Goal: Task Accomplishment & Management: Manage account settings

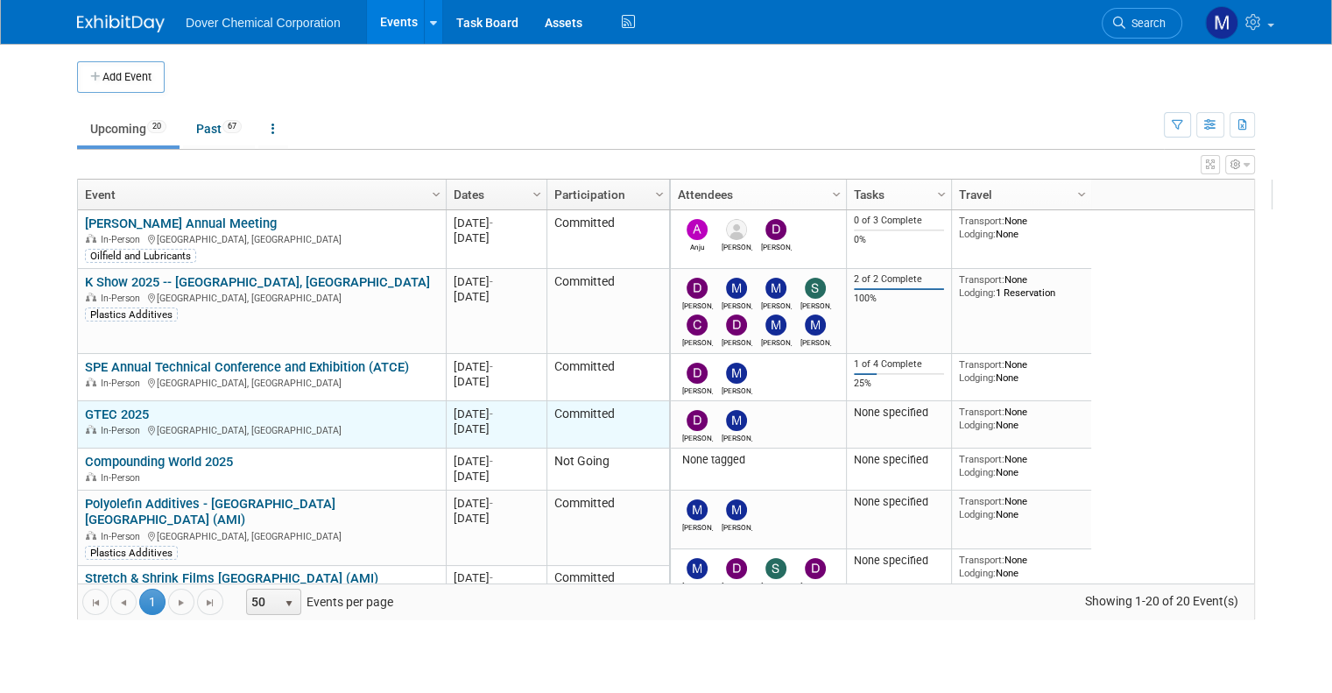
click at [103, 412] on link "GTEC 2025" at bounding box center [117, 414] width 64 height 16
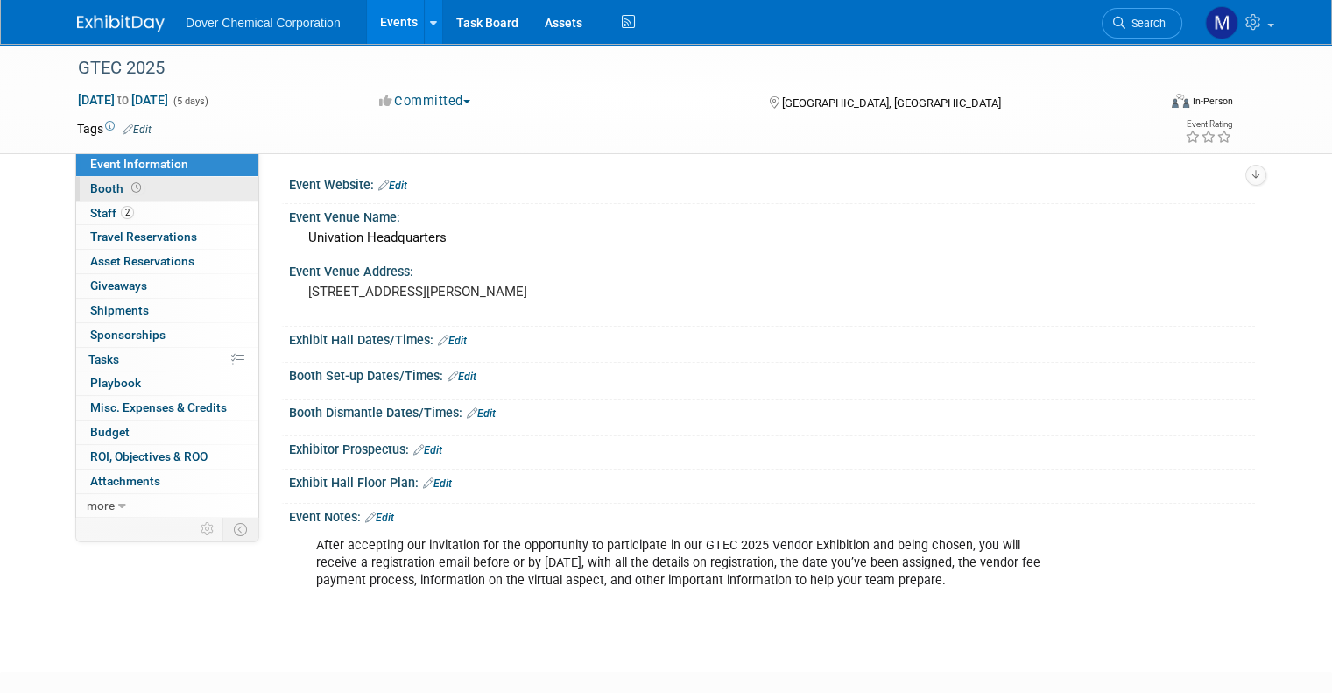
click at [131, 184] on icon at bounding box center [136, 188] width 10 height 10
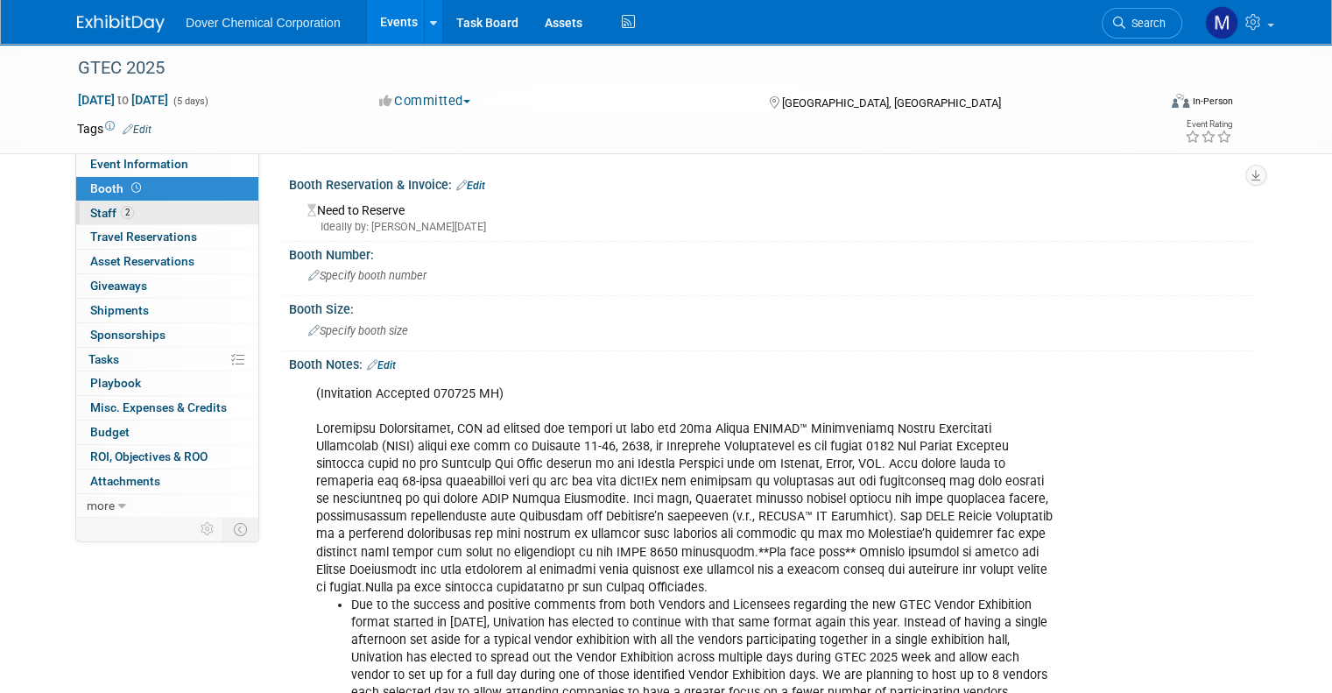
click at [117, 208] on span "Staff 2" at bounding box center [112, 213] width 44 height 14
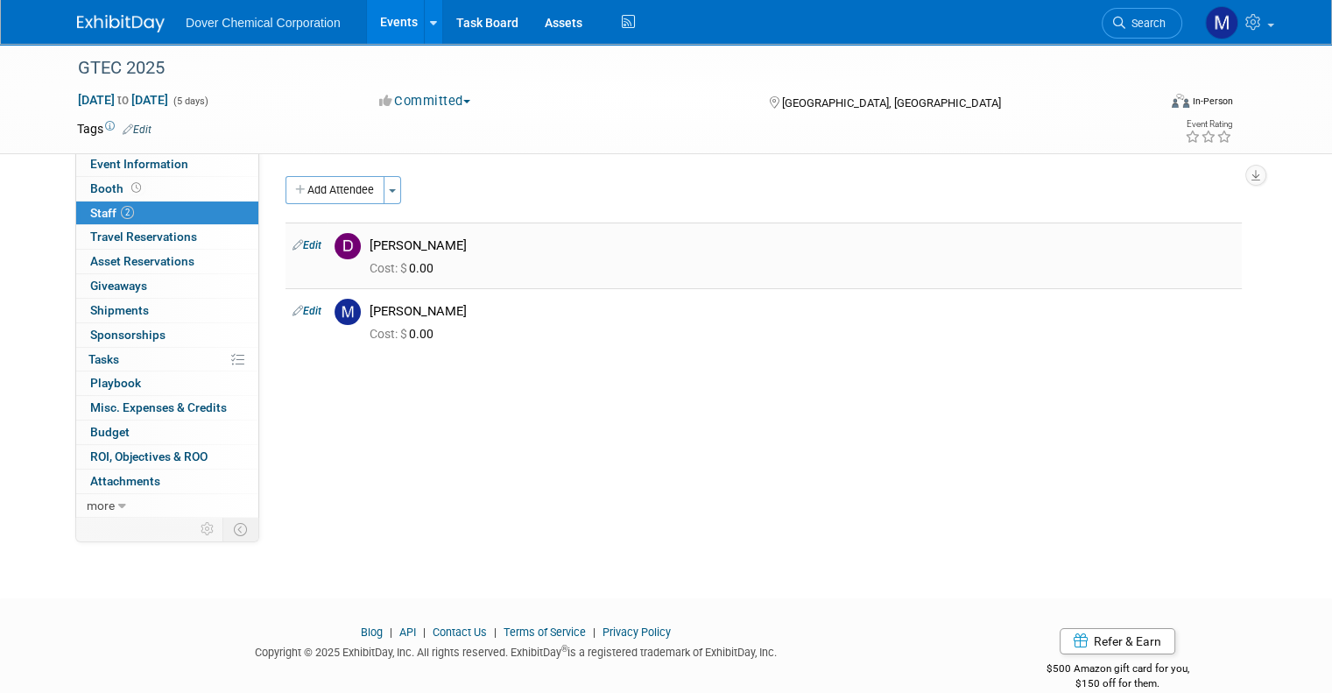
click at [295, 236] on td "Edit" at bounding box center [306, 255] width 42 height 66
click at [295, 244] on link "Edit" at bounding box center [306, 245] width 29 height 12
select select "6929cf41-0e4a-4dc0-a066-de33a323eaf9"
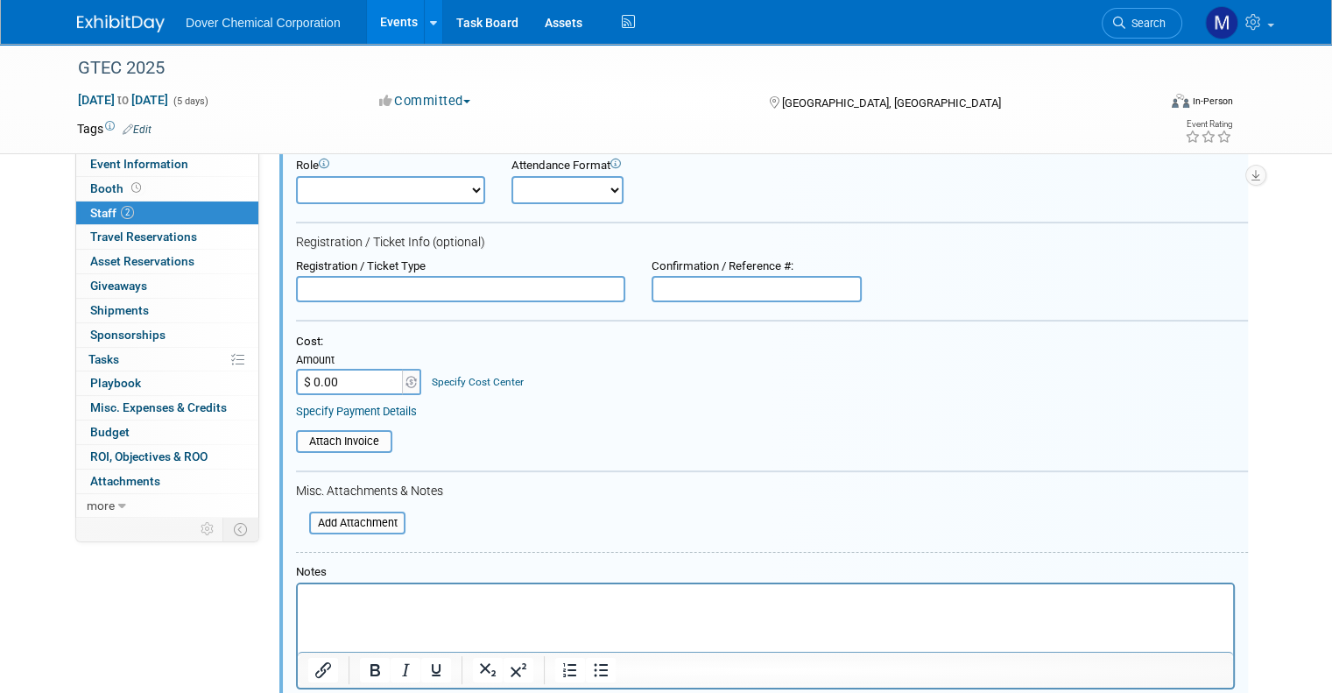
scroll to position [147, 0]
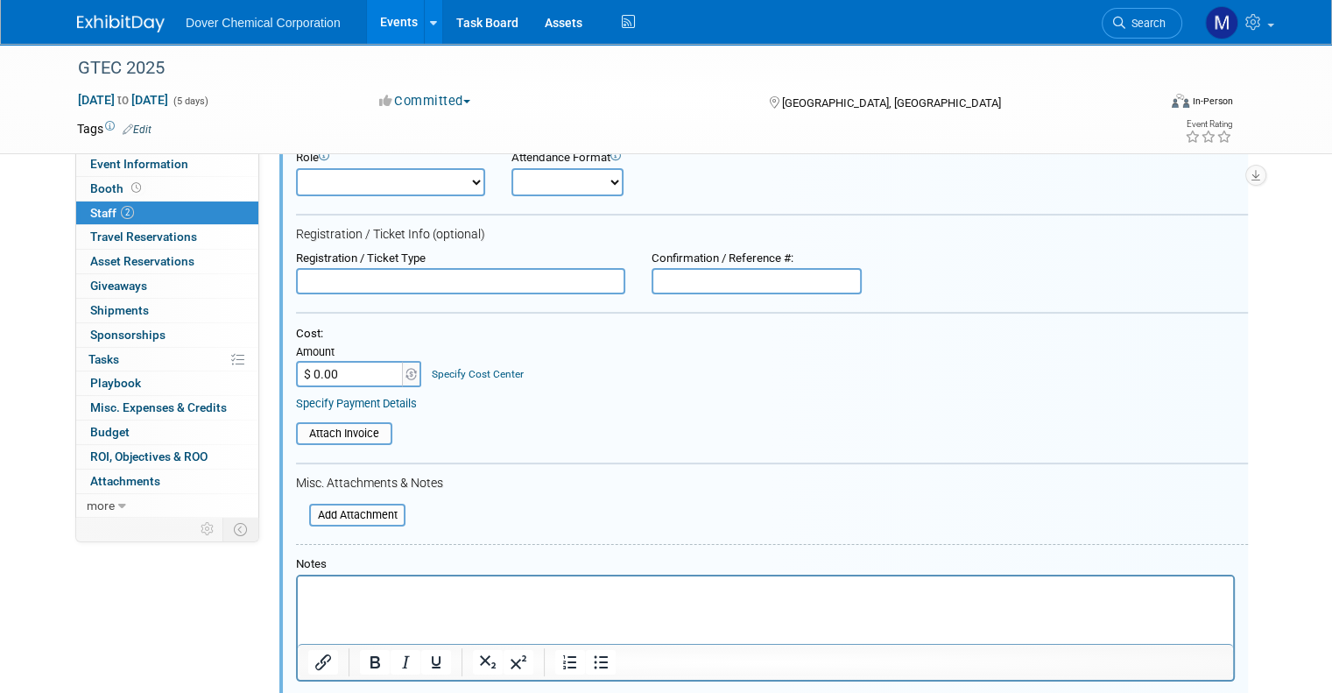
click at [326, 278] on input "text" at bounding box center [460, 281] width 329 height 26
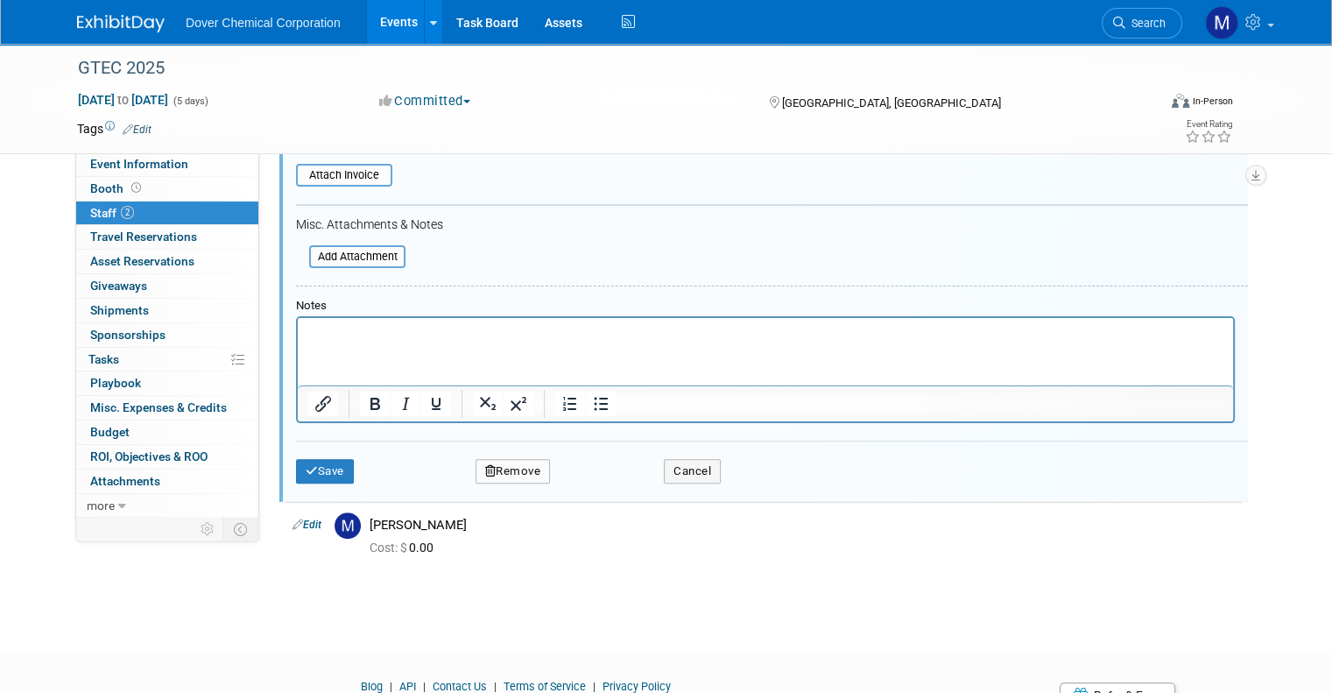
scroll to position [412, 0]
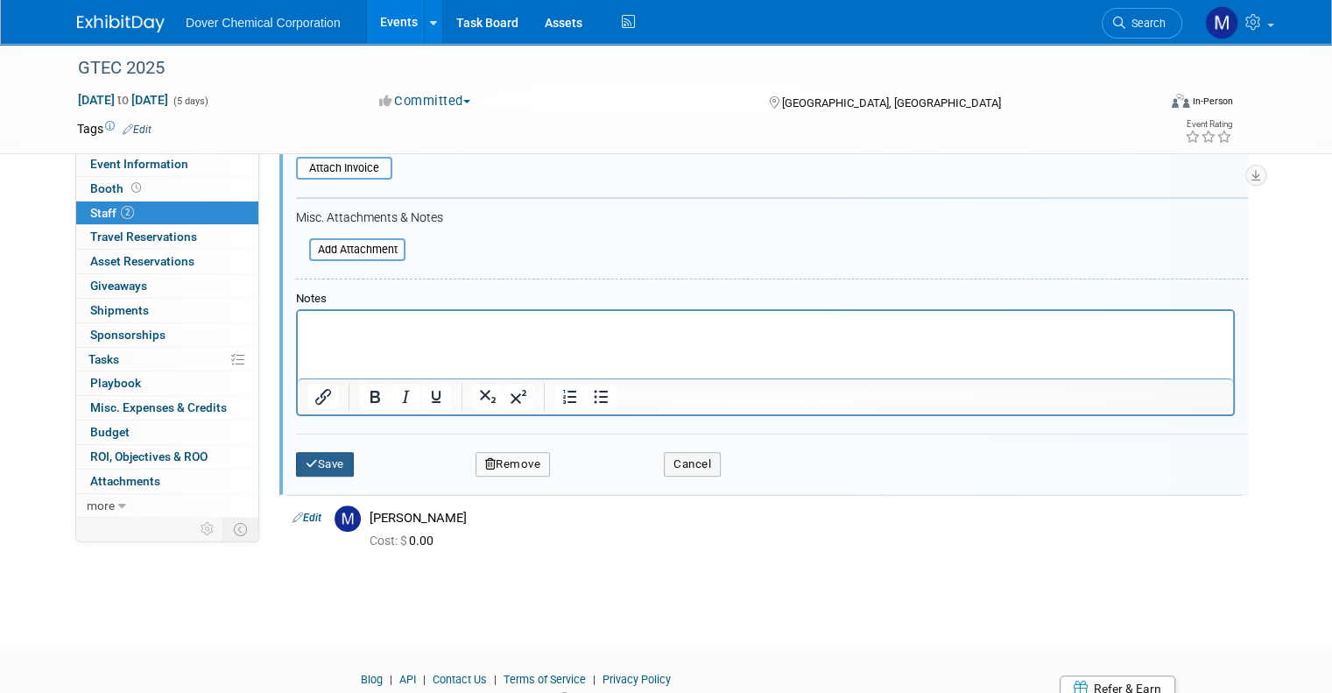
type input "Registered"
click at [306, 460] on icon "submit" at bounding box center [312, 463] width 12 height 11
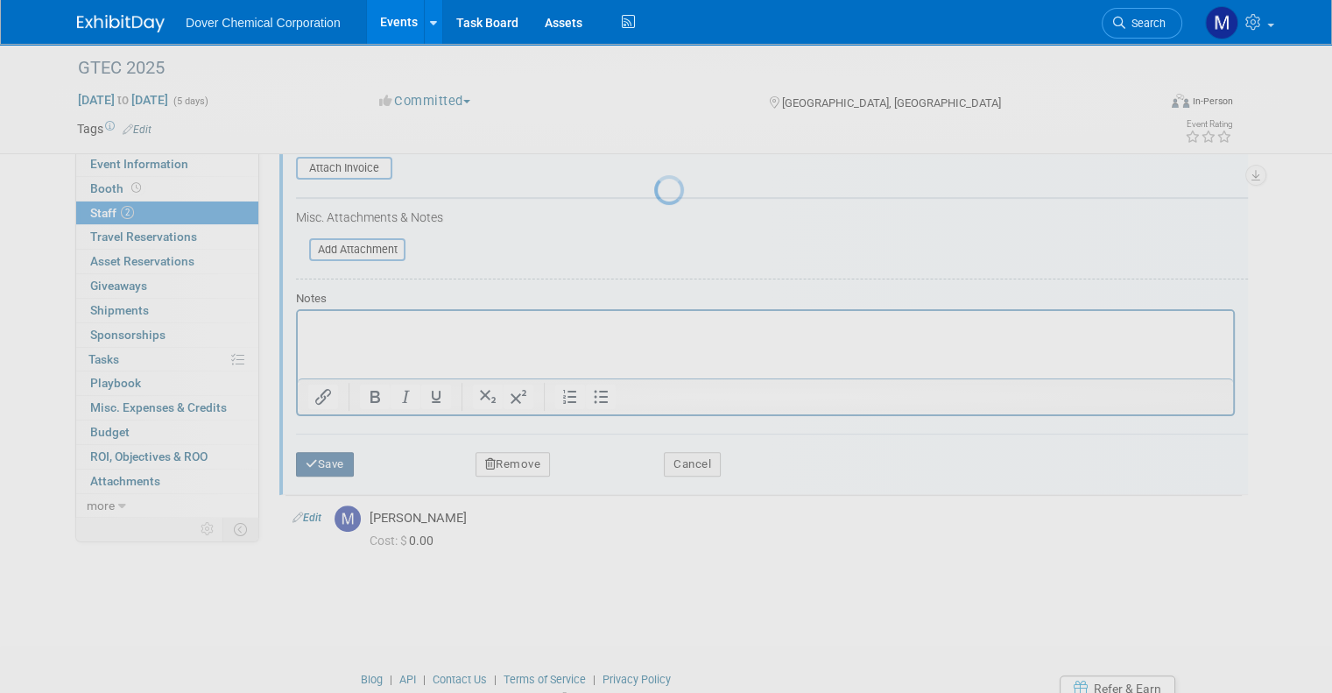
scroll to position [28, 0]
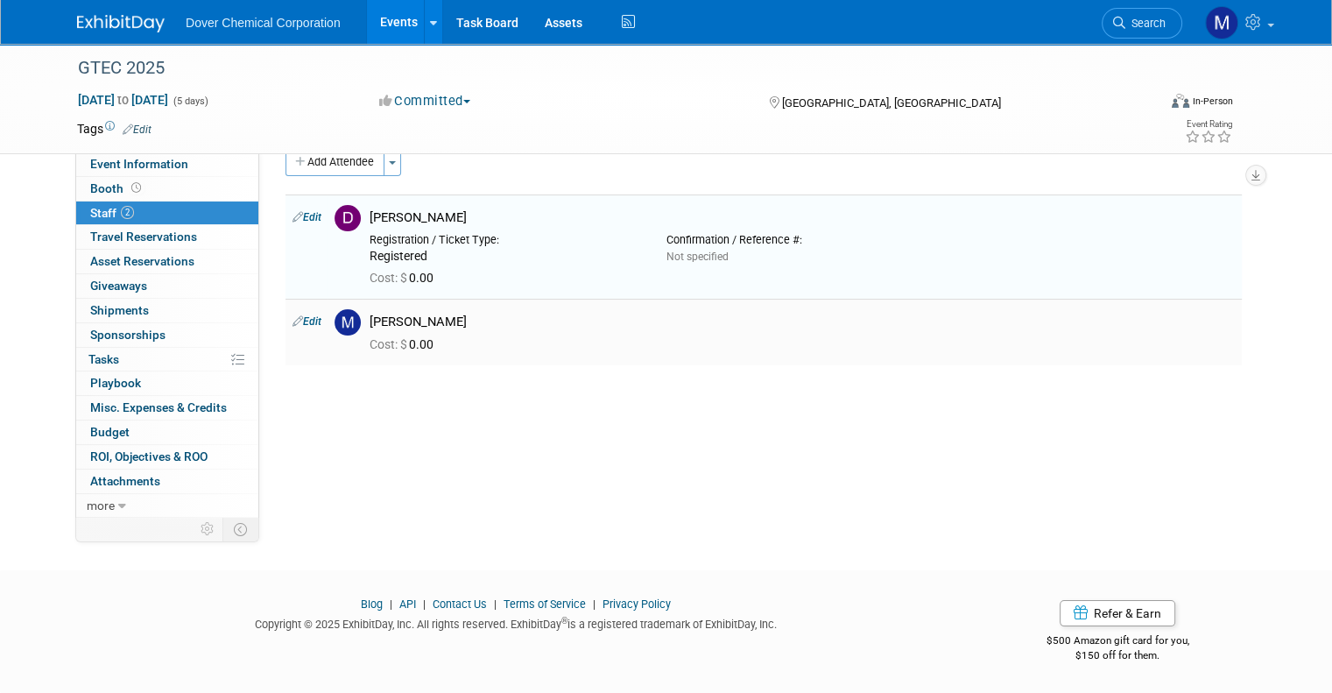
click at [300, 323] on link "Edit" at bounding box center [306, 321] width 29 height 12
select select "70d76a64-d3cc-4949-9f8a-857de9ec5c9b"
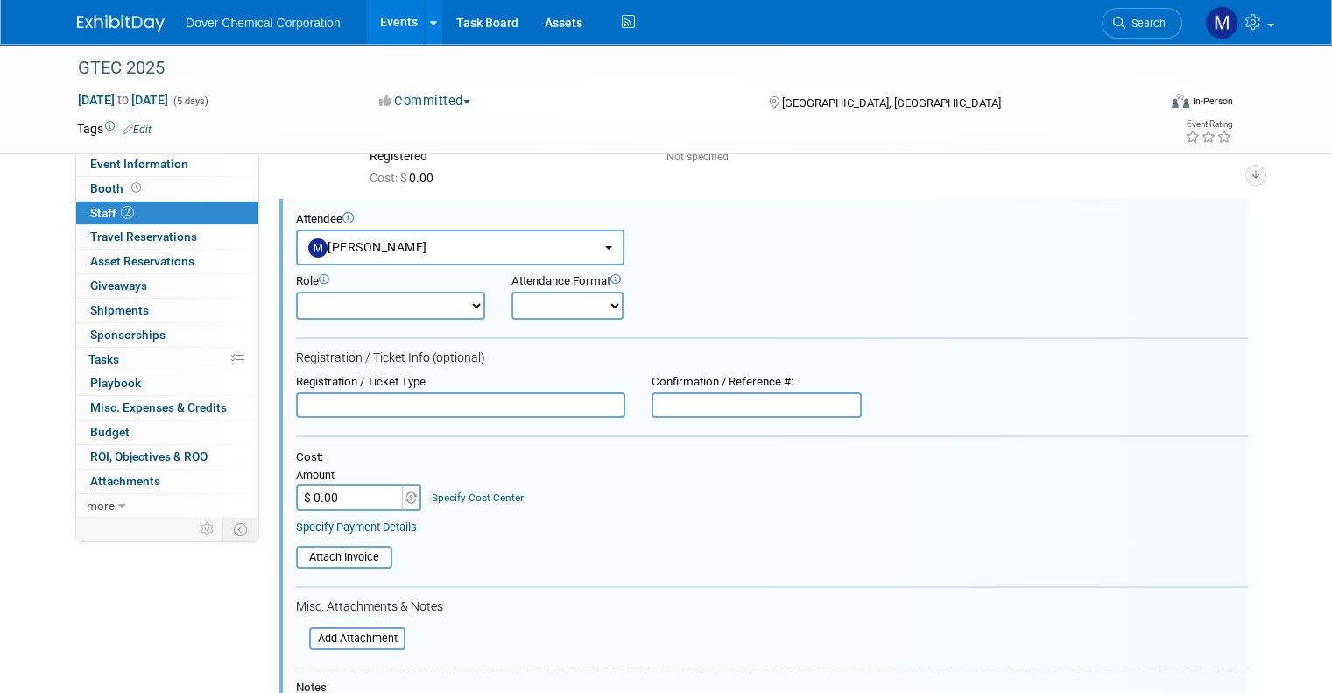
scroll to position [0, 0]
click at [397, 404] on input "text" at bounding box center [460, 405] width 329 height 26
type input "Registered"
click at [531, 500] on div "Cost: Amount $ 0.00 Specify Cost Center Cost Center -- Not Specified --" at bounding box center [772, 480] width 952 height 60
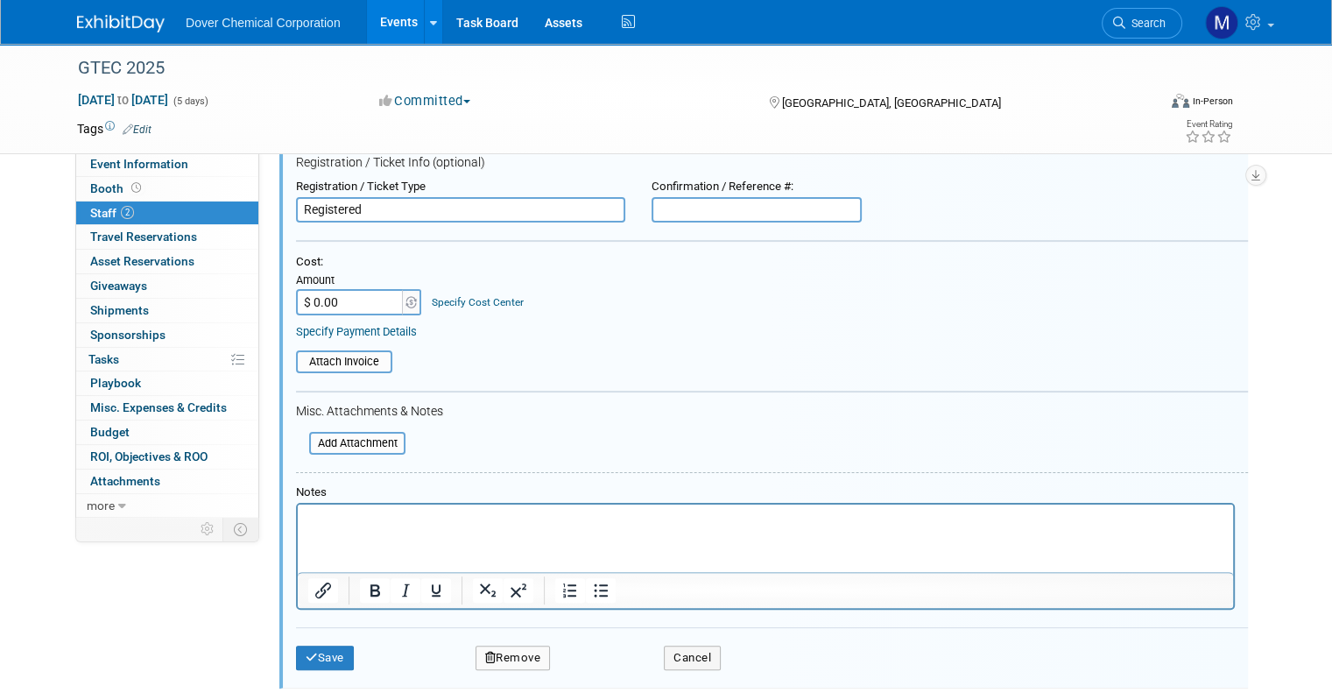
scroll to position [324, 0]
click at [306, 656] on button "Save" at bounding box center [325, 656] width 58 height 25
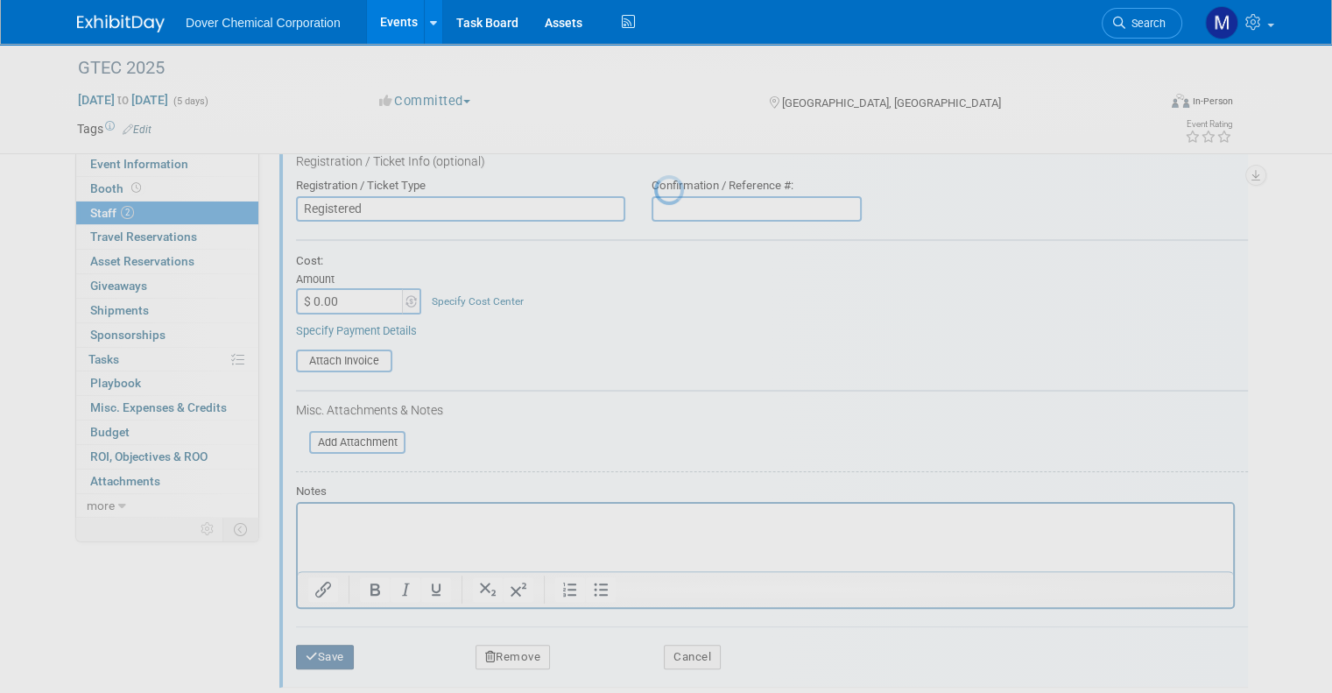
scroll to position [28, 0]
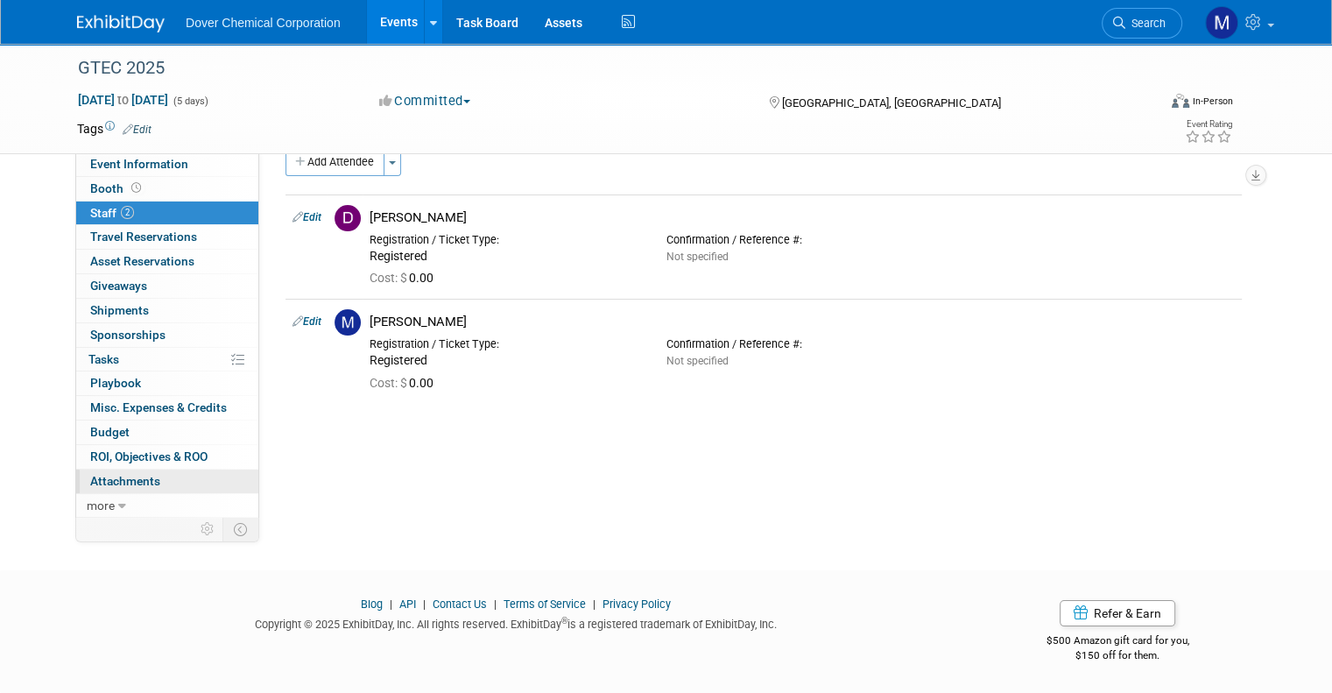
click at [112, 487] on link "0 Attachments 0" at bounding box center [167, 481] width 182 height 24
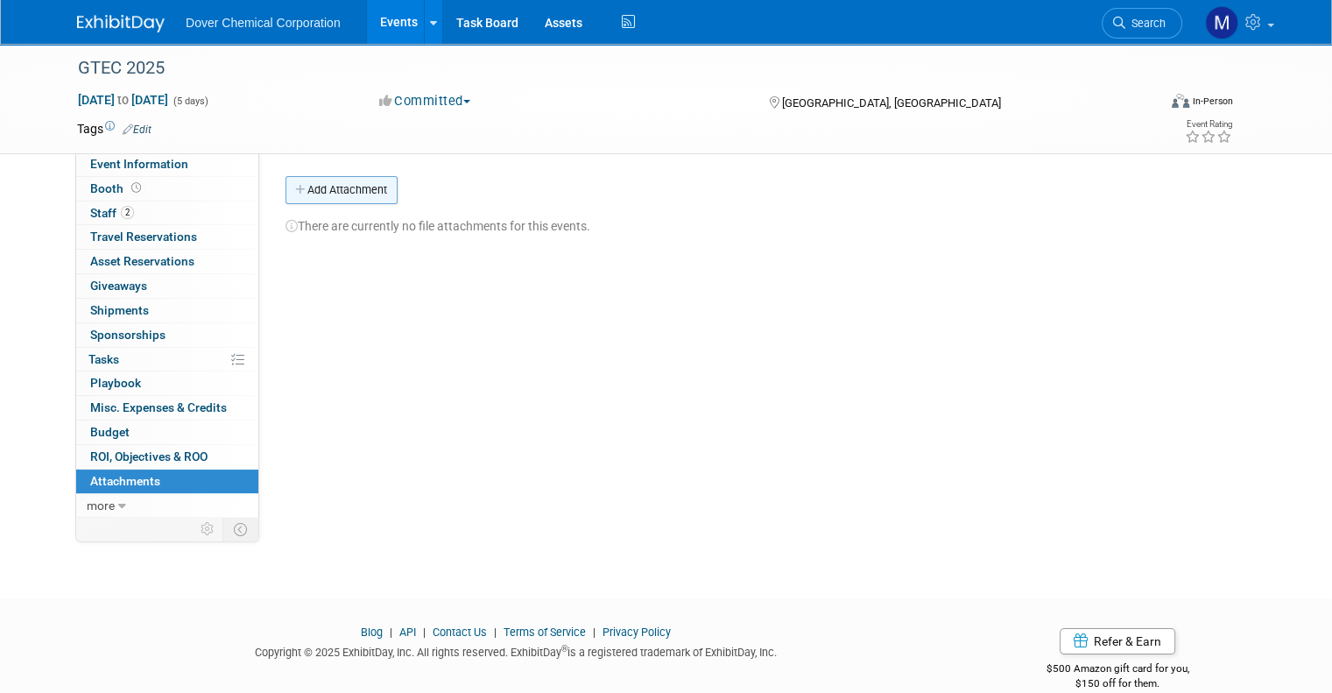
click at [353, 193] on button "Add Attachment" at bounding box center [341, 190] width 112 height 28
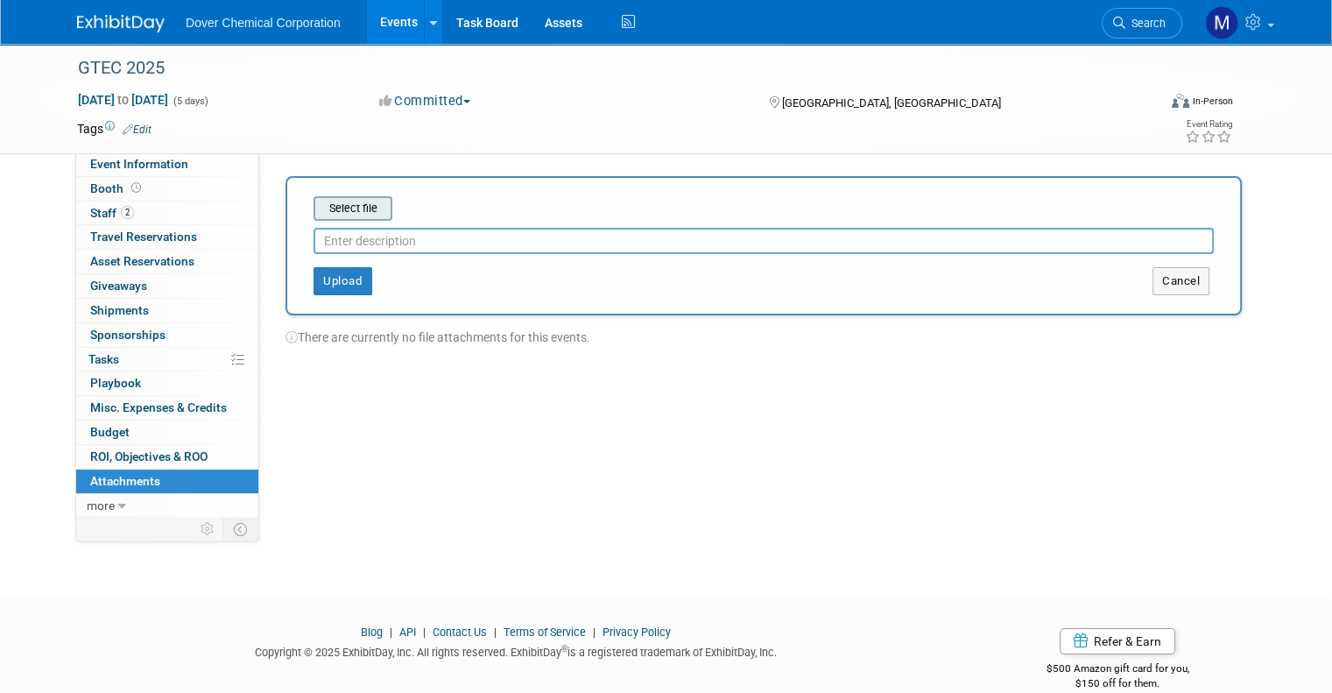
click at [353, 198] on input "file" at bounding box center [286, 208] width 208 height 21
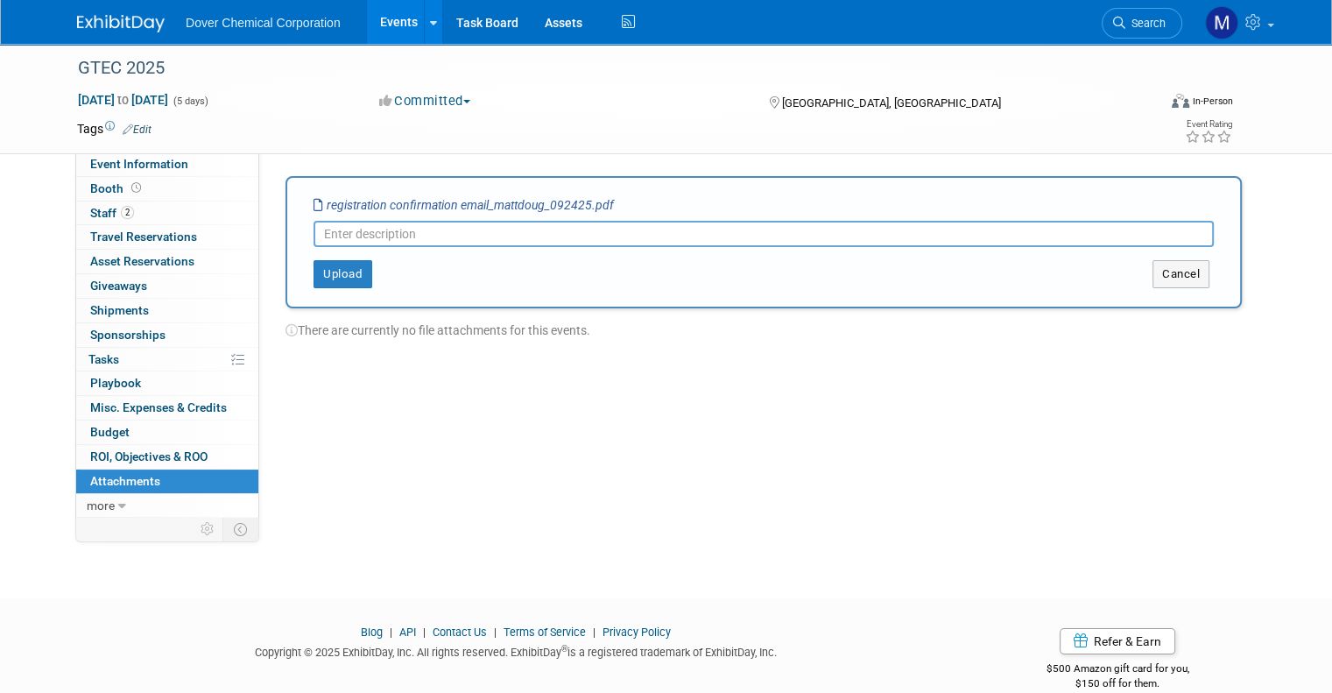
click at [372, 233] on input "text" at bounding box center [763, 234] width 900 height 26
type input "Registration_Matt_Doug"
click at [340, 283] on button "Upload" at bounding box center [342, 274] width 59 height 28
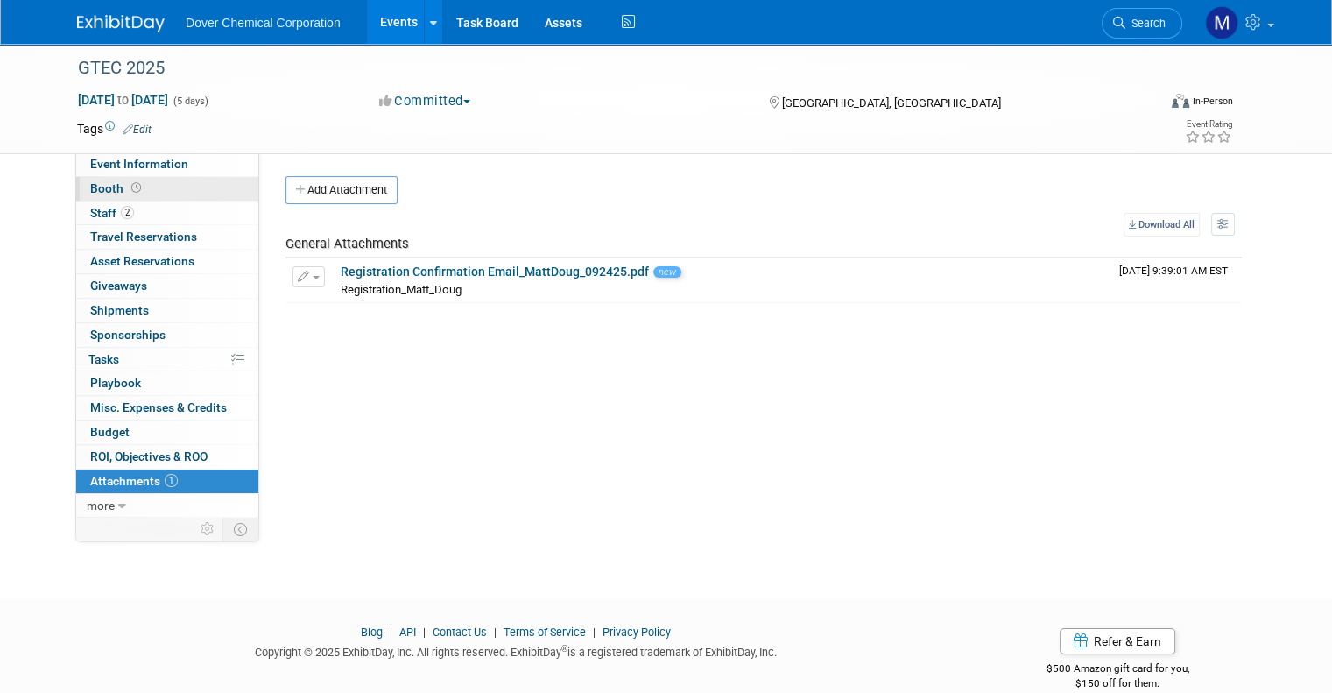
click at [147, 184] on link "Booth" at bounding box center [167, 189] width 182 height 24
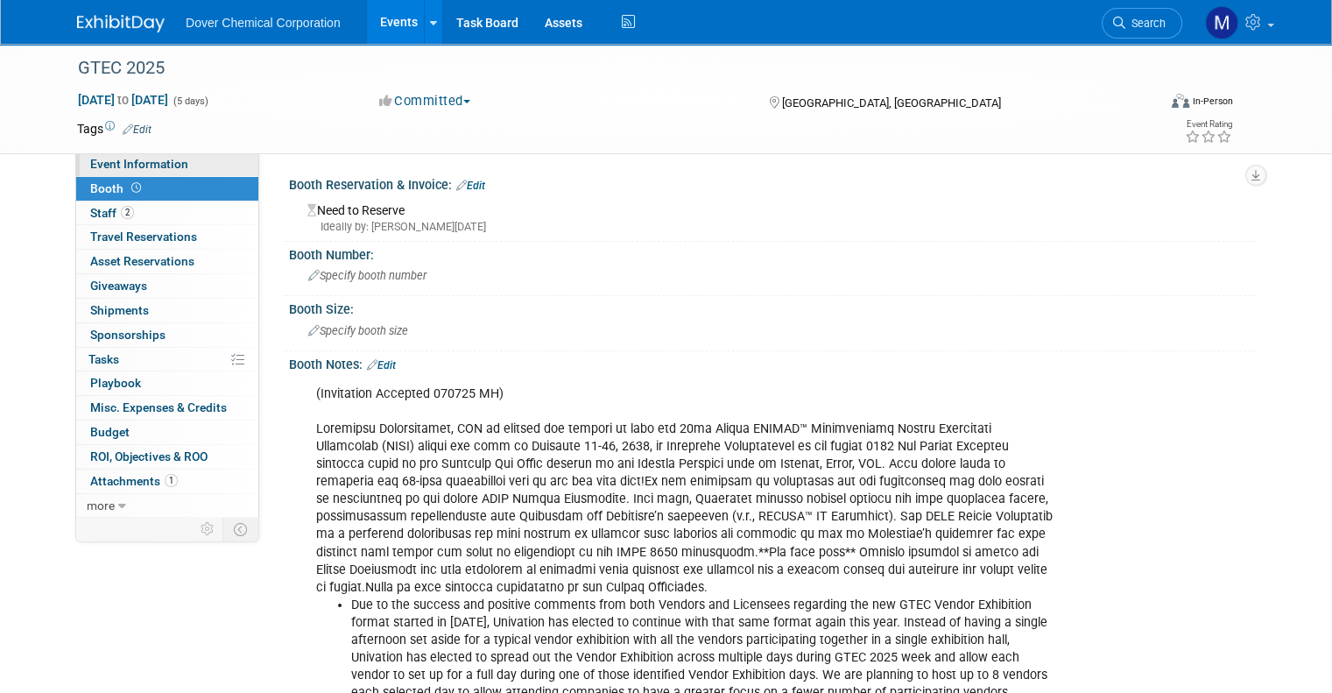
click at [144, 157] on span "Event Information" at bounding box center [139, 164] width 98 height 14
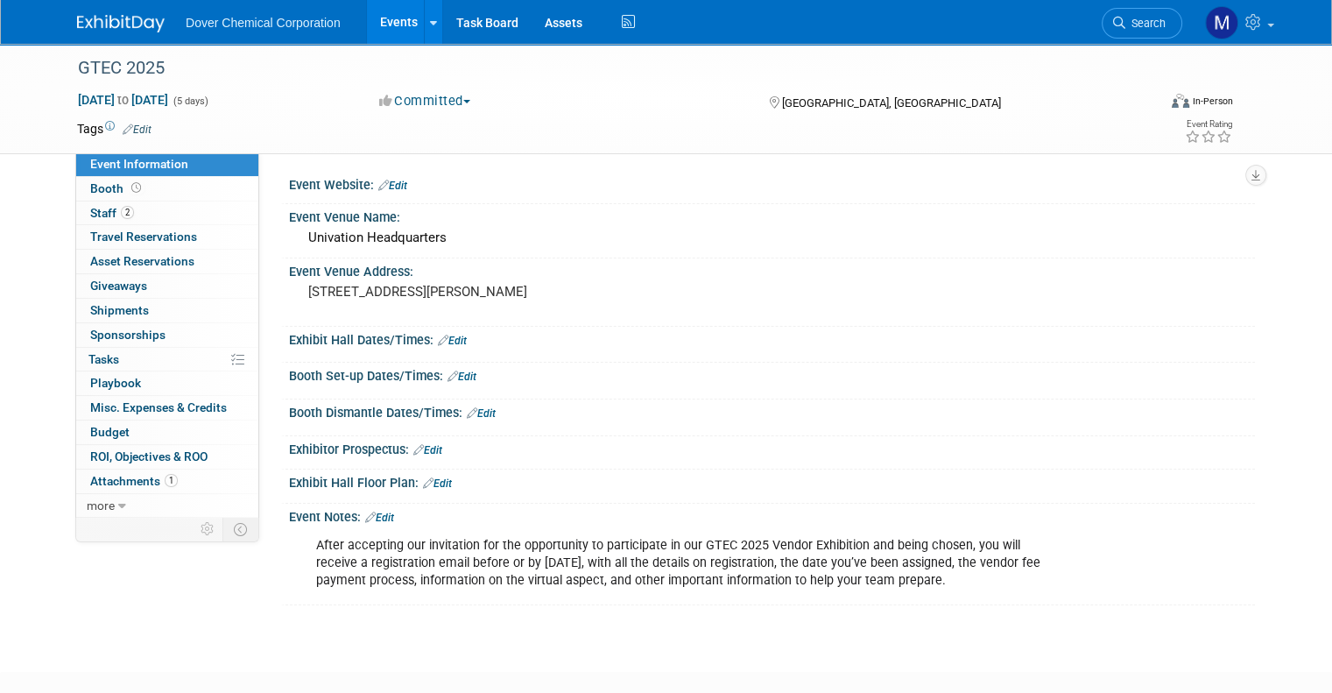
click at [441, 335] on link "Edit" at bounding box center [452, 340] width 29 height 12
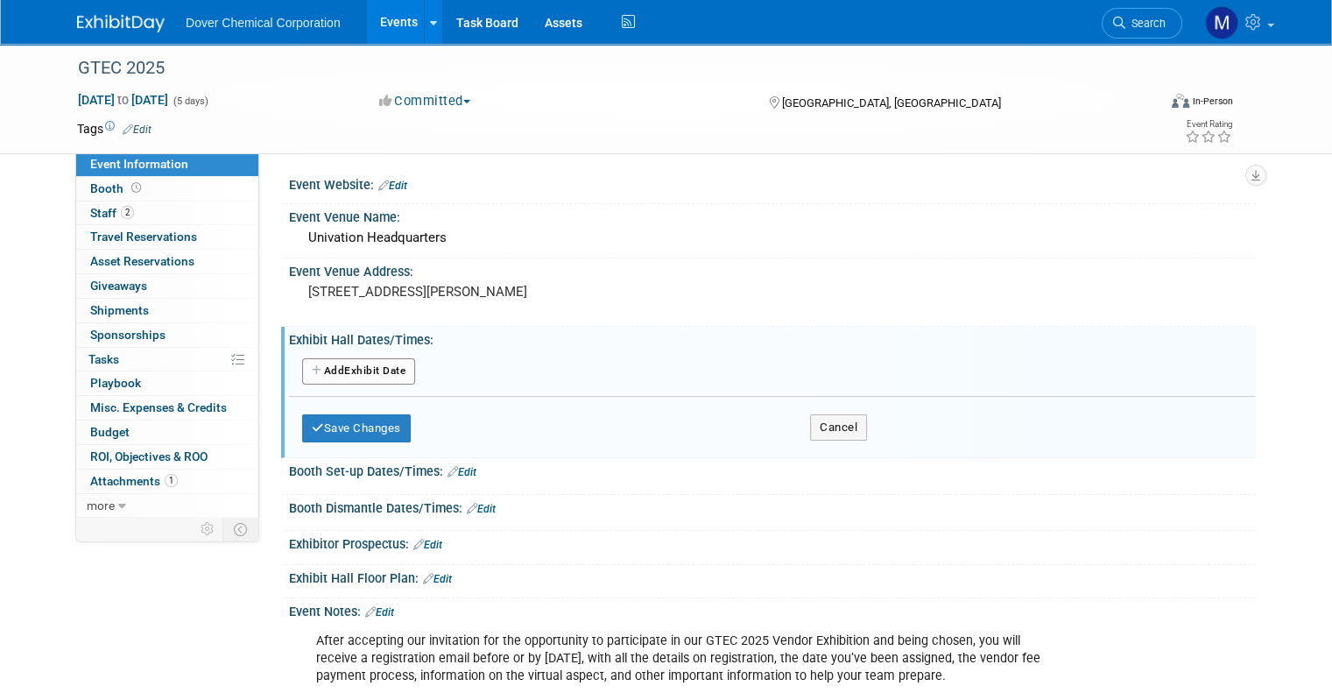
click at [360, 371] on button "Add Another Exhibit Date" at bounding box center [358, 371] width 113 height 26
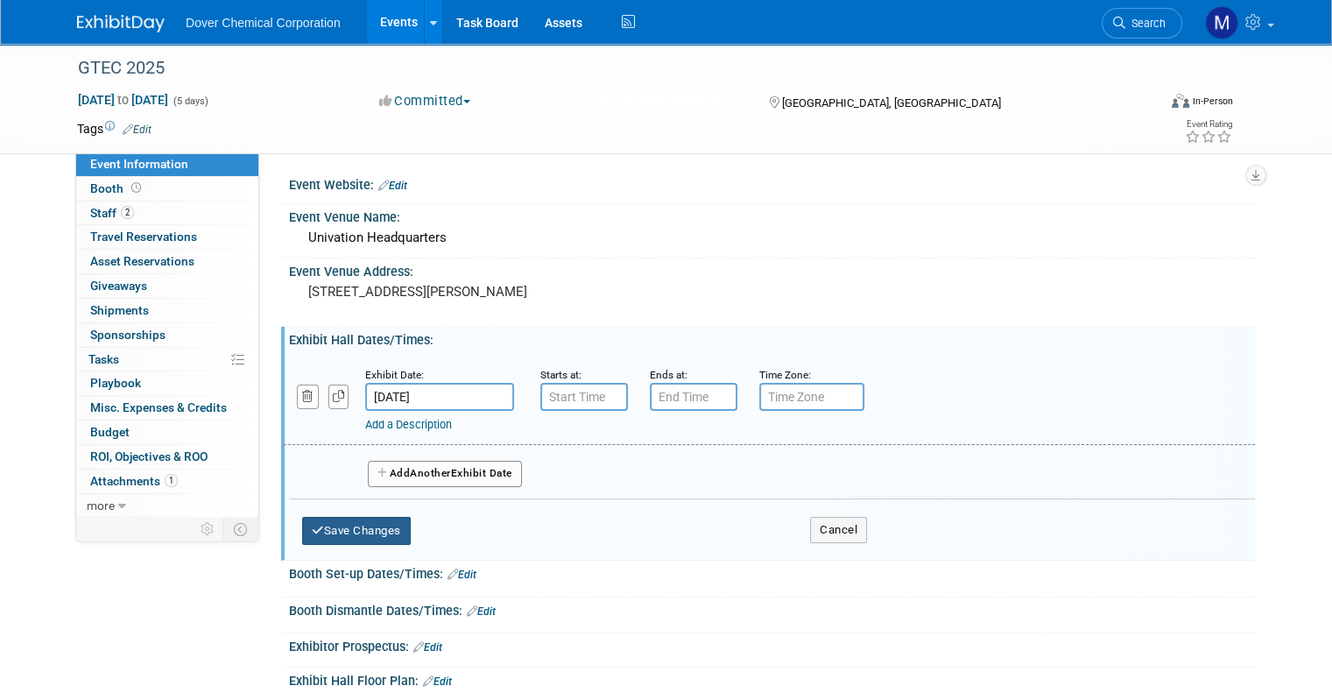
click at [377, 520] on button "Save Changes" at bounding box center [356, 531] width 109 height 28
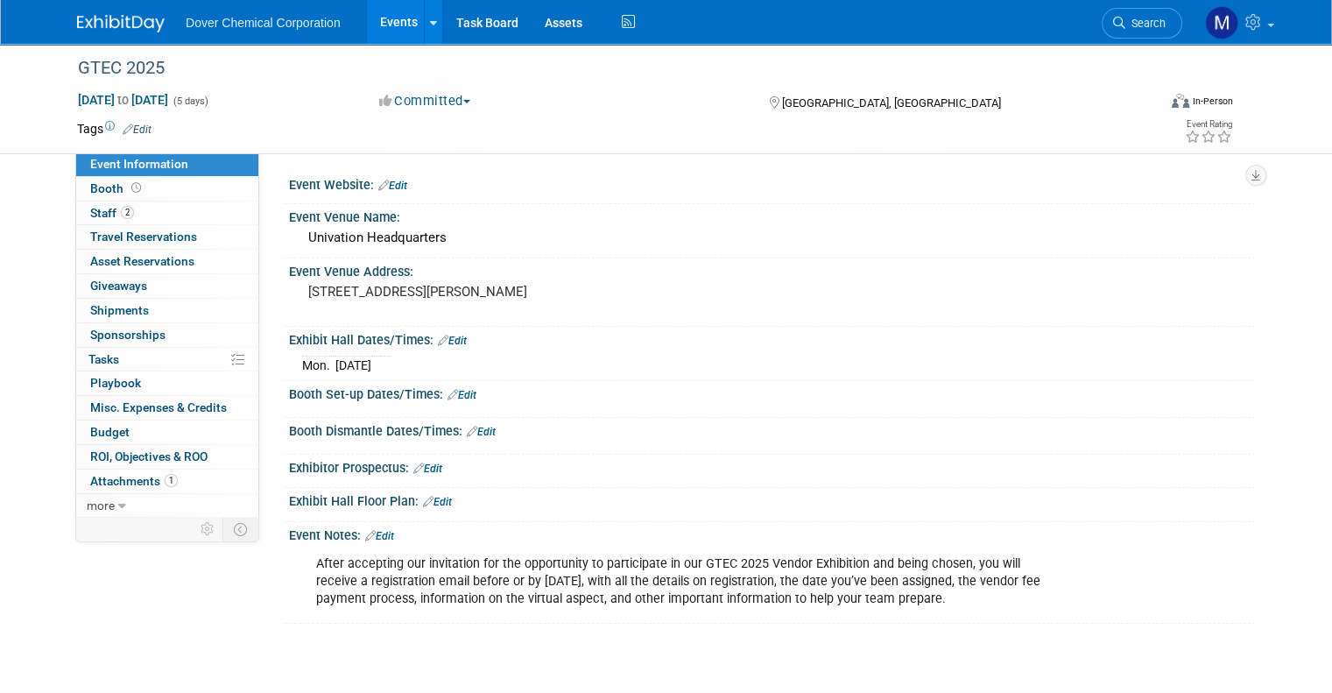
click at [90, 13] on link at bounding box center [131, 15] width 109 height 14
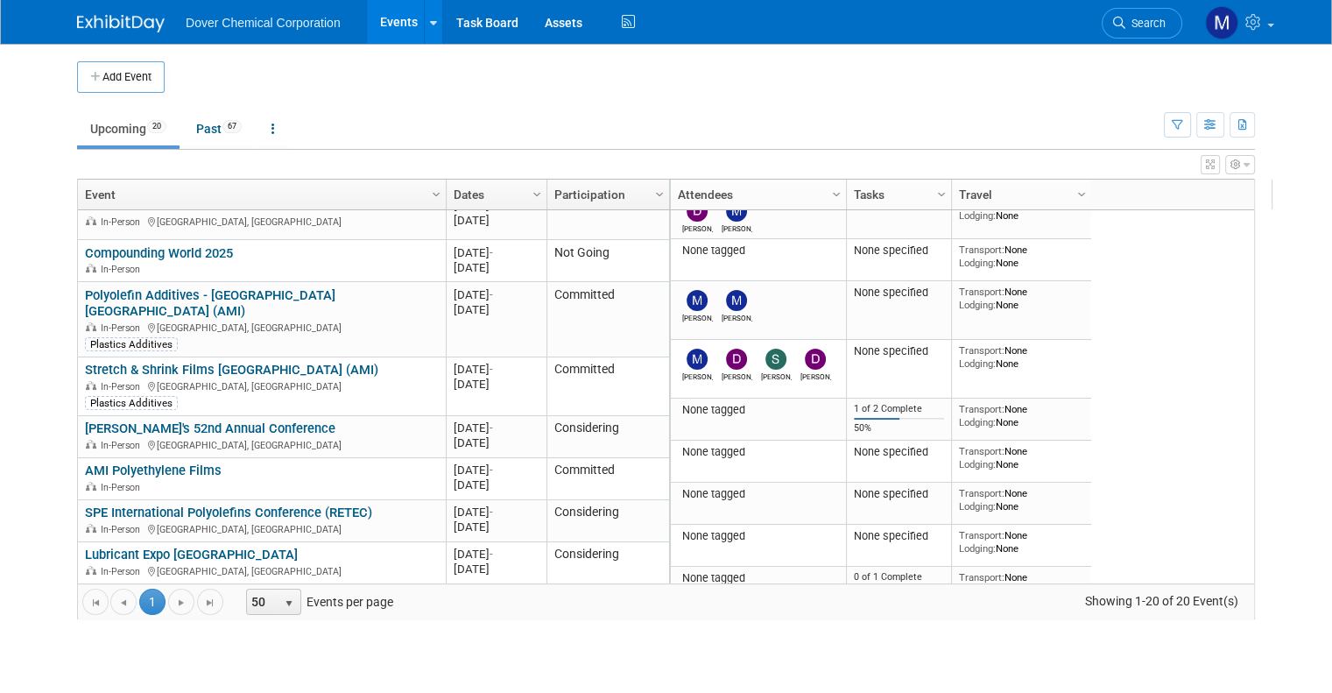
scroll to position [209, 0]
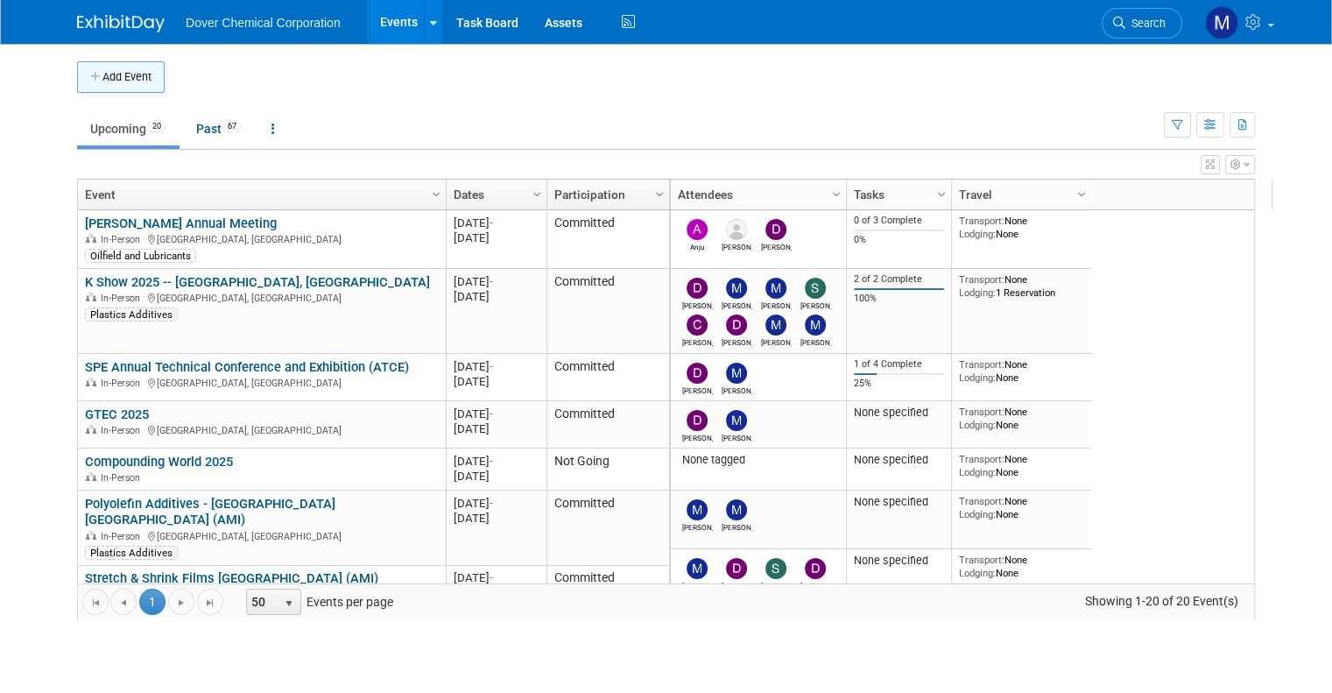
click at [133, 67] on button "Add Event" at bounding box center [121, 77] width 88 height 32
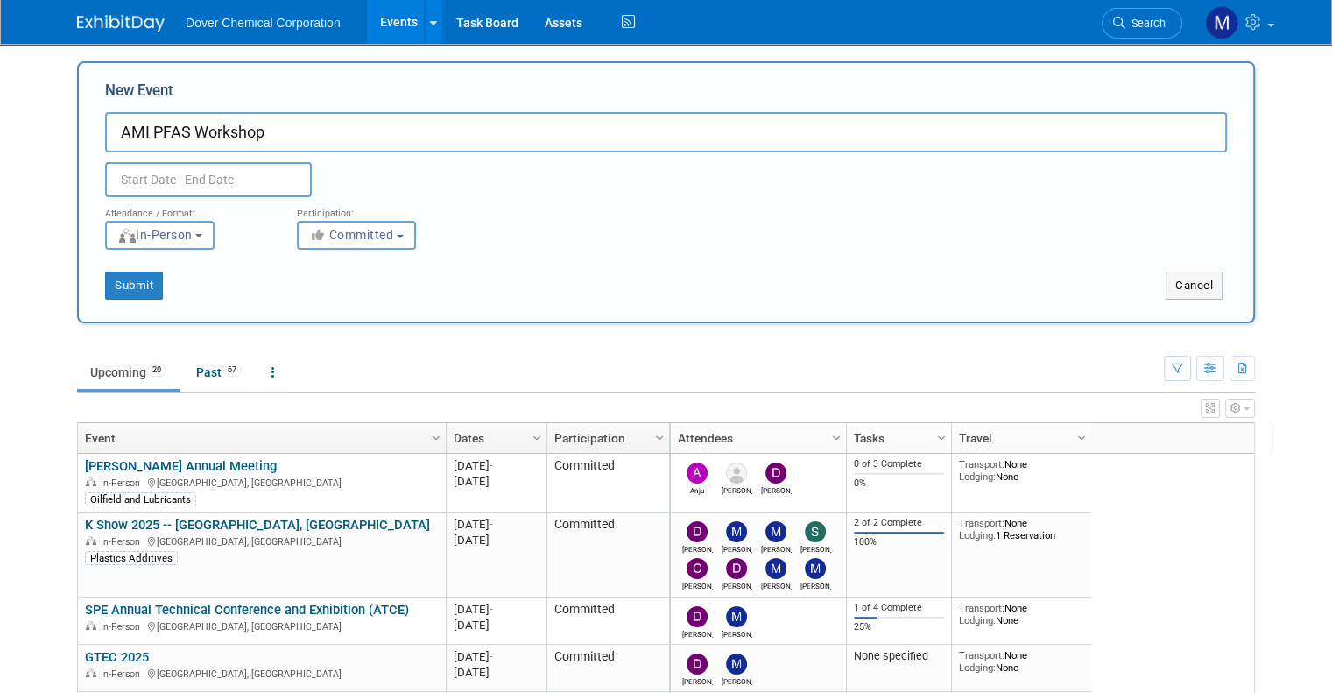
type input "AMI PFAS Workshop"
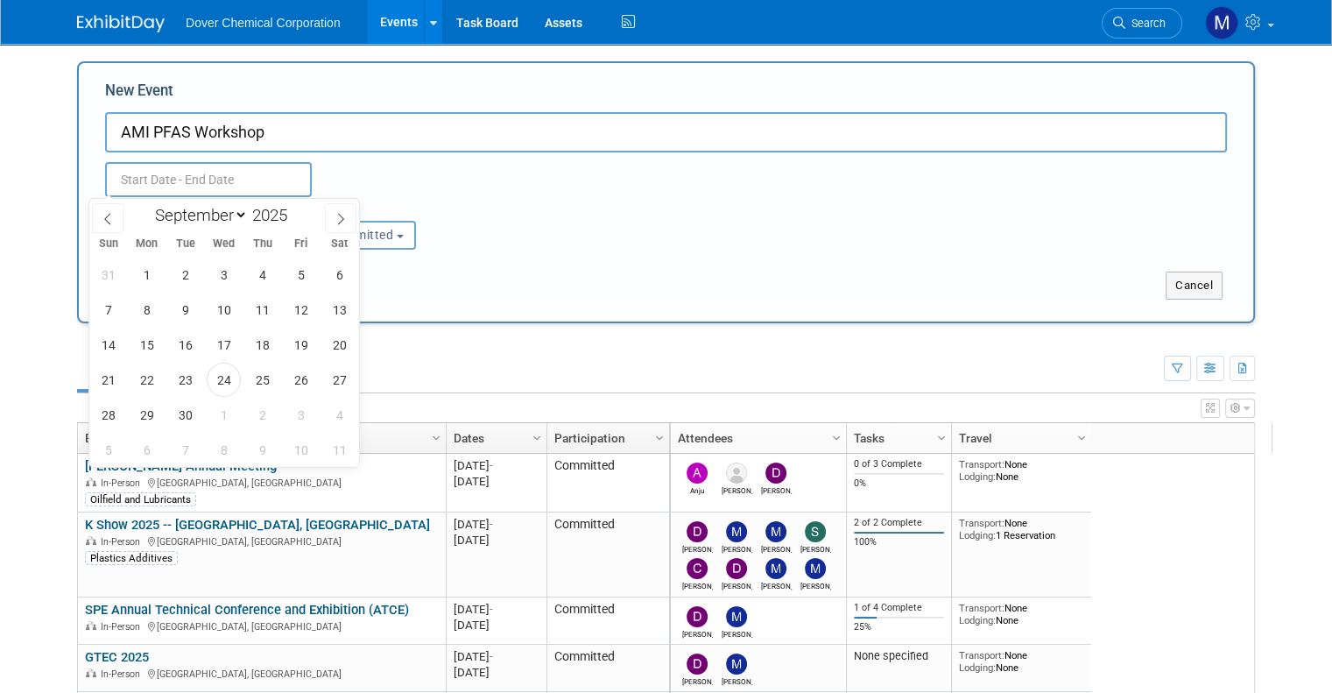
click at [137, 165] on input "text" at bounding box center [208, 179] width 207 height 35
click at [357, 213] on div "January February March April May June July August September October November De…" at bounding box center [224, 214] width 270 height 30
click at [341, 213] on icon at bounding box center [340, 219] width 12 height 12
select select "10"
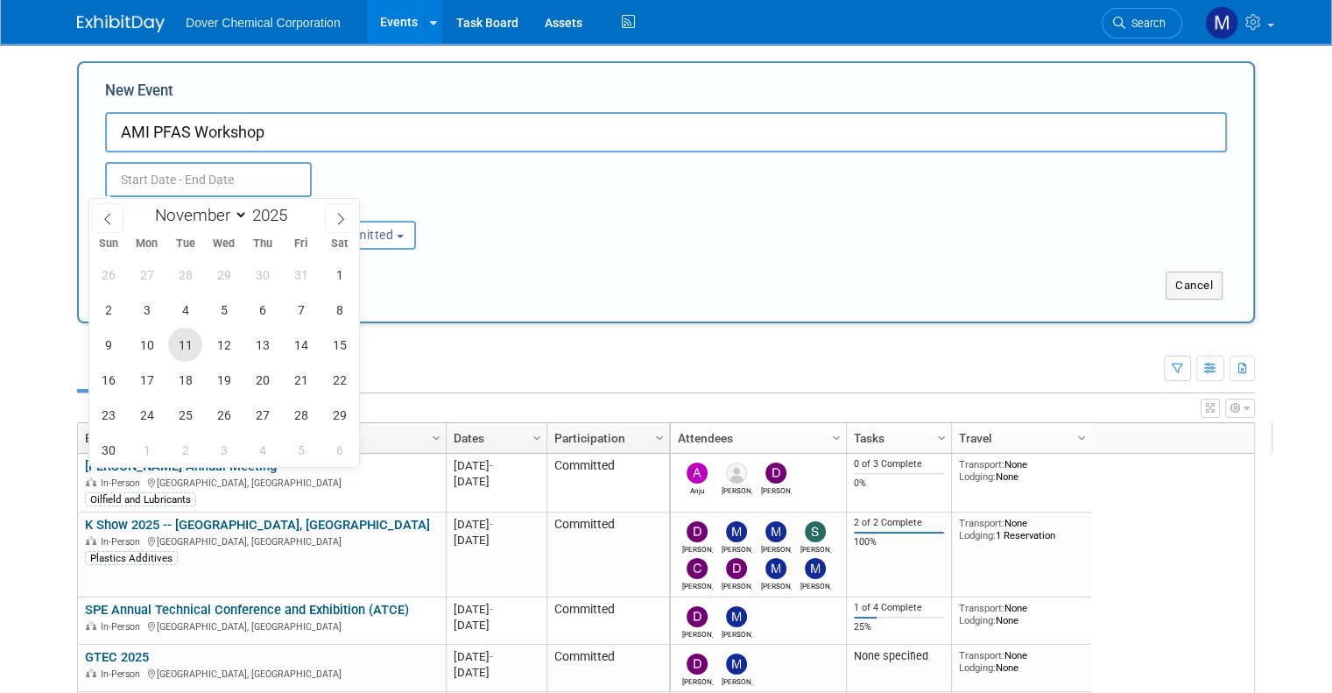
click at [173, 355] on span "11" at bounding box center [185, 344] width 34 height 34
type input "Nov 11, 2025 to Nov 11, 2025"
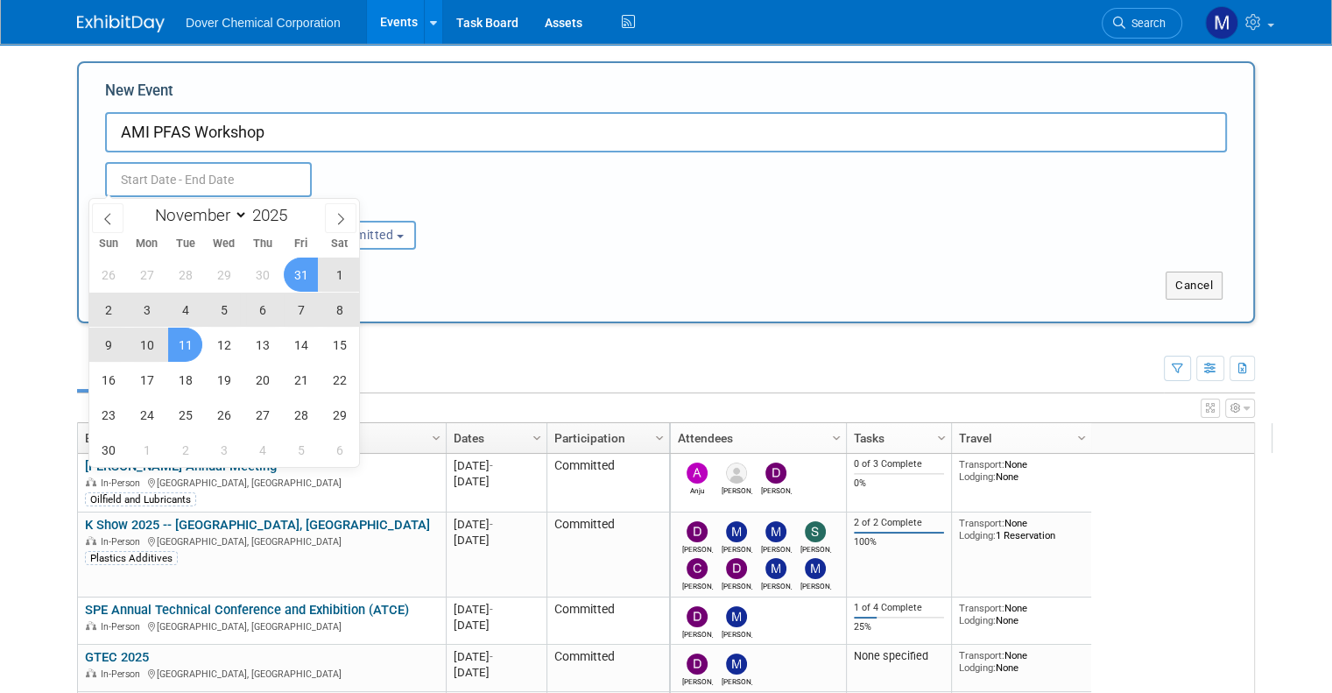
type input "Nov 11, 2025 to Nov 11, 2025"
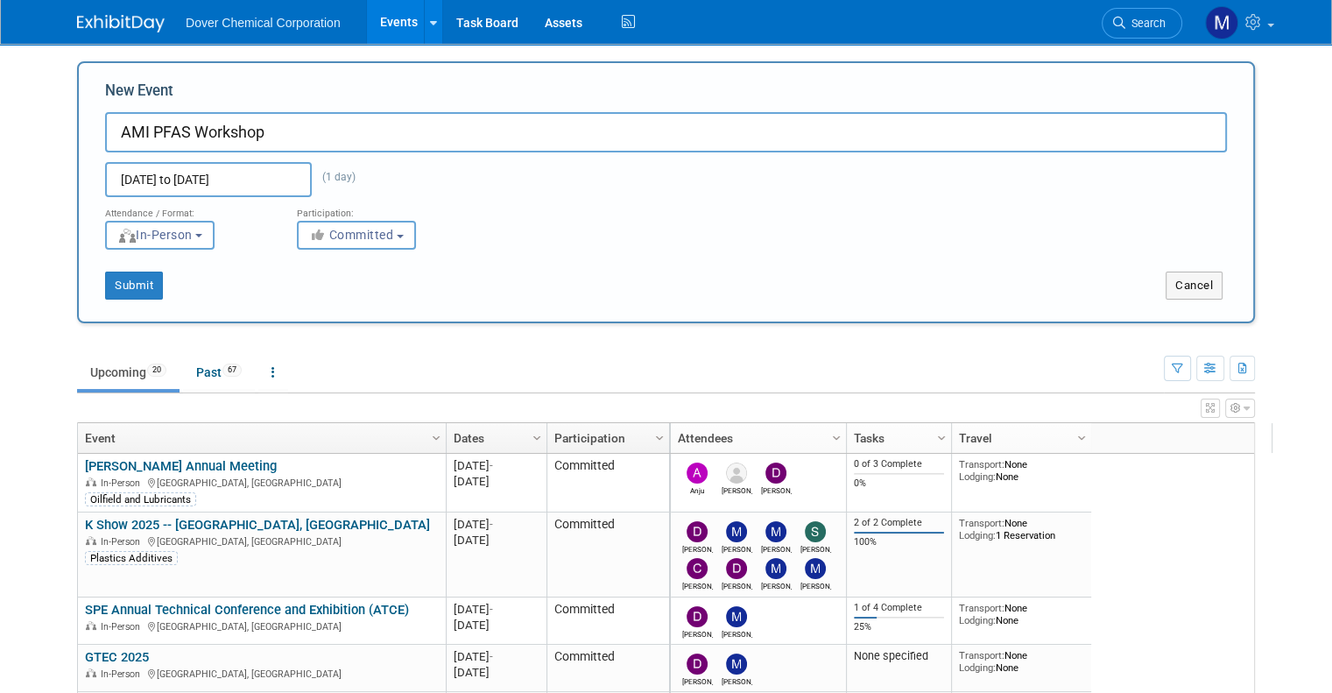
click at [462, 184] on div "Nov 11, 2025 to Nov 11, 2025 (1 day) Duplicate Event Warning" at bounding box center [666, 174] width 1148 height 45
click at [119, 279] on button "Submit" at bounding box center [134, 285] width 58 height 28
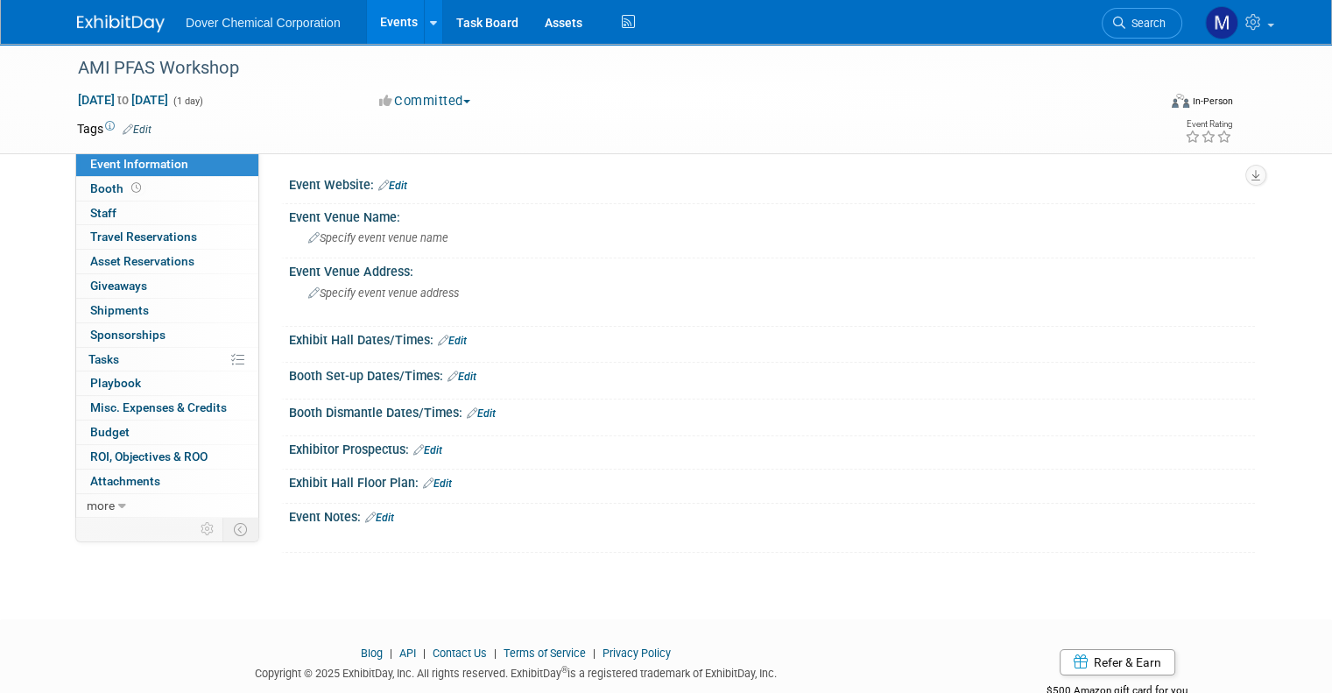
click at [378, 180] on link "Edit" at bounding box center [392, 185] width 29 height 12
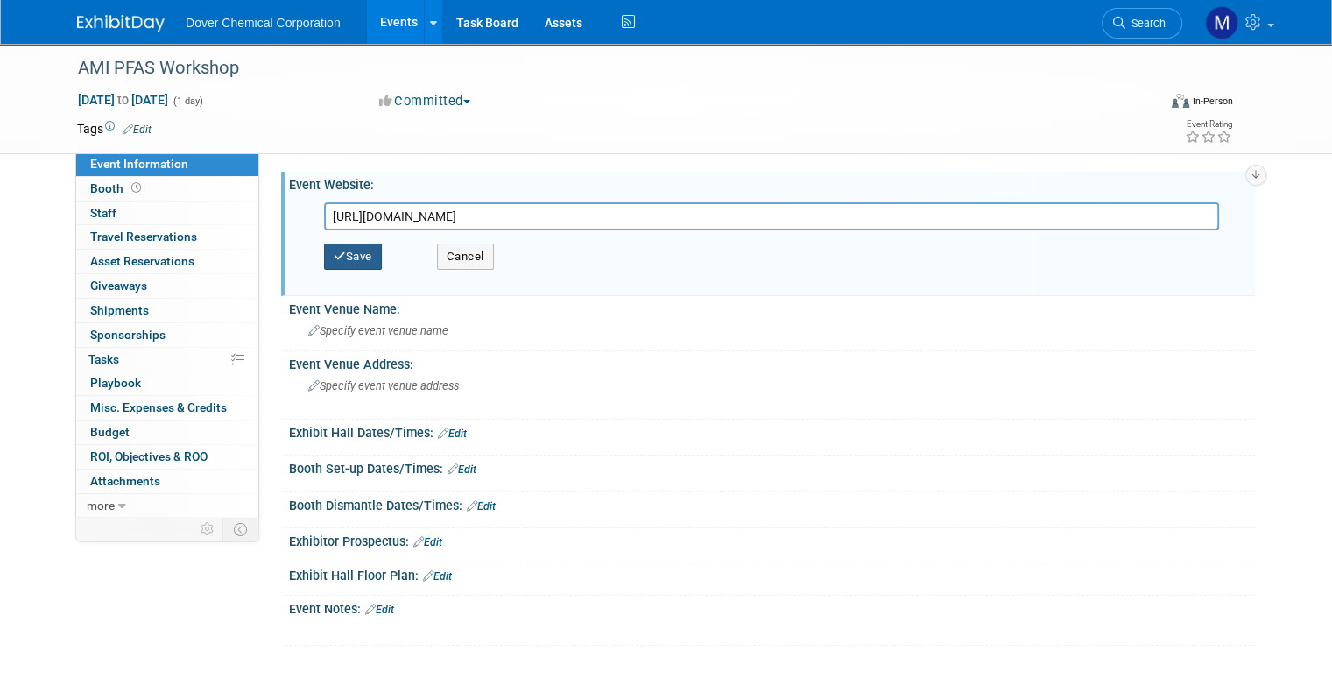
type input "[URL][DOMAIN_NAME]"
click at [339, 255] on button "Save" at bounding box center [353, 256] width 58 height 26
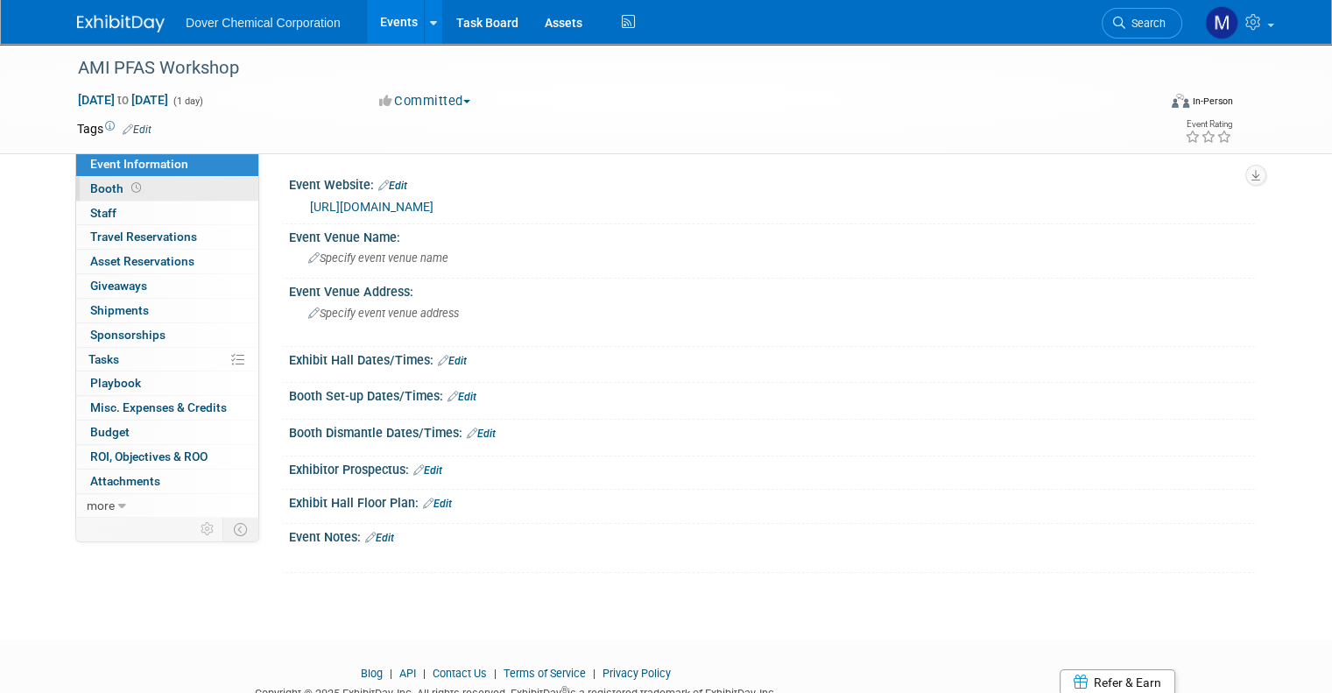
click at [130, 194] on link "Booth" at bounding box center [167, 189] width 182 height 24
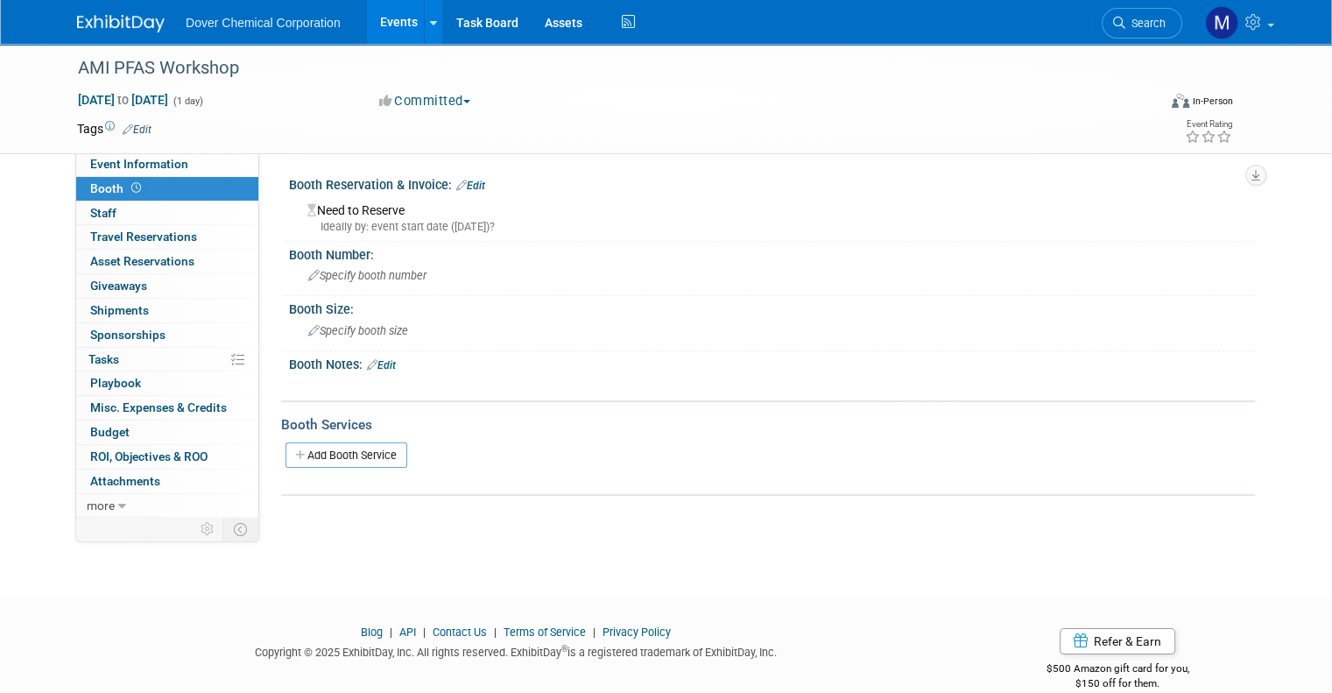
click at [458, 186] on link "Edit" at bounding box center [470, 185] width 29 height 12
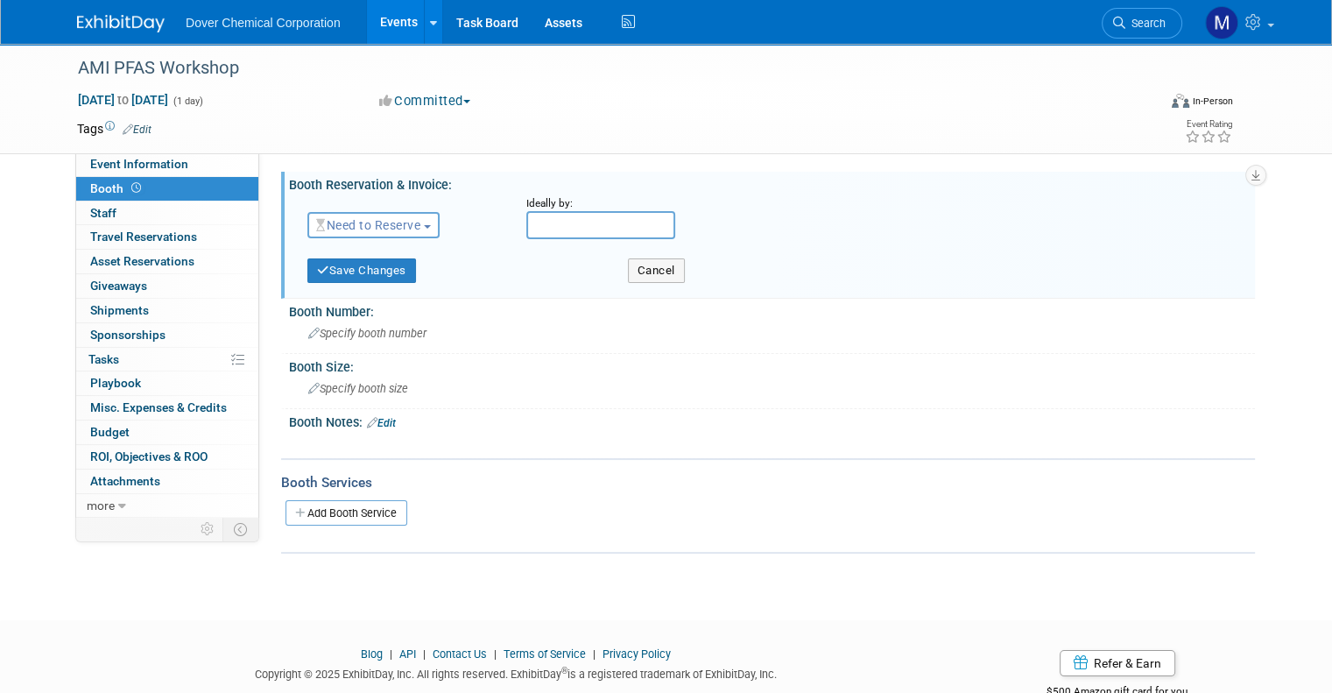
click at [424, 225] on span "button" at bounding box center [427, 227] width 7 height 4
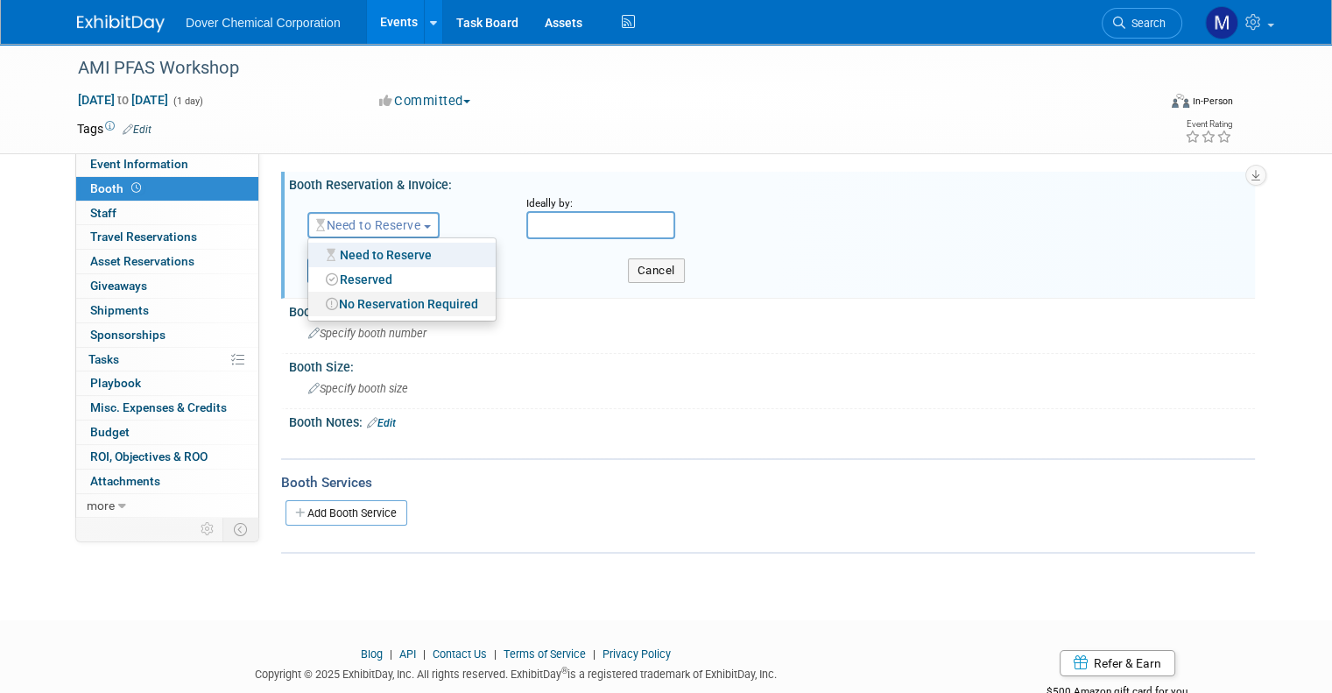
click at [408, 298] on link "No Reservation Required" at bounding box center [401, 304] width 187 height 25
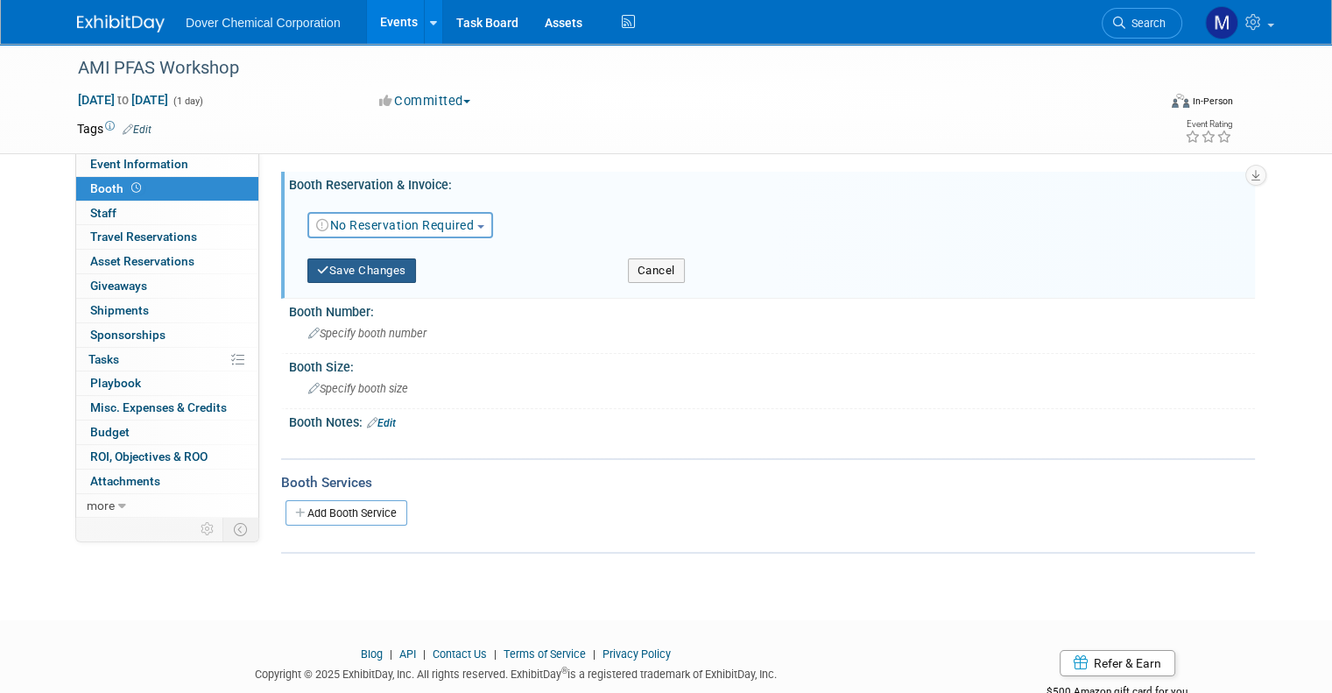
click at [368, 275] on button "Save Changes" at bounding box center [361, 270] width 109 height 25
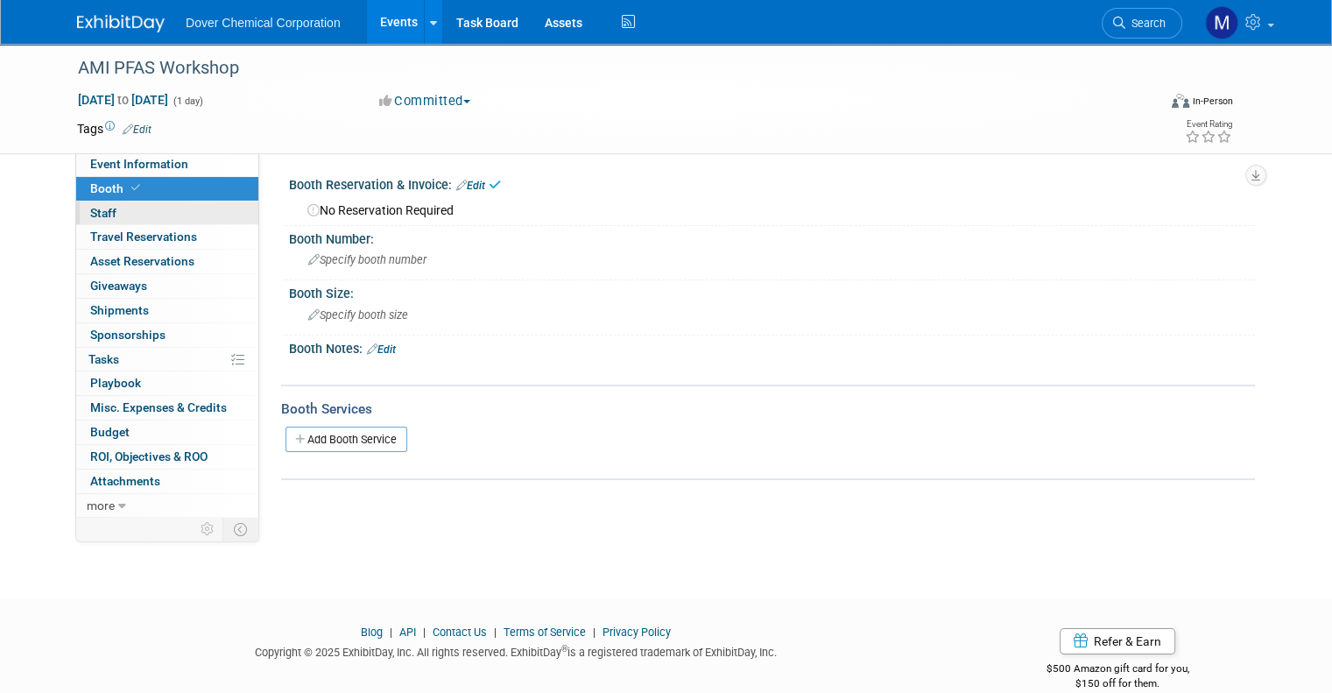
click at [90, 215] on span "Staff 0" at bounding box center [103, 213] width 26 height 14
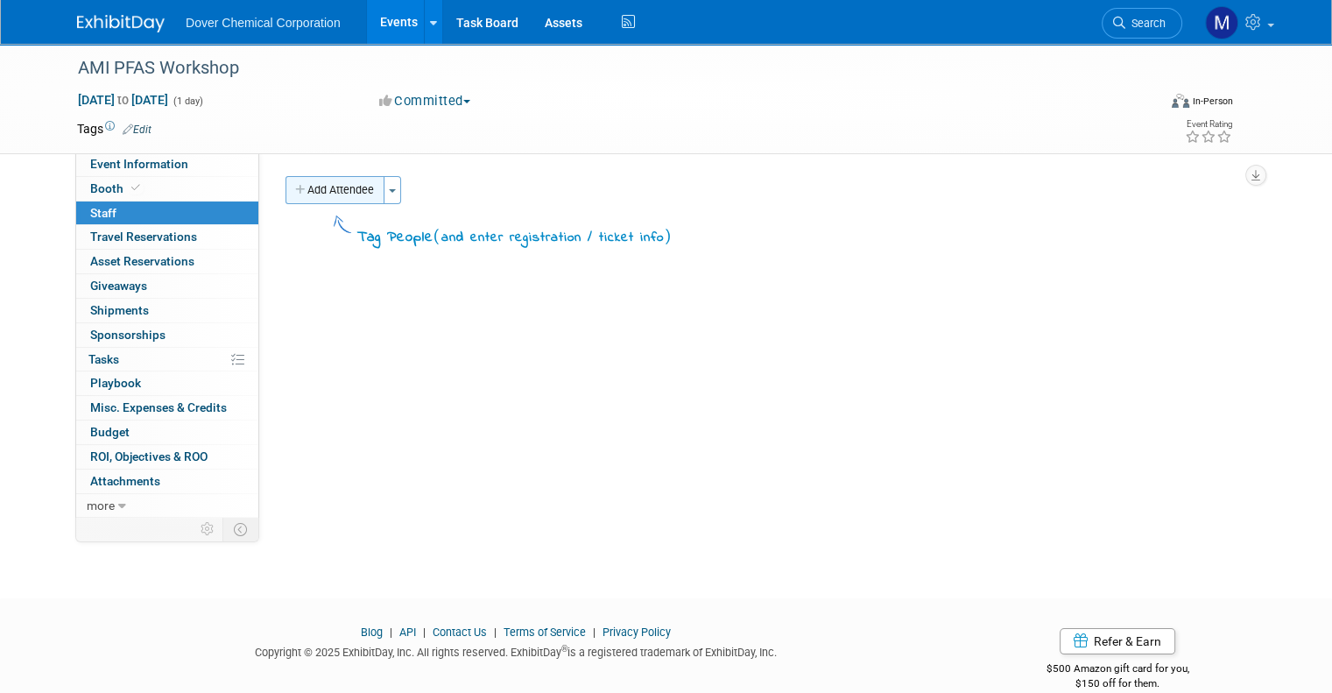
click at [312, 192] on button "Add Attendee" at bounding box center [334, 190] width 99 height 28
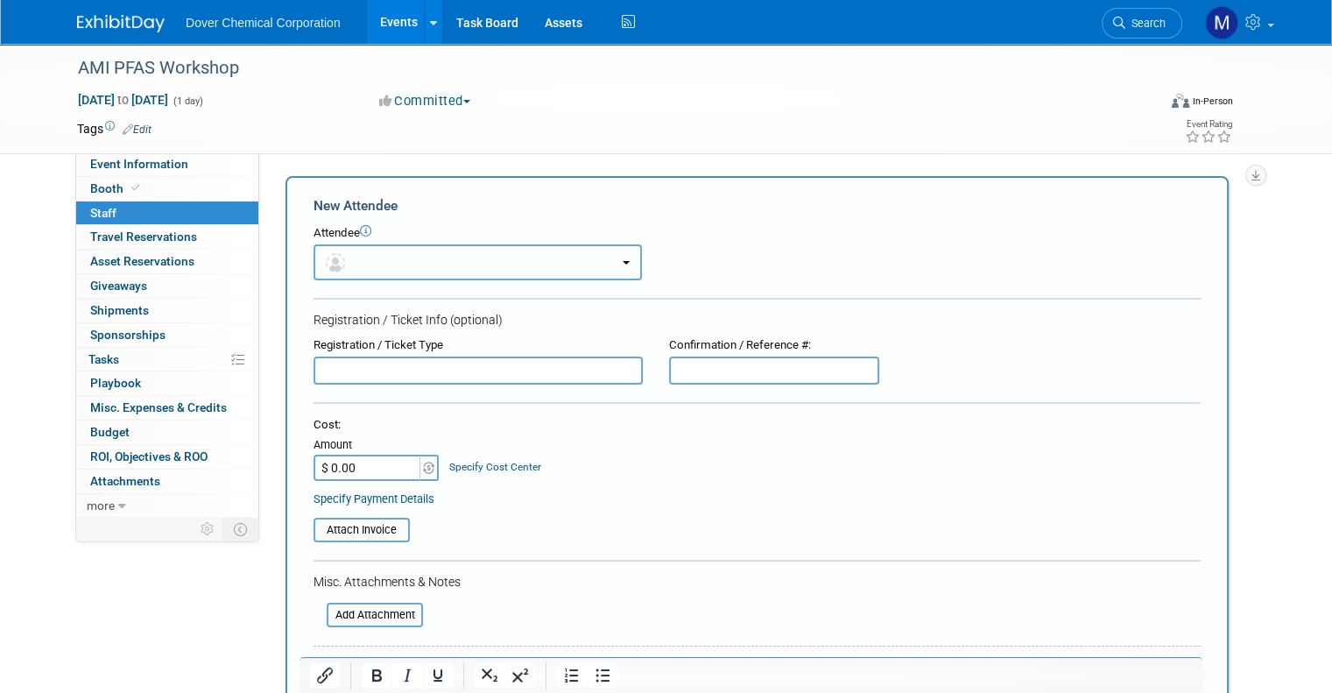
click at [488, 262] on button "button" at bounding box center [477, 262] width 328 height 36
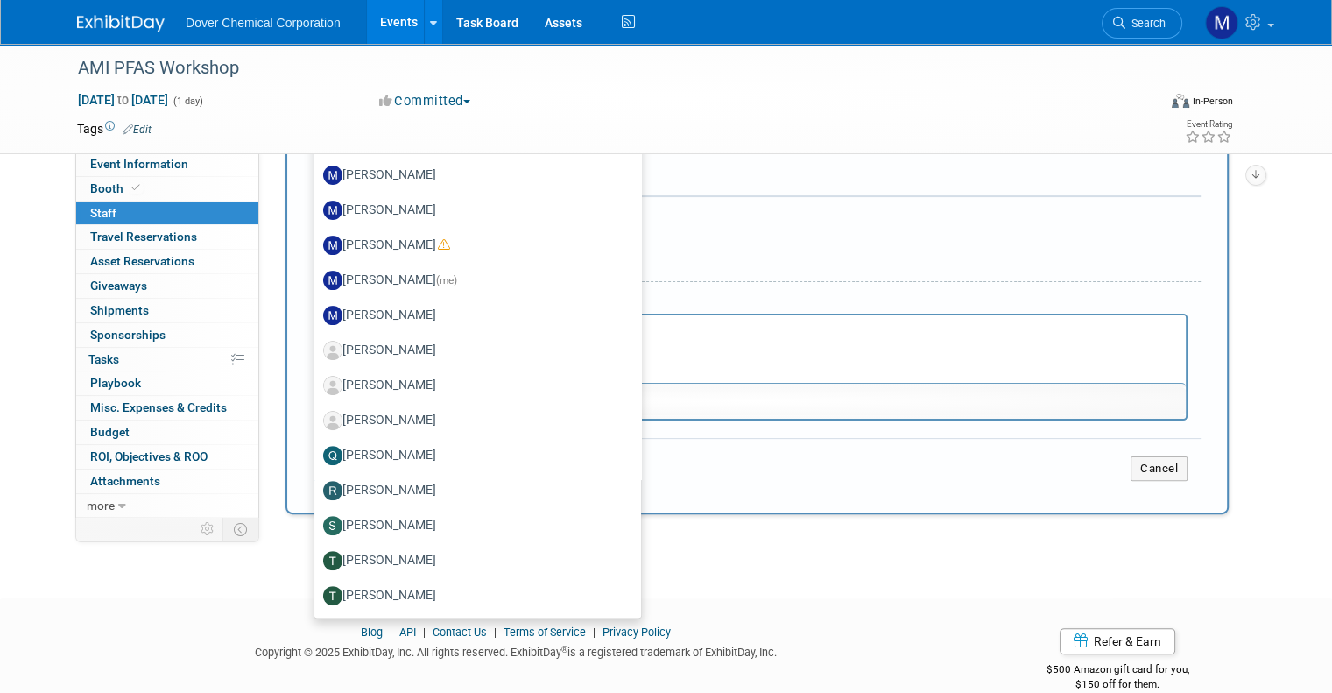
scroll to position [367, 0]
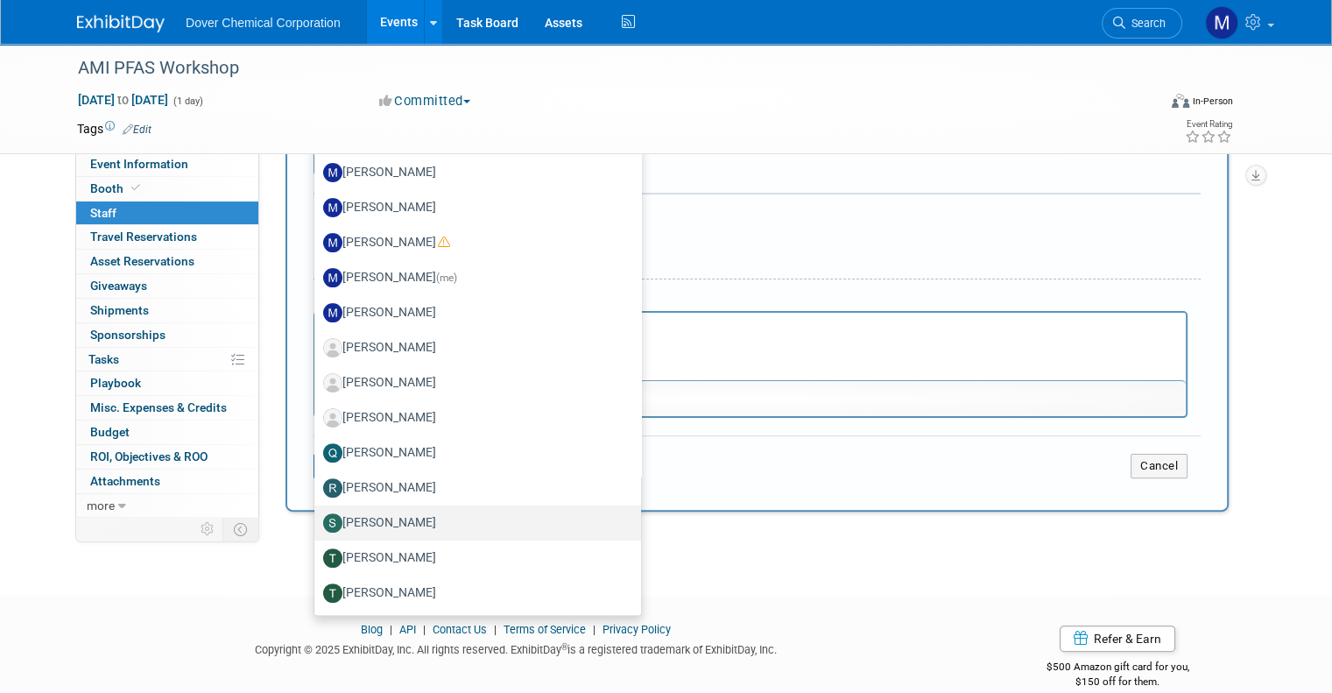
click at [476, 520] on label "[PERSON_NAME]" at bounding box center [473, 523] width 300 height 28
click at [317, 520] on input "[PERSON_NAME]" at bounding box center [311, 520] width 11 height 11
select select "c0ee434a-2501-488f-bede-b219b89d0419"
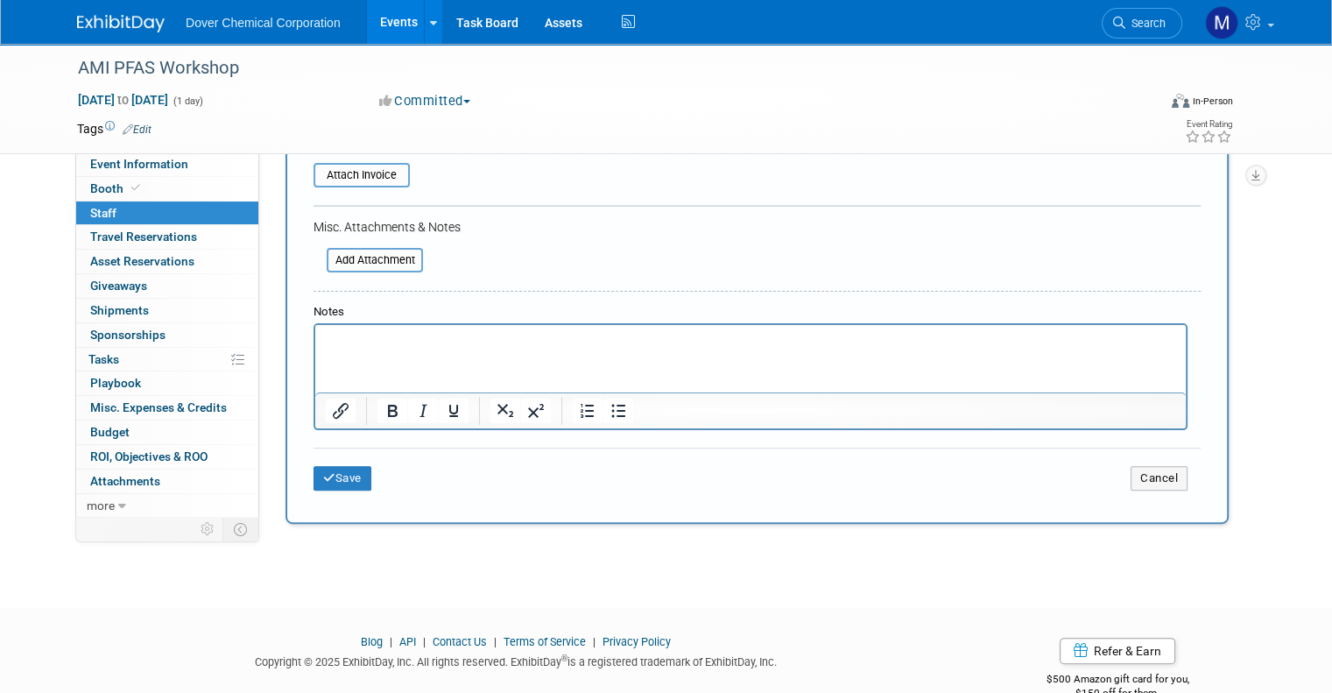
scroll to position [422, 0]
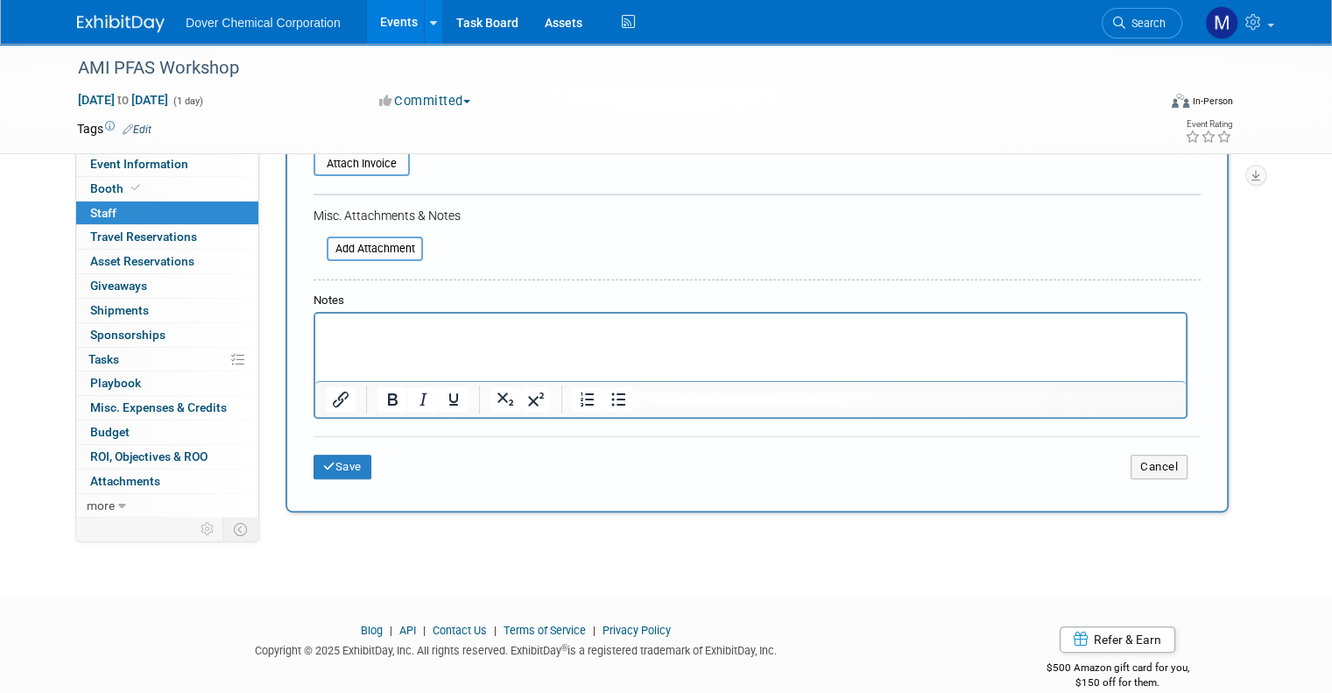
click at [47, 408] on div "AMI PFAS Workshop Nov 11, 2025 to Nov 11, 2025 (1 day) Nov 11, 2025 to Nov 11, …" at bounding box center [666, 93] width 1332 height 943
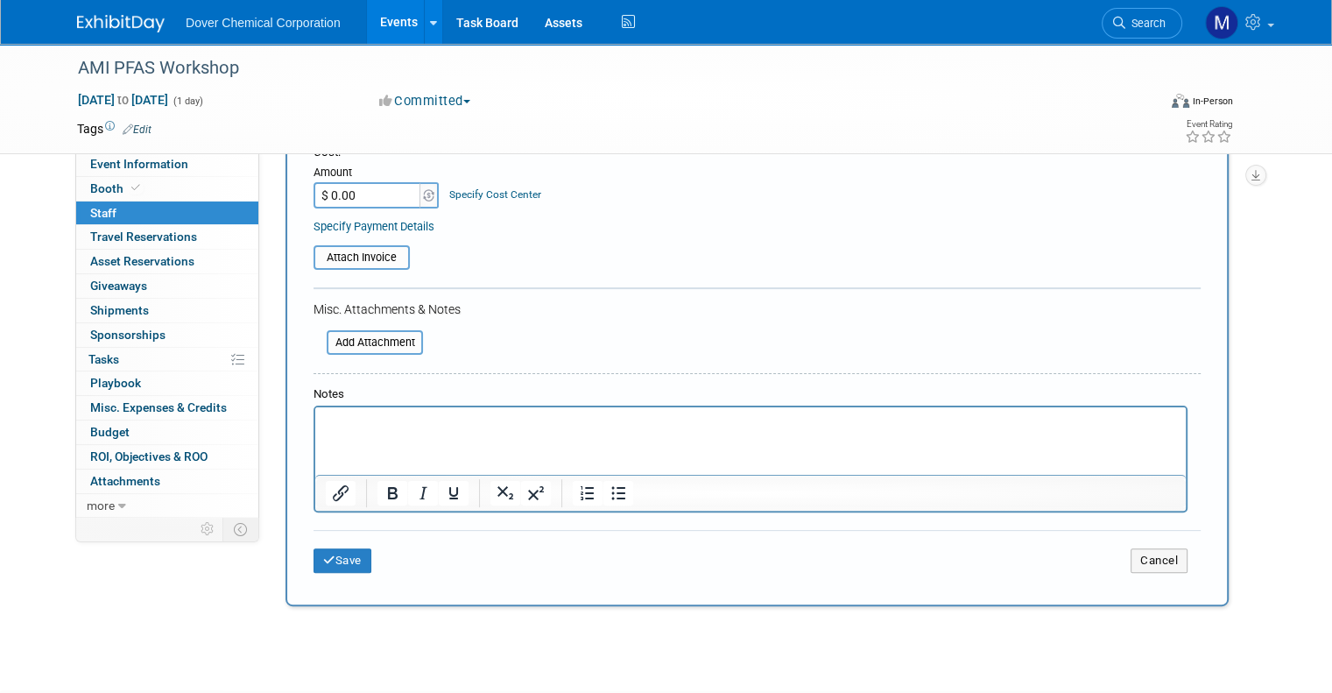
scroll to position [334, 0]
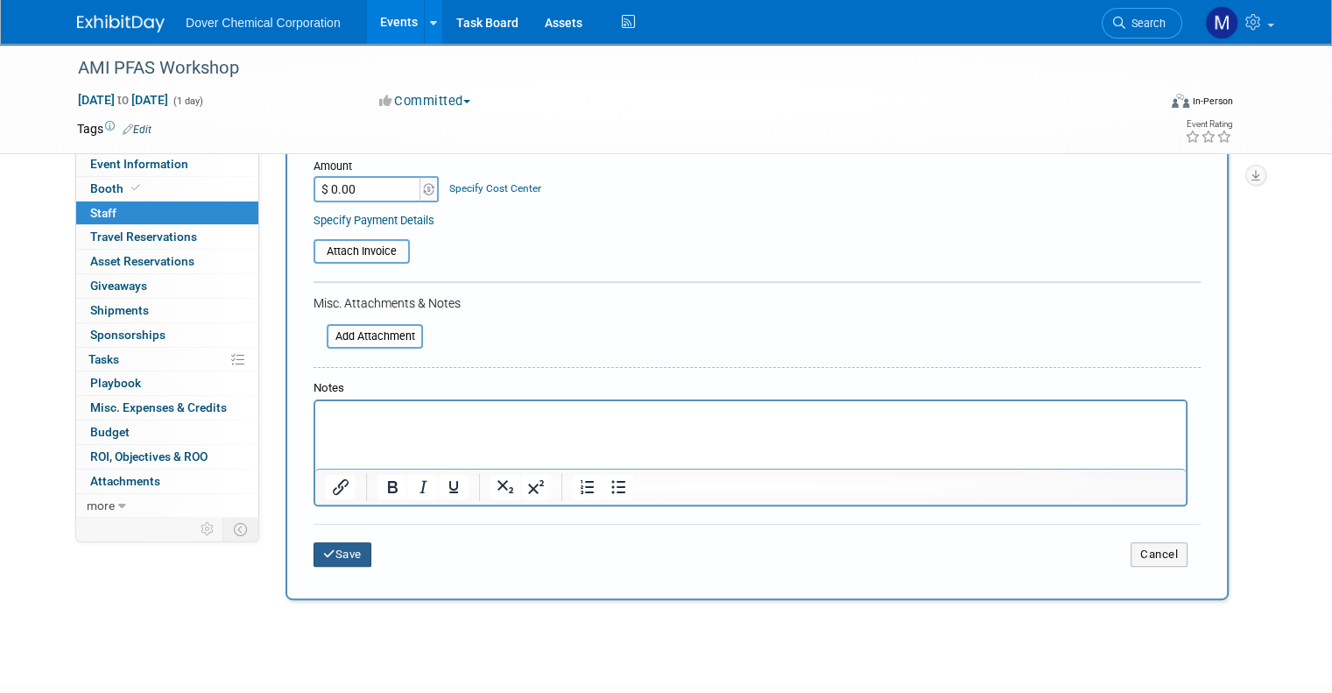
click at [341, 547] on button "Save" at bounding box center [342, 554] width 58 height 25
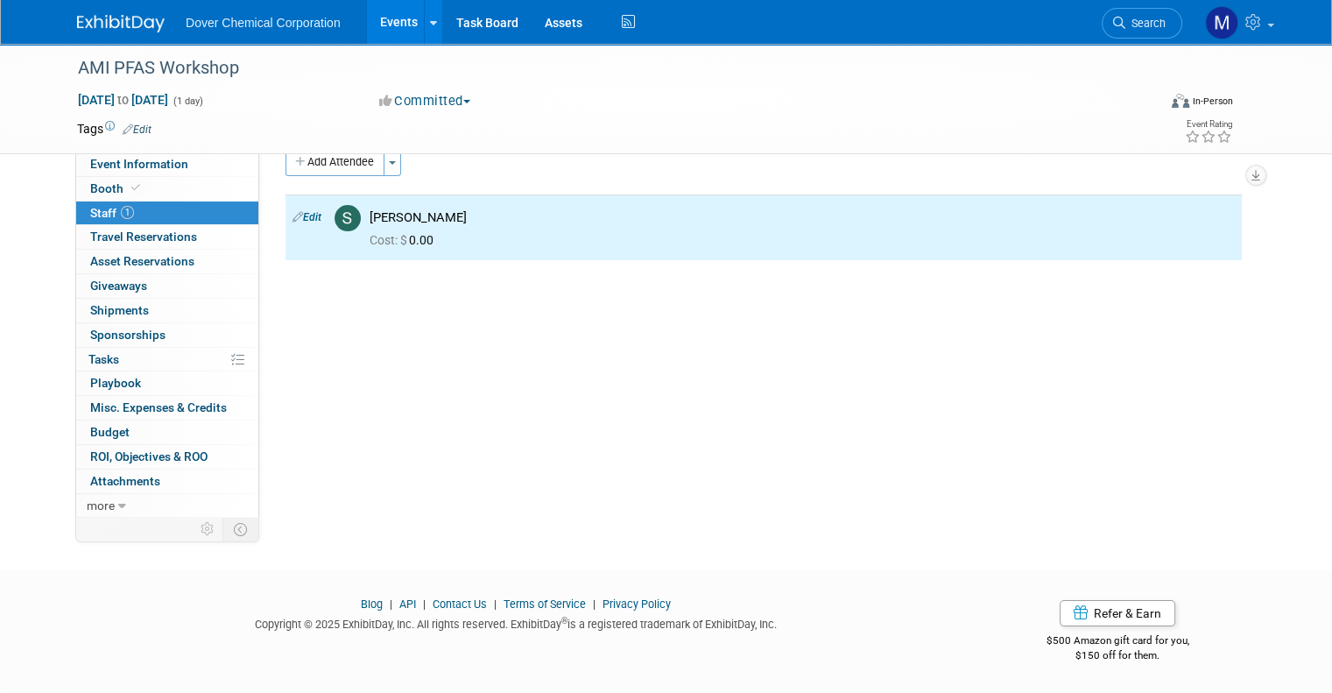
scroll to position [0, 0]
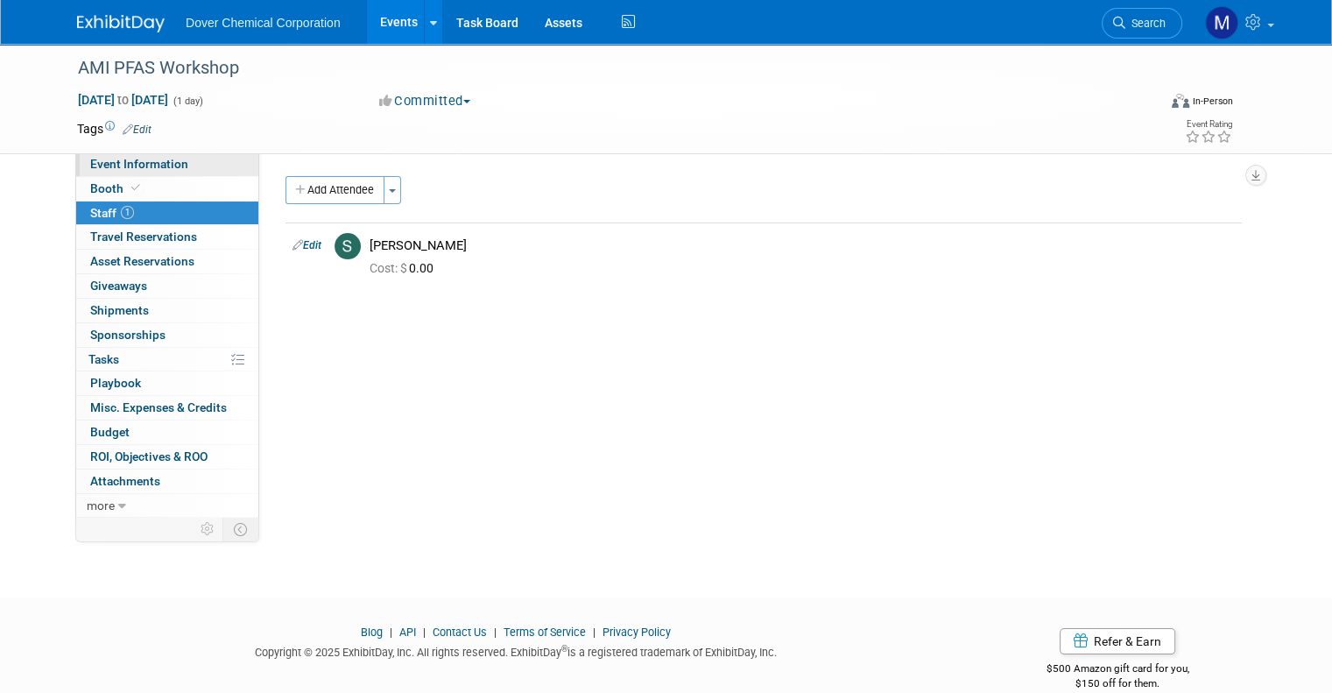
click at [138, 158] on span "Event Information" at bounding box center [139, 164] width 98 height 14
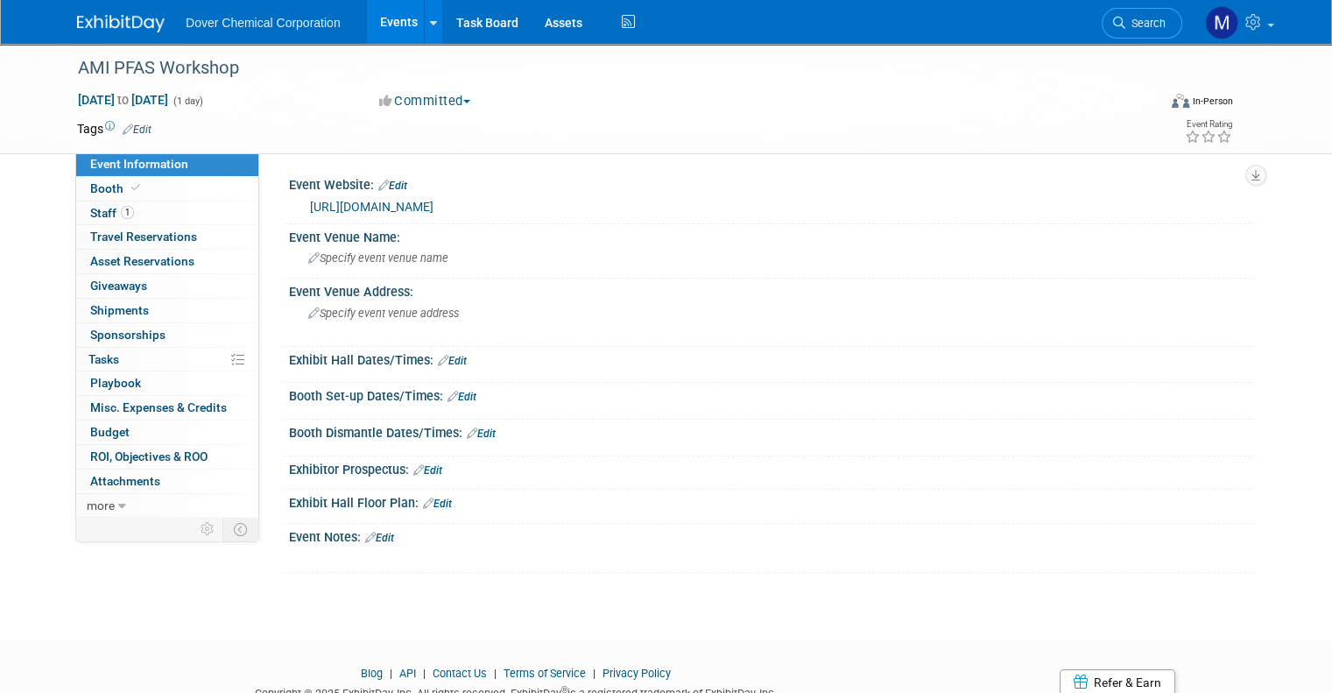
click at [368, 533] on link "Edit" at bounding box center [379, 537] width 29 height 12
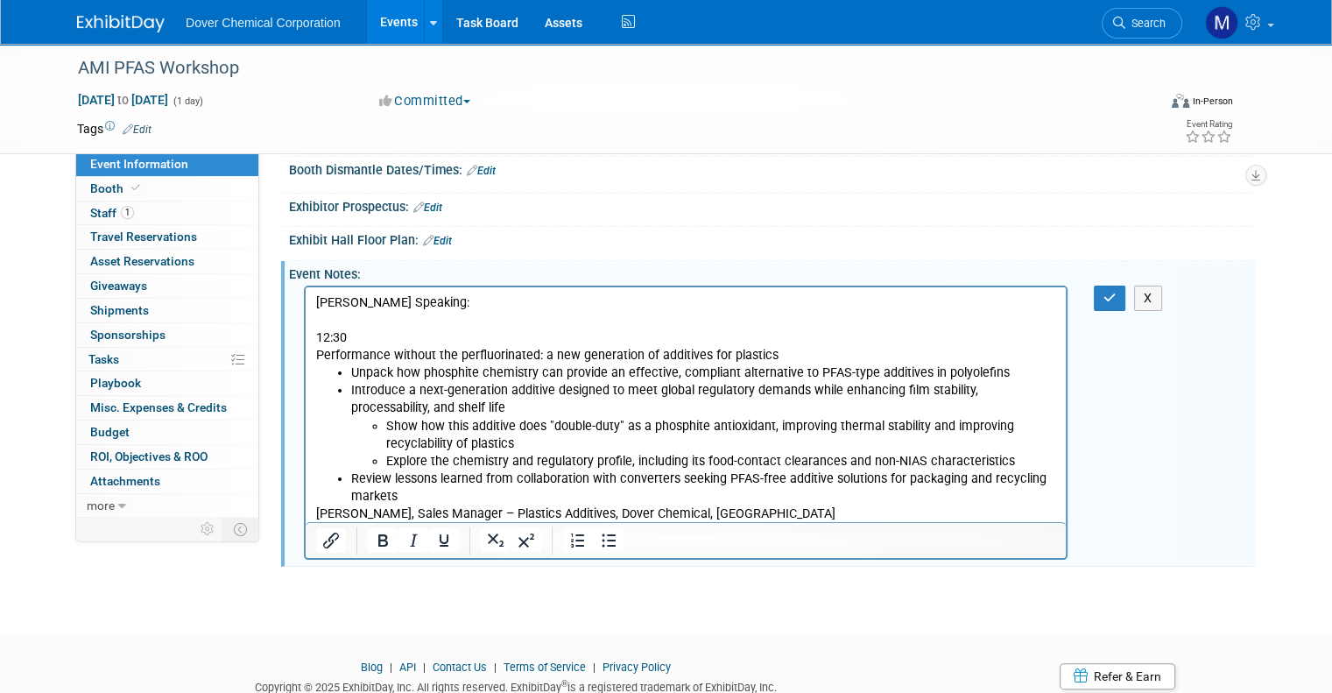
scroll to position [264, 0]
click at [1114, 291] on icon "button" at bounding box center [1109, 297] width 13 height 12
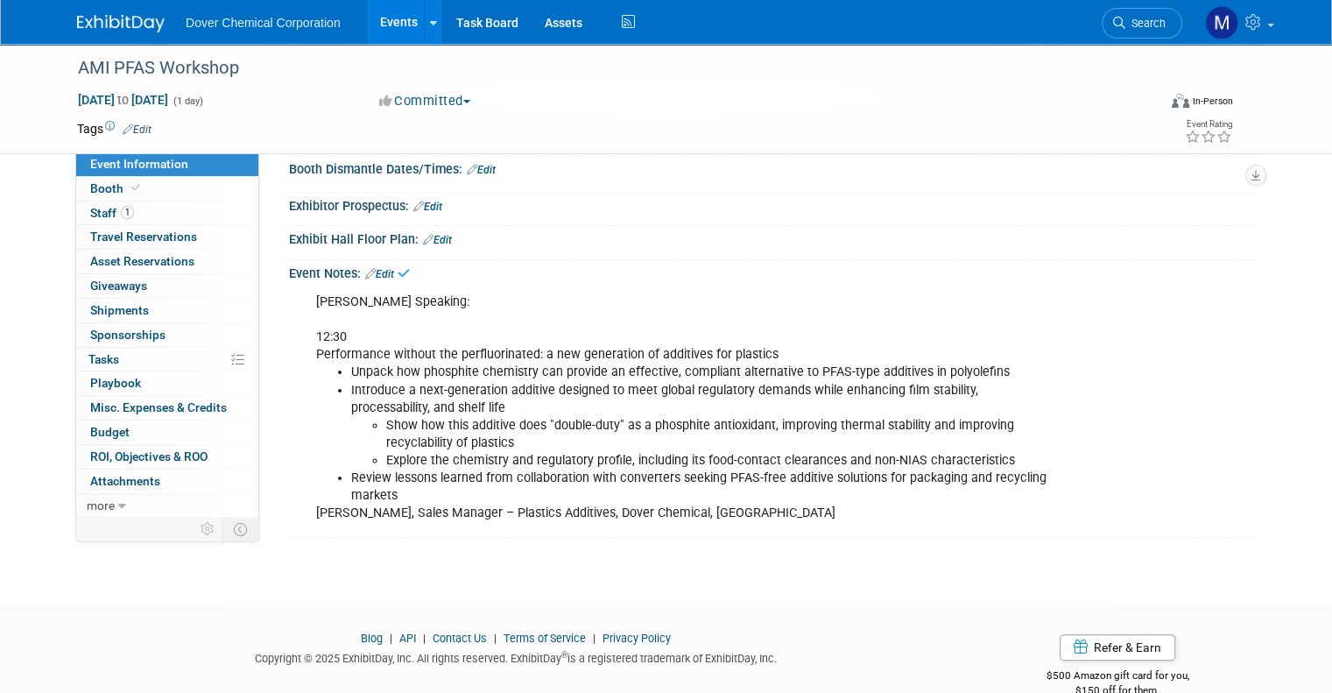
scroll to position [0, 0]
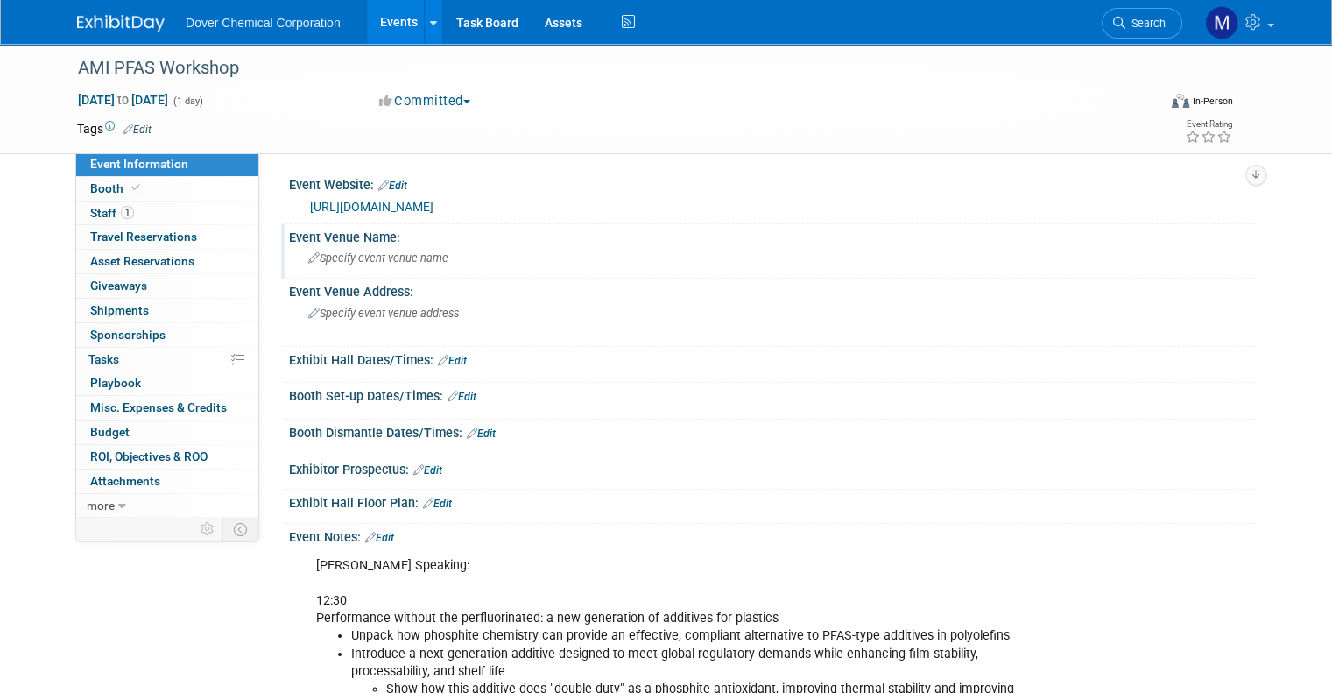
click at [347, 265] on div "Specify event venue name" at bounding box center [771, 257] width 939 height 27
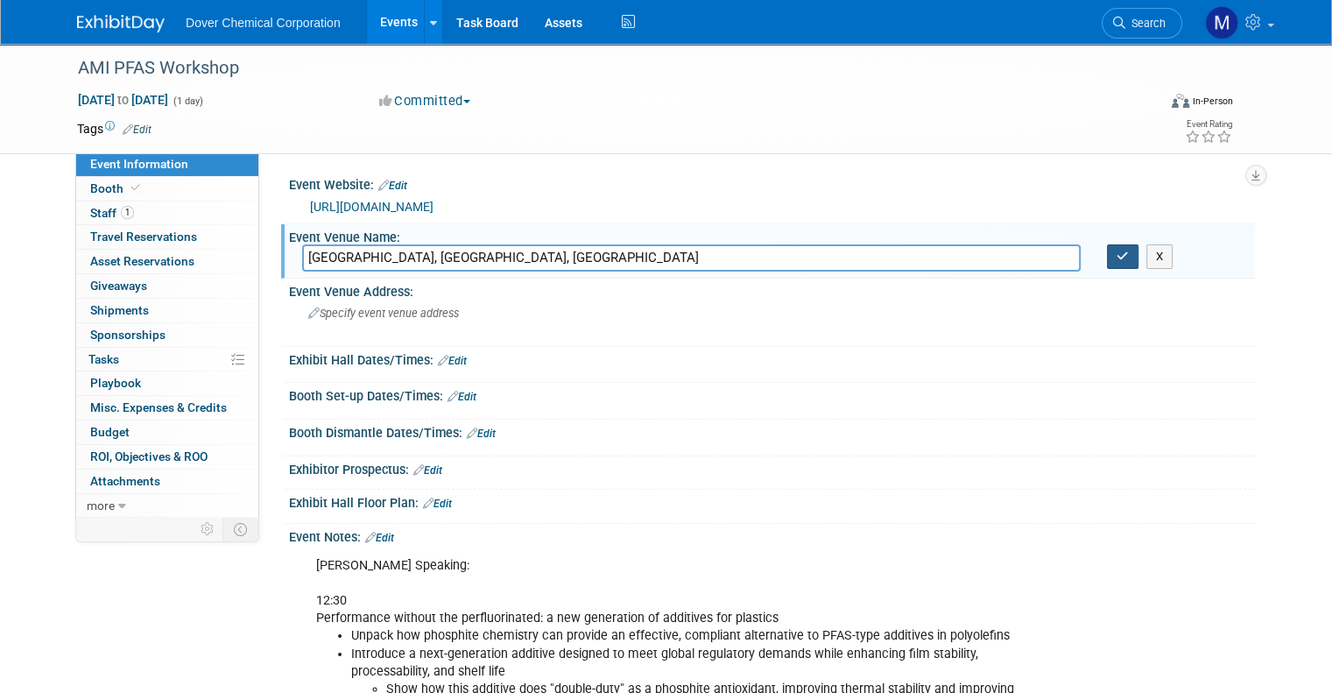
type input "Huntington Convention Center, Cleveland, OH"
click at [1129, 255] on icon "button" at bounding box center [1122, 255] width 12 height 11
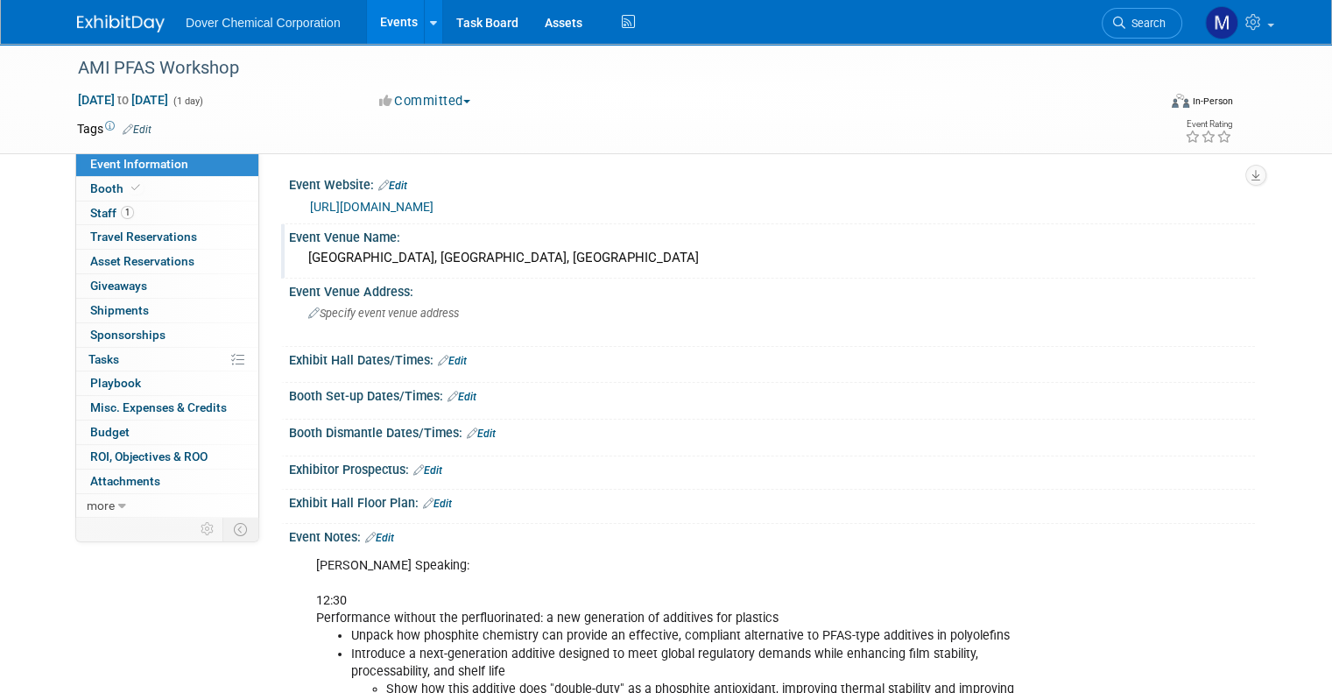
click at [123, 26] on img at bounding box center [121, 24] width 88 height 18
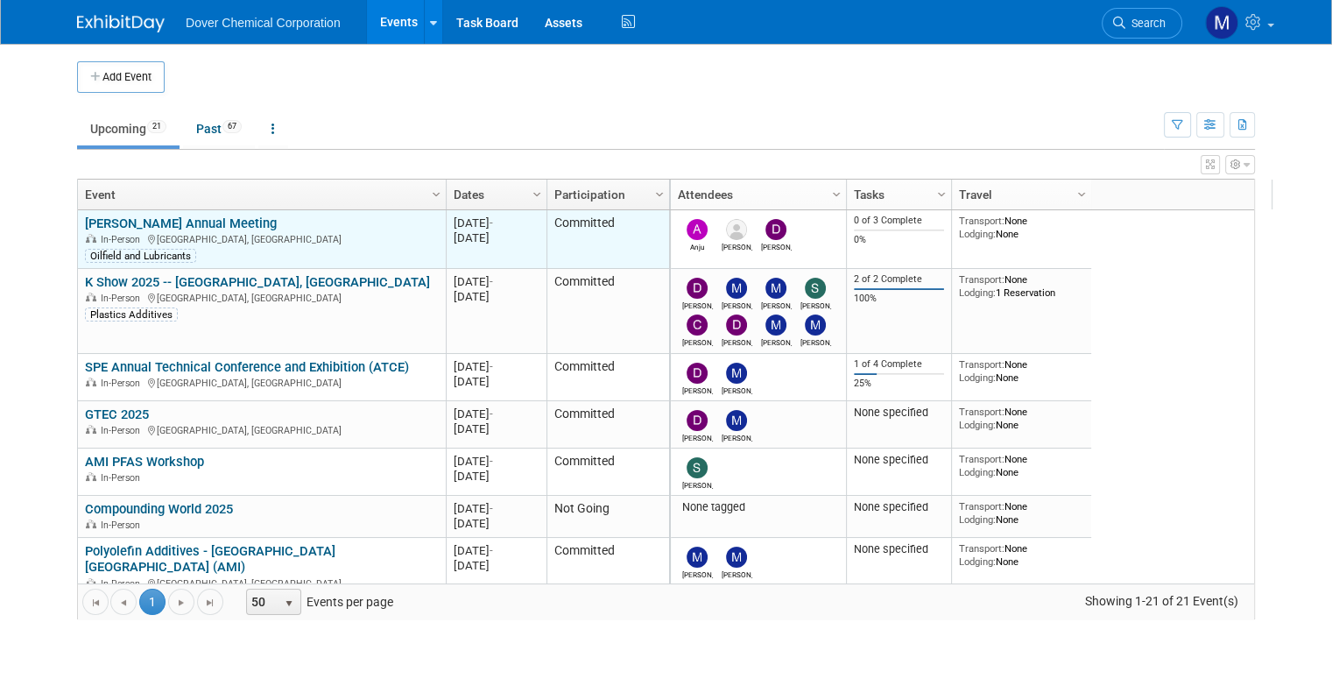
click at [126, 212] on td "[PERSON_NAME] Annual Meeting [PERSON_NAME] Annual Meeting In-Person [GEOGRAPHIC…" at bounding box center [262, 239] width 368 height 59
click at [130, 223] on link "[PERSON_NAME] Annual Meeting" at bounding box center [181, 223] width 192 height 16
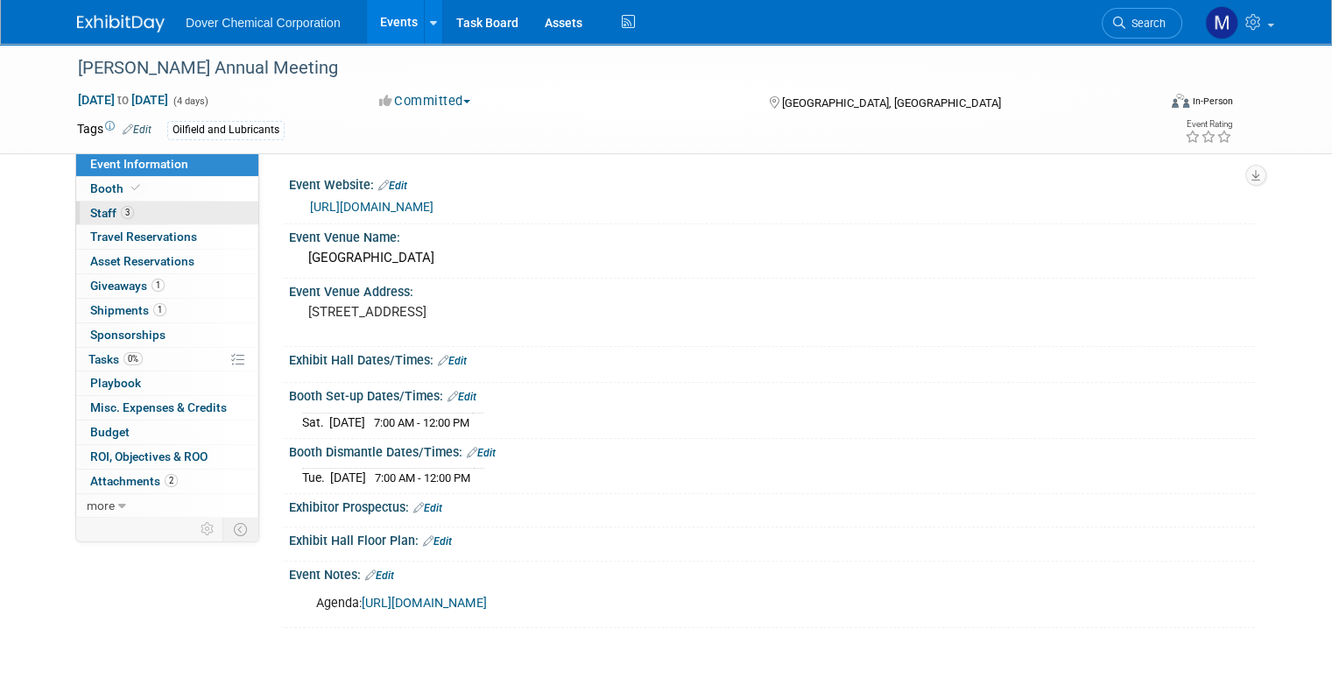
click at [95, 208] on span "Staff 3" at bounding box center [112, 213] width 44 height 14
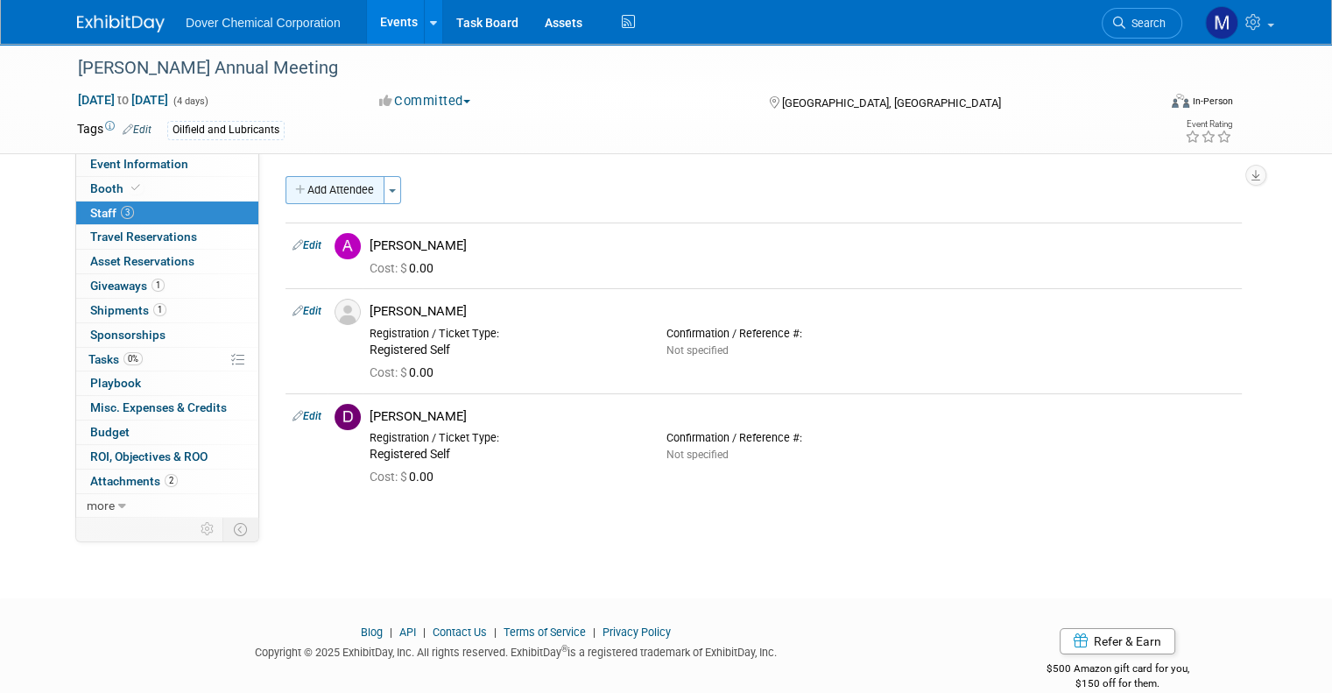
click at [322, 184] on button "Add Attendee" at bounding box center [334, 190] width 99 height 28
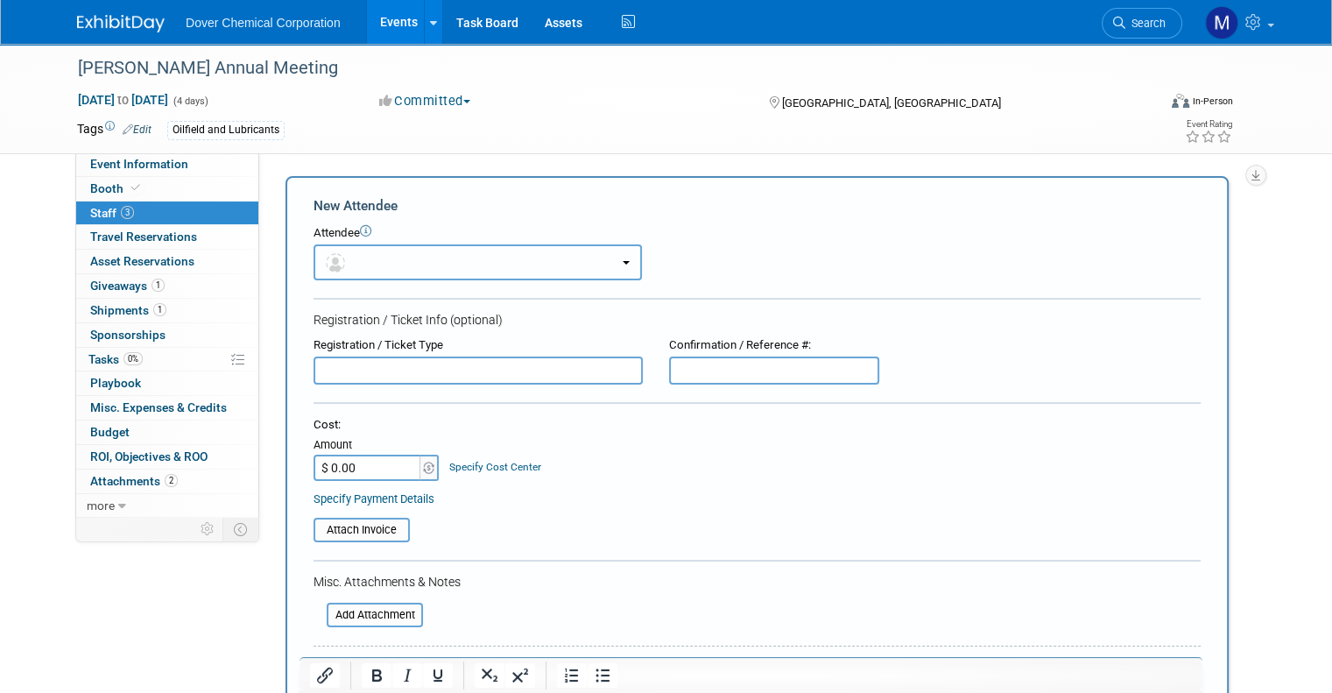
click at [333, 267] on span "button" at bounding box center [338, 262] width 25 height 14
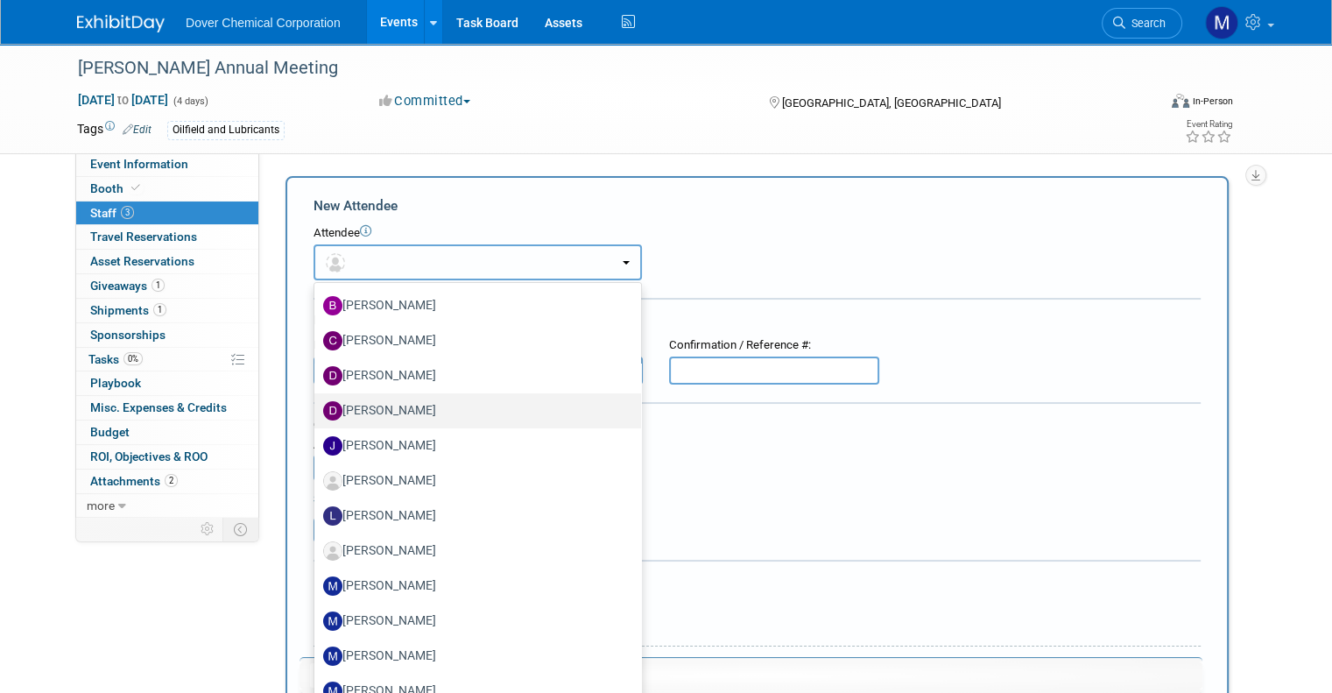
scroll to position [144, 0]
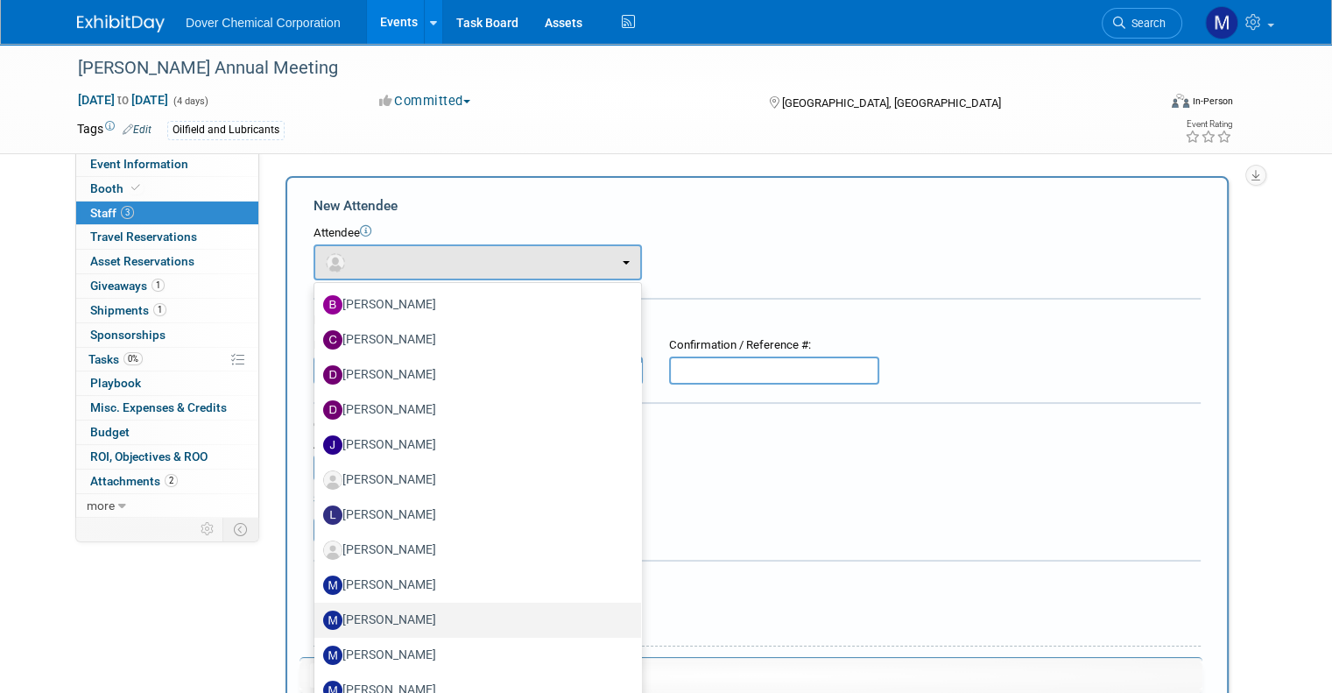
click at [375, 619] on label "Mark Harr" at bounding box center [473, 620] width 300 height 28
click at [317, 619] on input "Mark Harr" at bounding box center [311, 617] width 11 height 11
select select "dc355337-de08-4662-b567-f70bea74b58e"
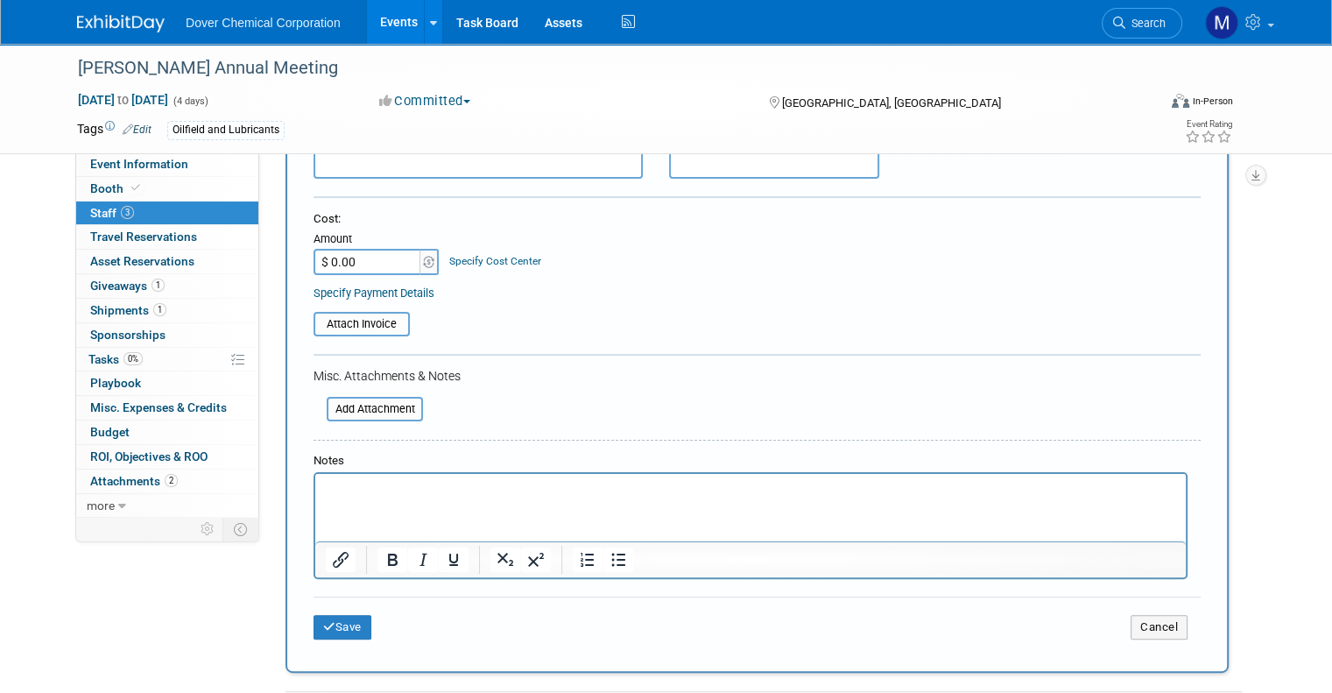
scroll to position [263, 0]
click at [323, 632] on button "Save" at bounding box center [342, 626] width 58 height 25
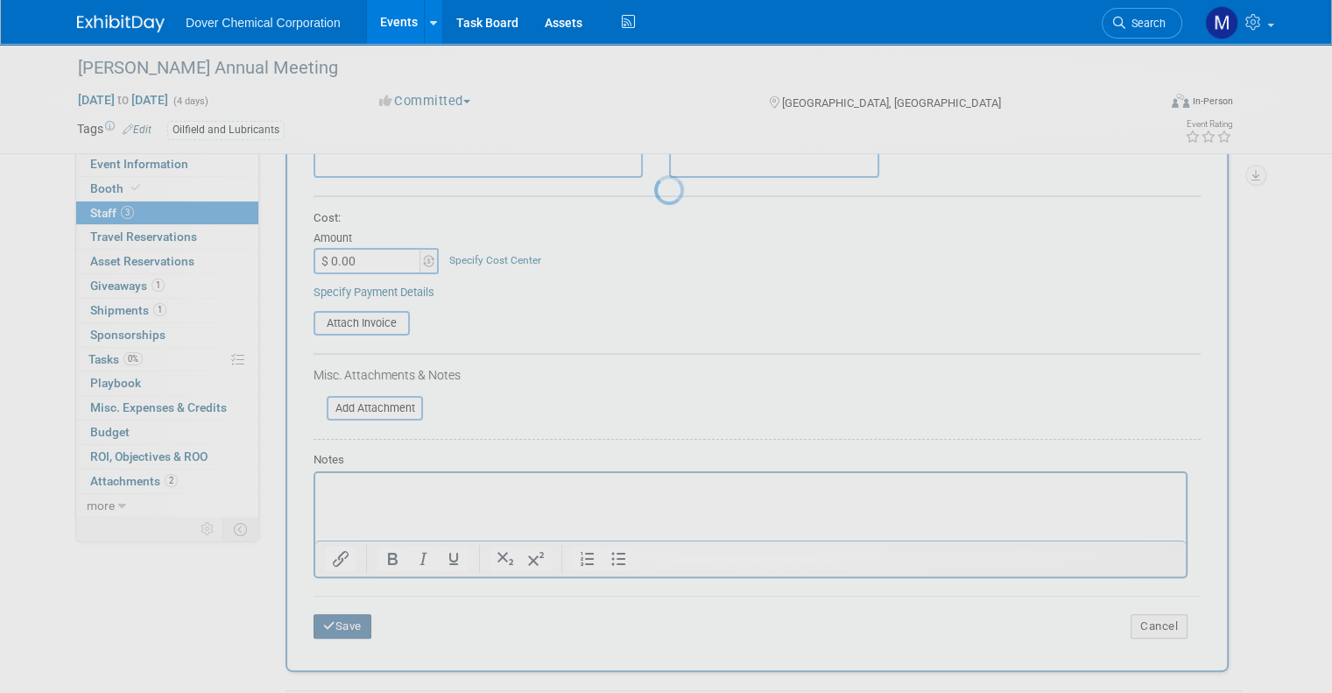
scroll to position [76, 0]
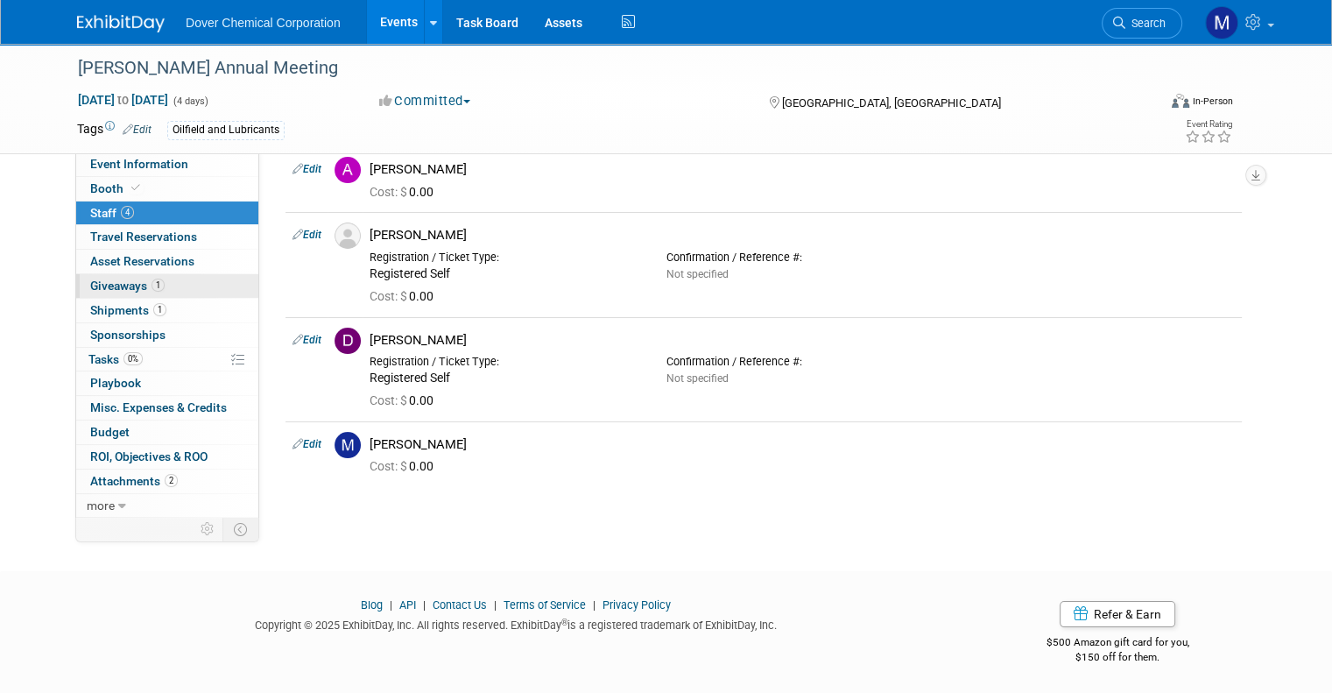
click at [116, 282] on span "Giveaways 1" at bounding box center [127, 285] width 74 height 14
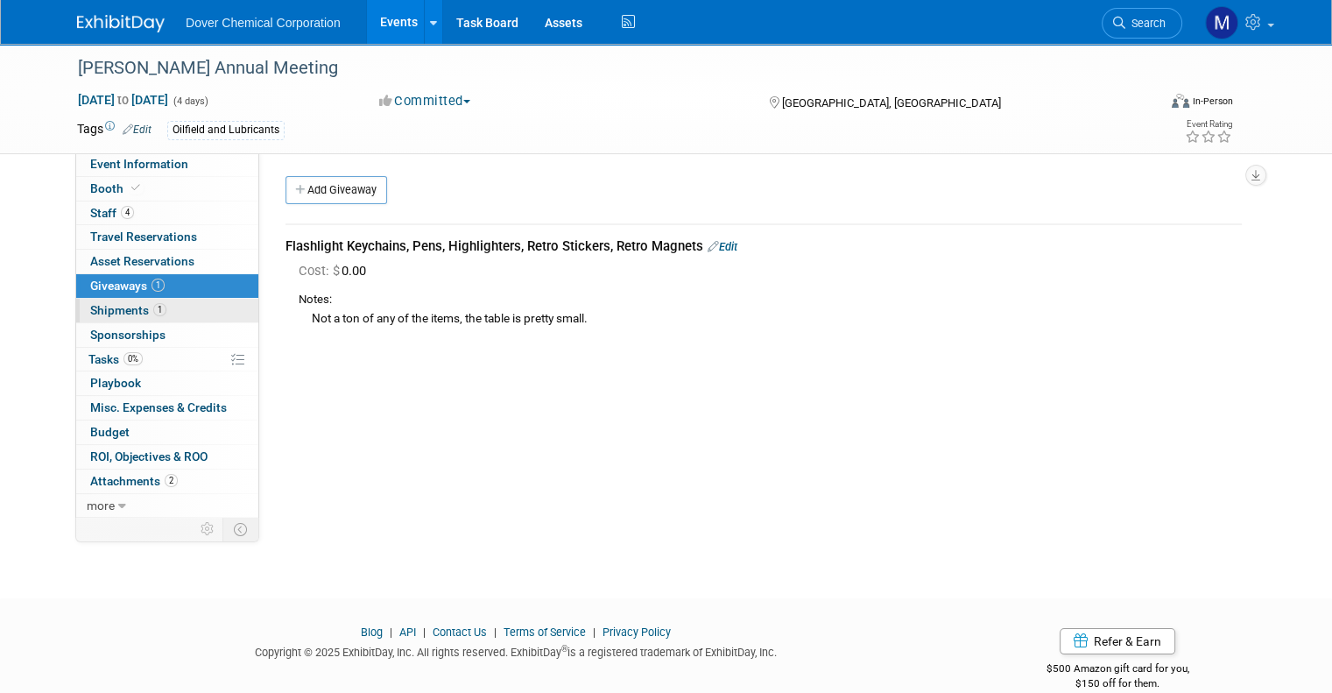
click at [103, 314] on span "Shipments 1" at bounding box center [128, 310] width 76 height 14
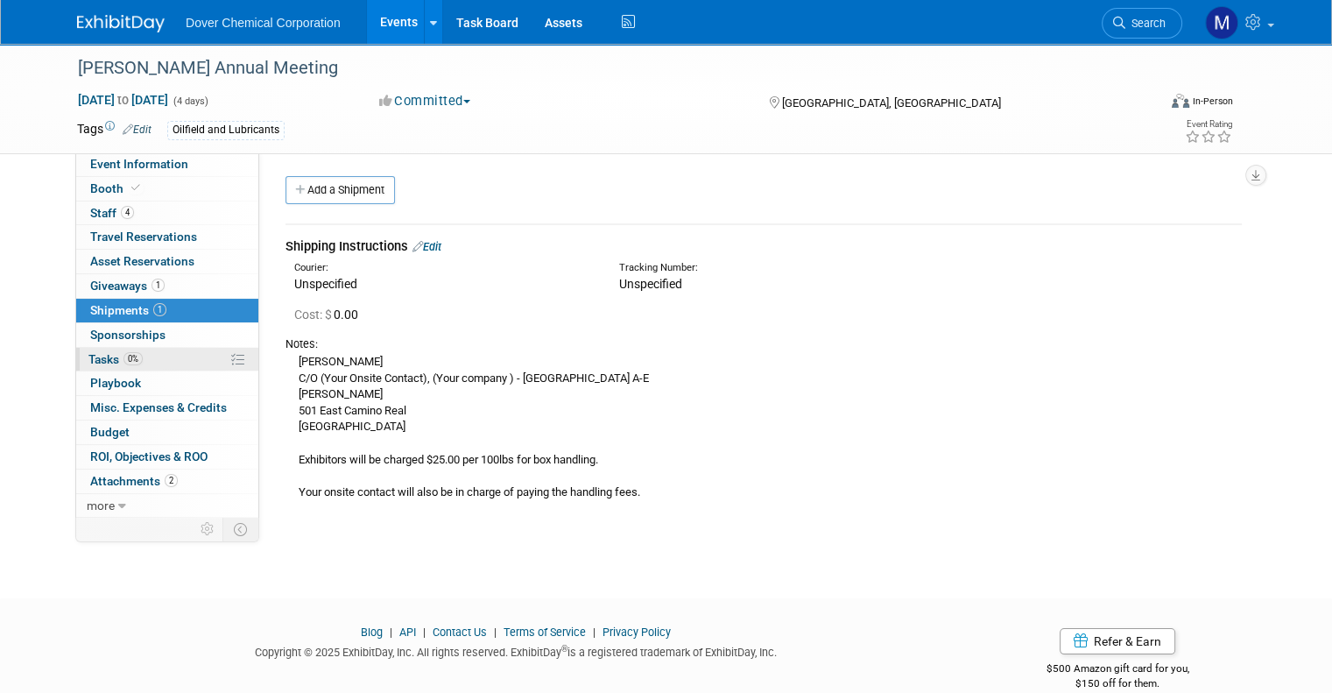
click at [88, 354] on span "Tasks 0%" at bounding box center [115, 359] width 54 height 14
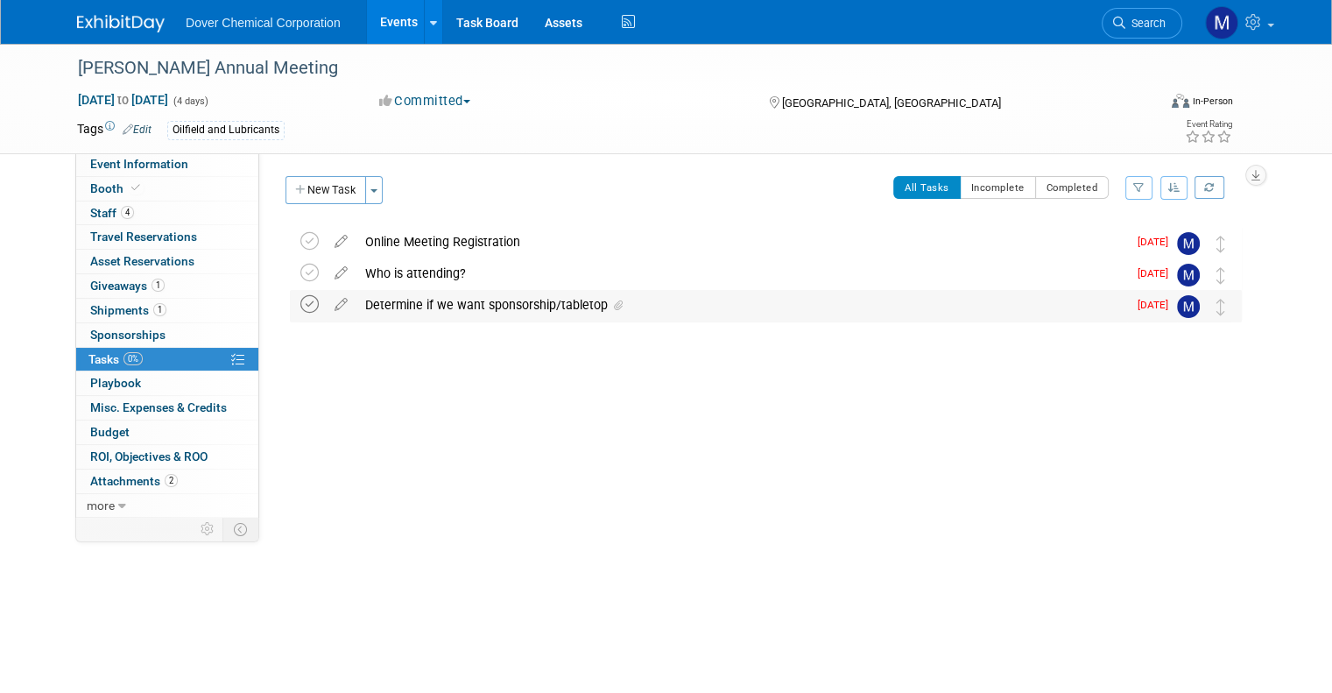
click at [300, 302] on icon at bounding box center [309, 304] width 18 height 18
click at [300, 272] on icon at bounding box center [309, 273] width 18 height 18
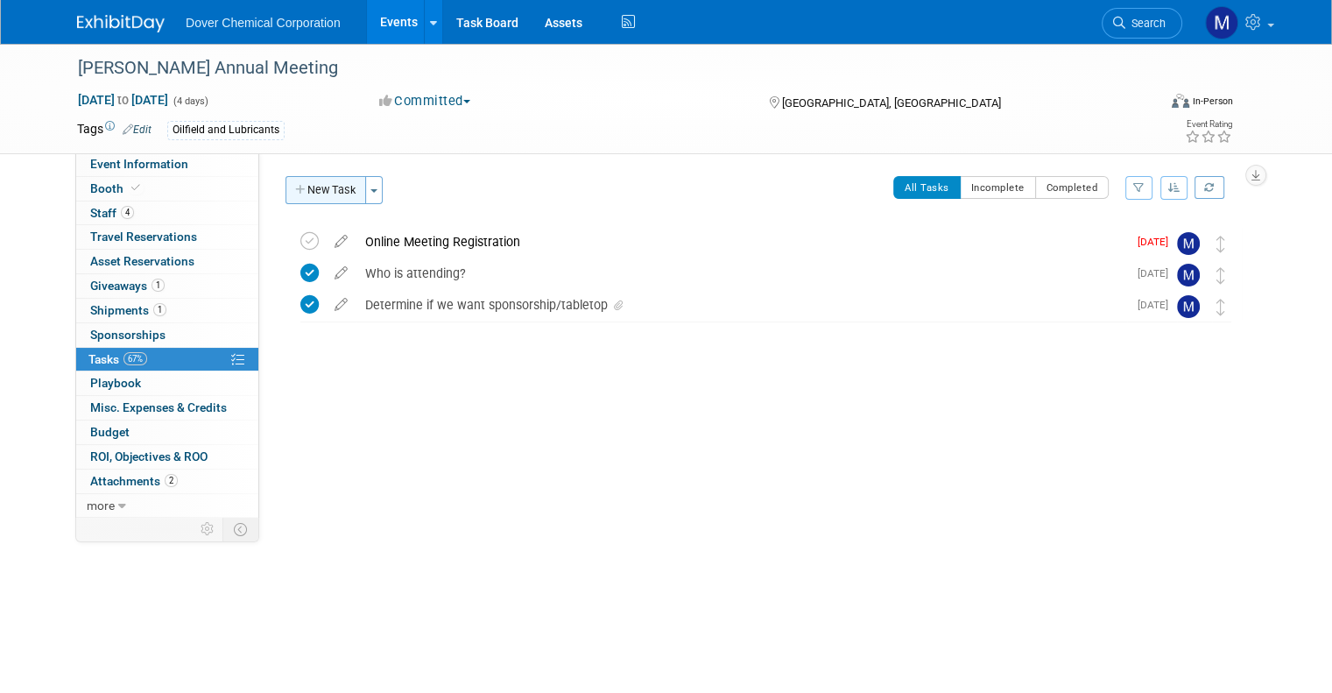
click at [306, 186] on button "New Task" at bounding box center [325, 190] width 81 height 28
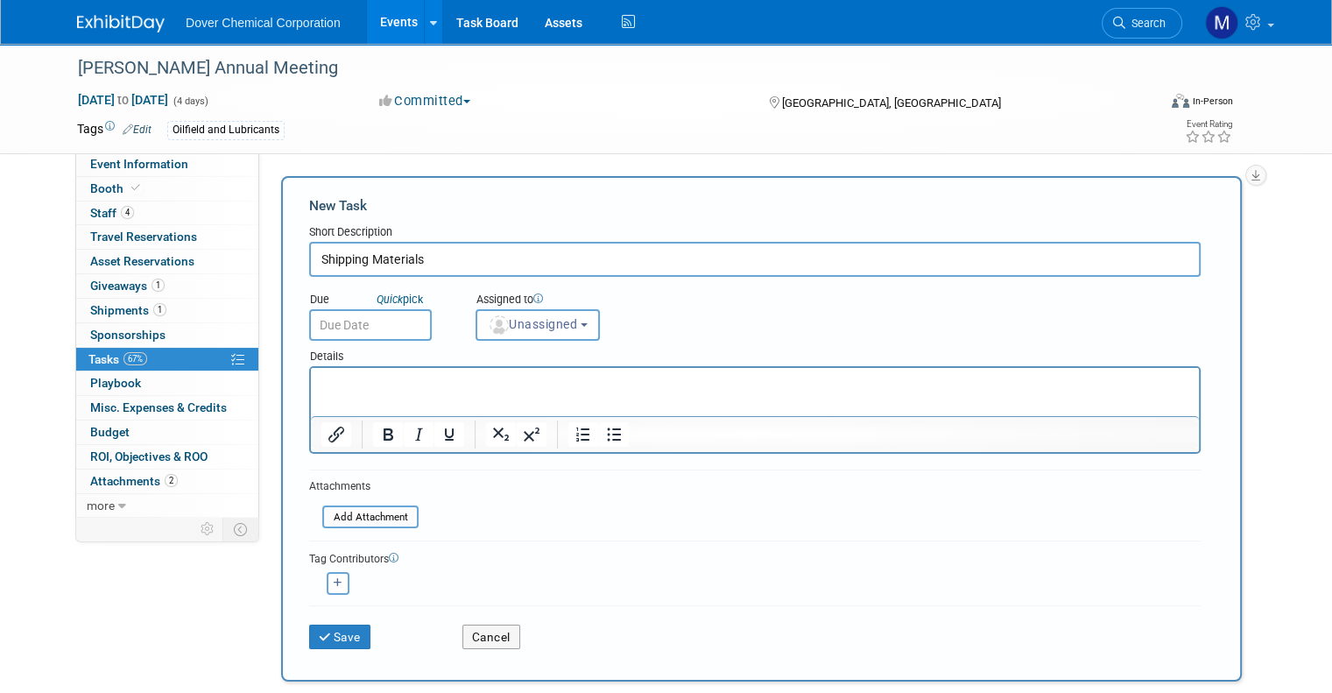
type input "Shipping Materials"
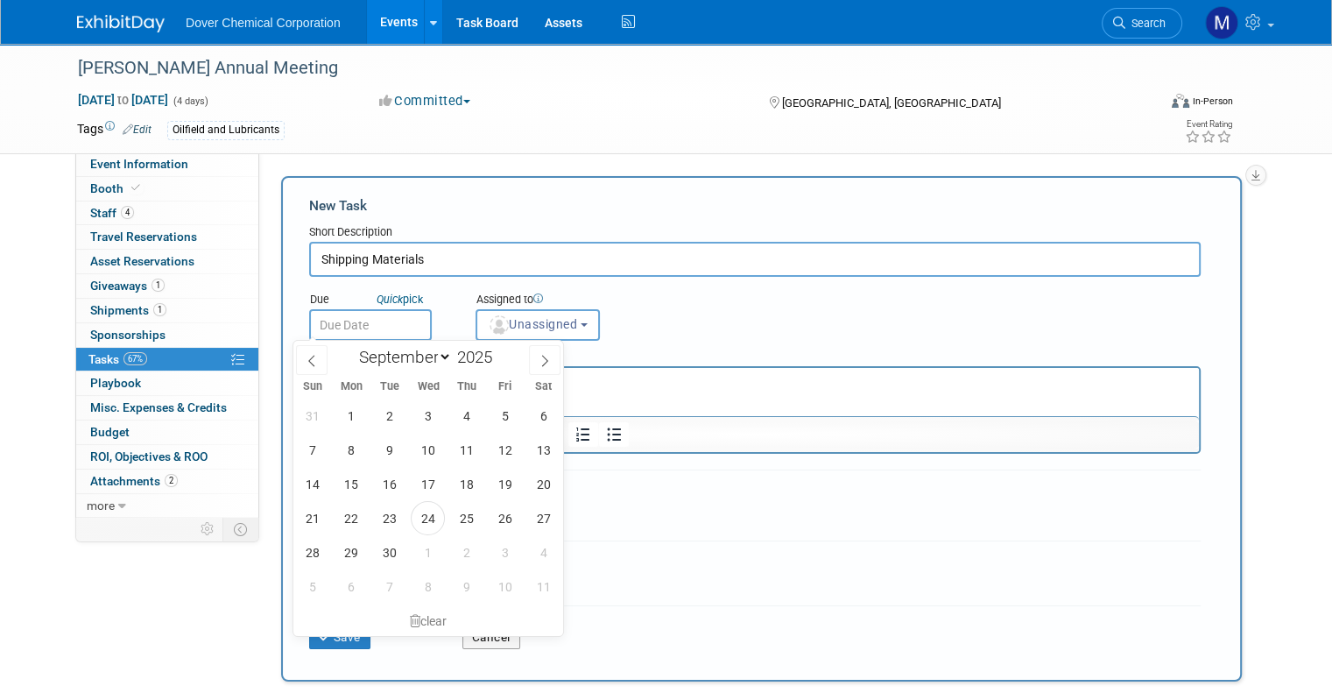
click at [342, 327] on input "text" at bounding box center [370, 325] width 123 height 32
click at [358, 559] on span "29" at bounding box center [351, 552] width 34 height 34
type input "Sep 29, 2025"
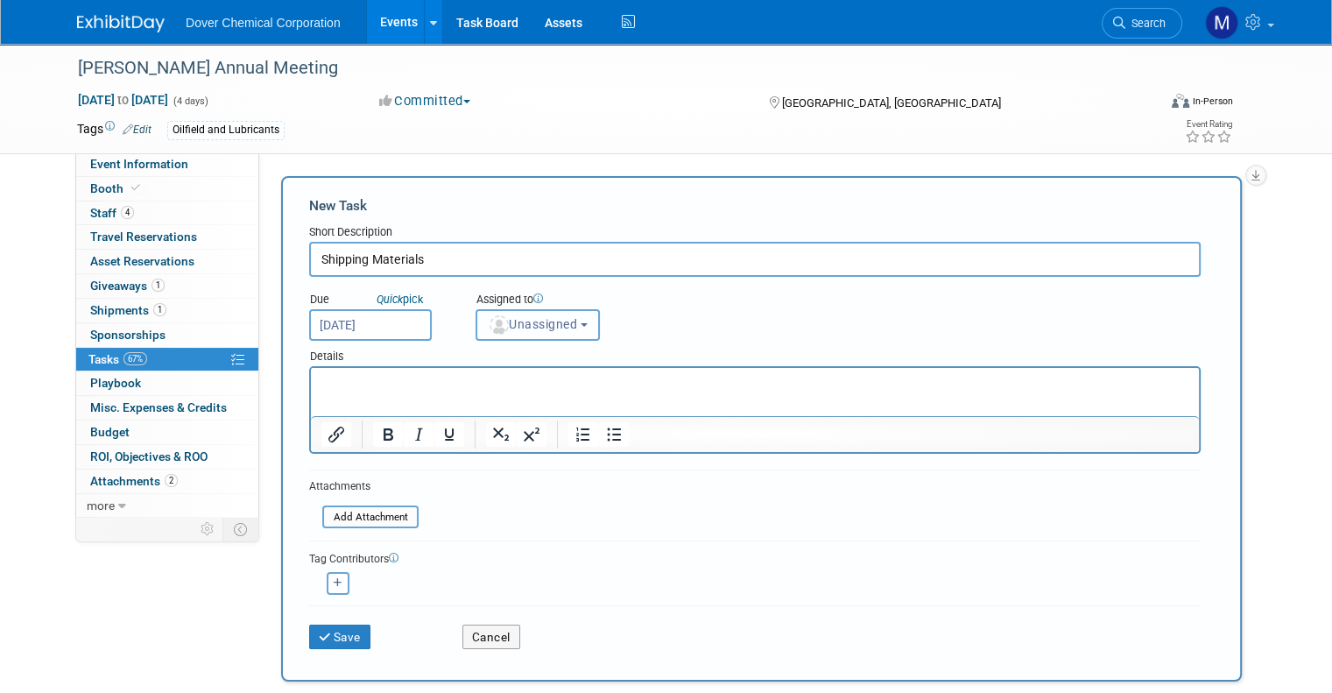
click at [498, 322] on span "Unassigned" at bounding box center [532, 324] width 89 height 14
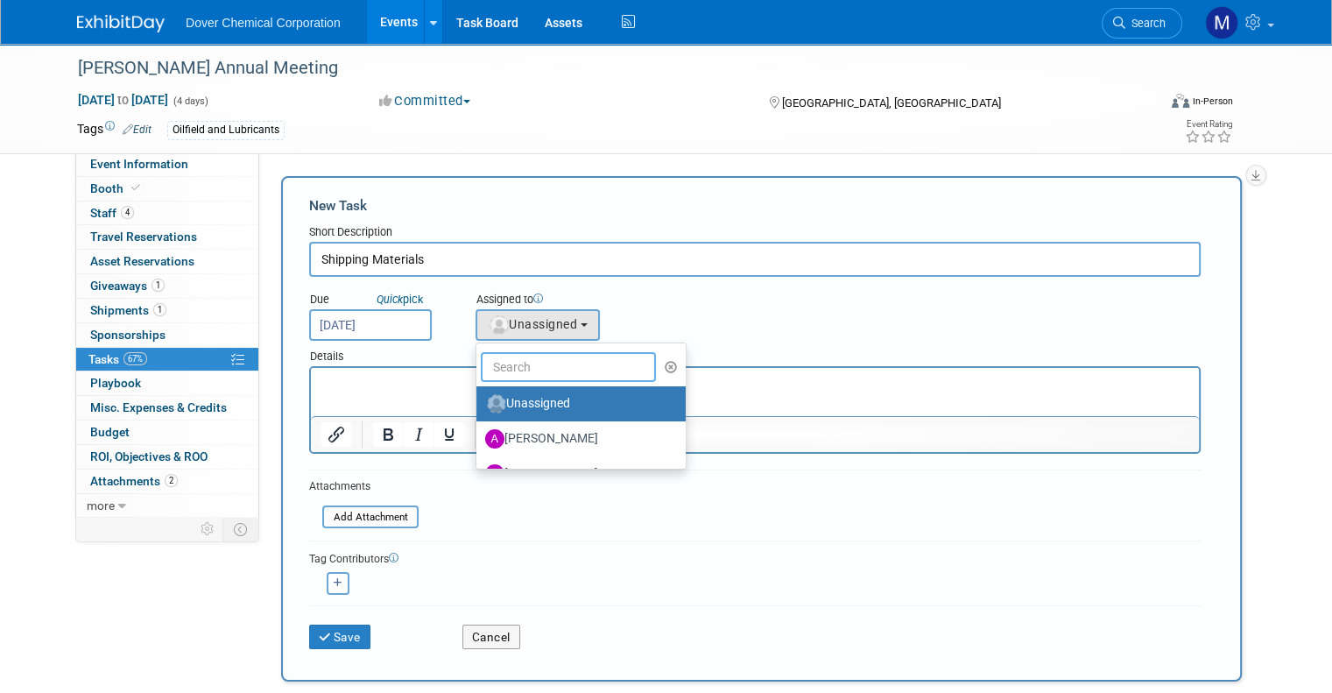
click at [544, 362] on input "text" at bounding box center [568, 367] width 175 height 30
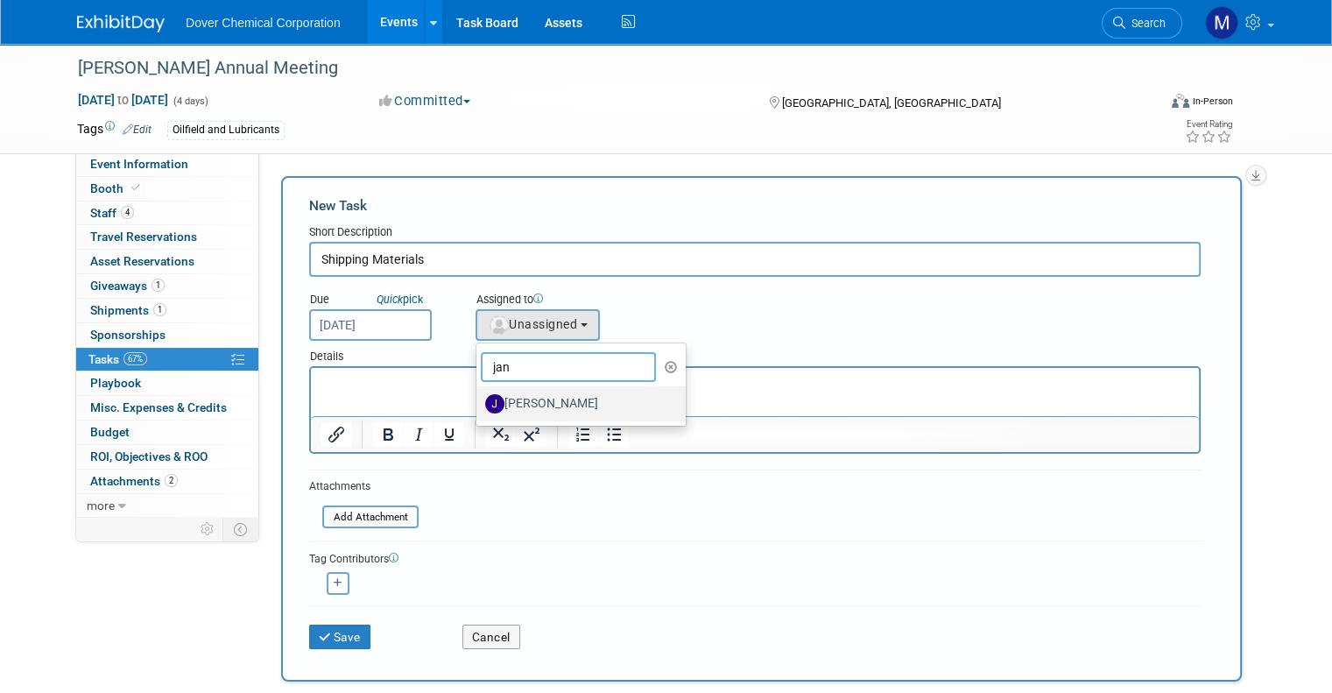
type input "jan"
click at [529, 413] on label "[PERSON_NAME]" at bounding box center [576, 404] width 183 height 28
click at [479, 407] on input "[PERSON_NAME]" at bounding box center [473, 401] width 11 height 11
select select "dad44159-ce6b-4588-88de-c8e41b4f01cb"
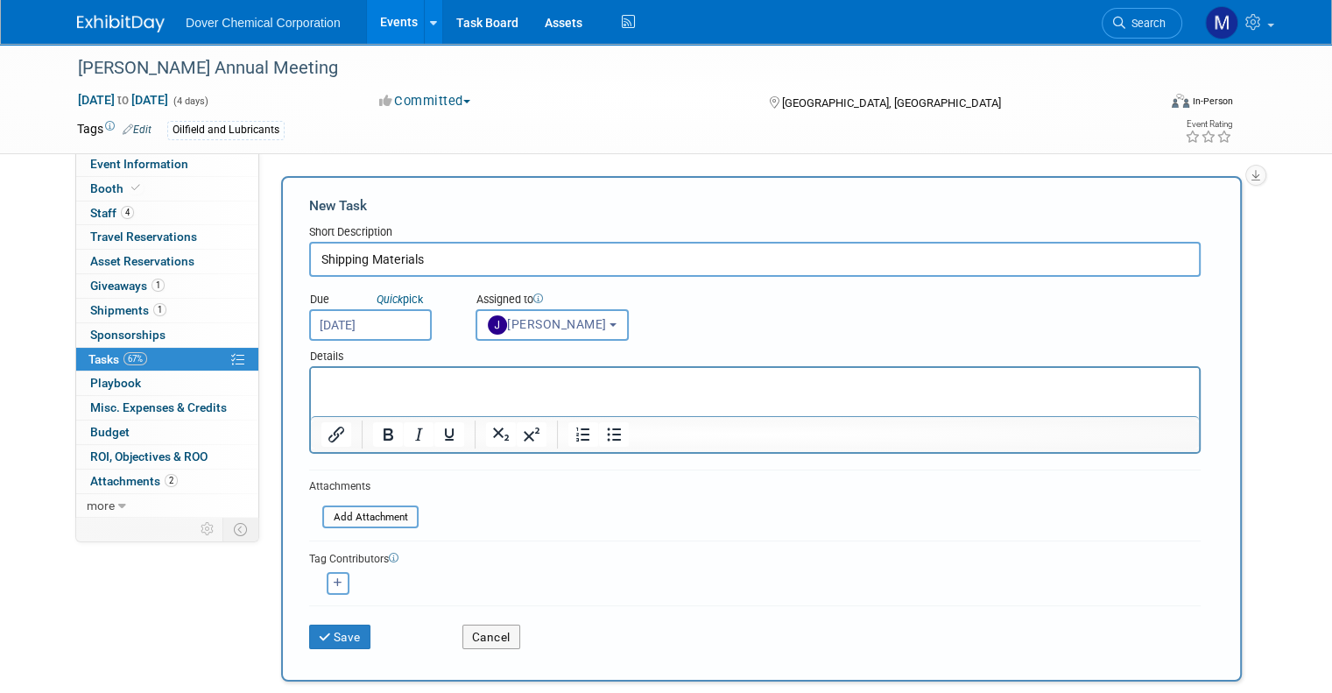
click at [469, 392] on html at bounding box center [755, 380] width 888 height 25
click at [331, 630] on button "Save" at bounding box center [339, 636] width 61 height 25
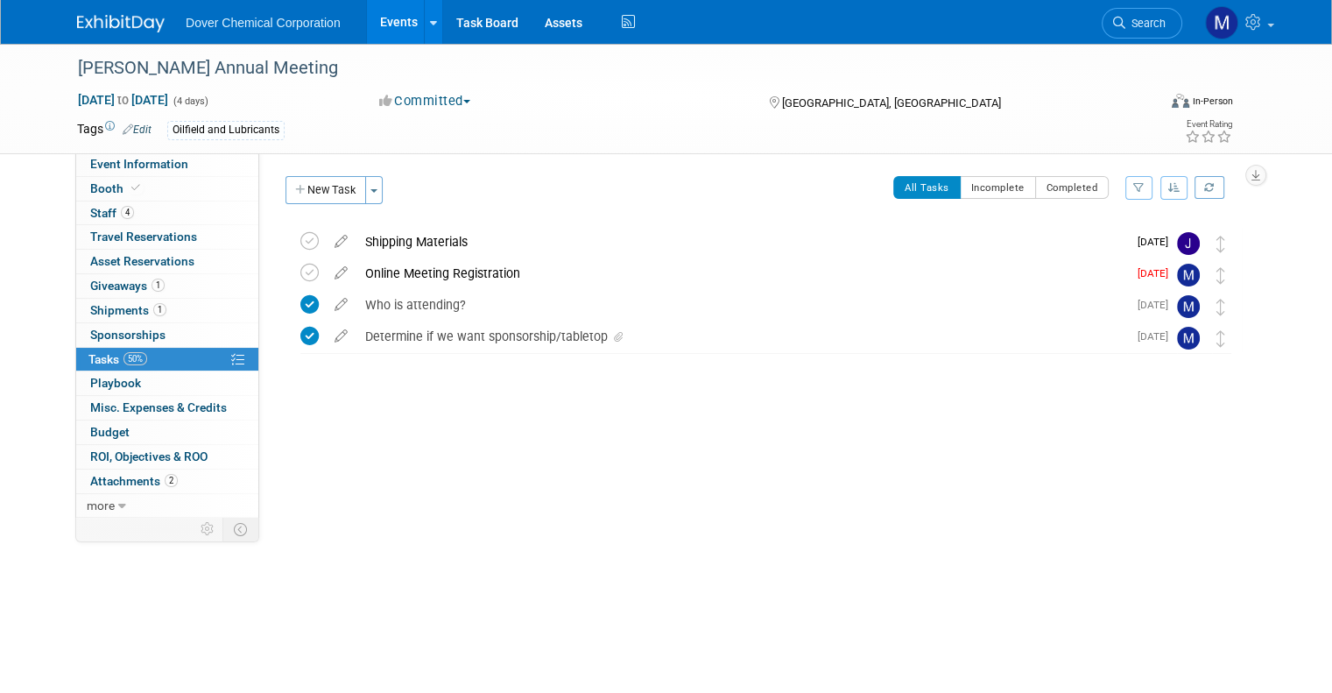
click at [77, 17] on img at bounding box center [121, 24] width 88 height 18
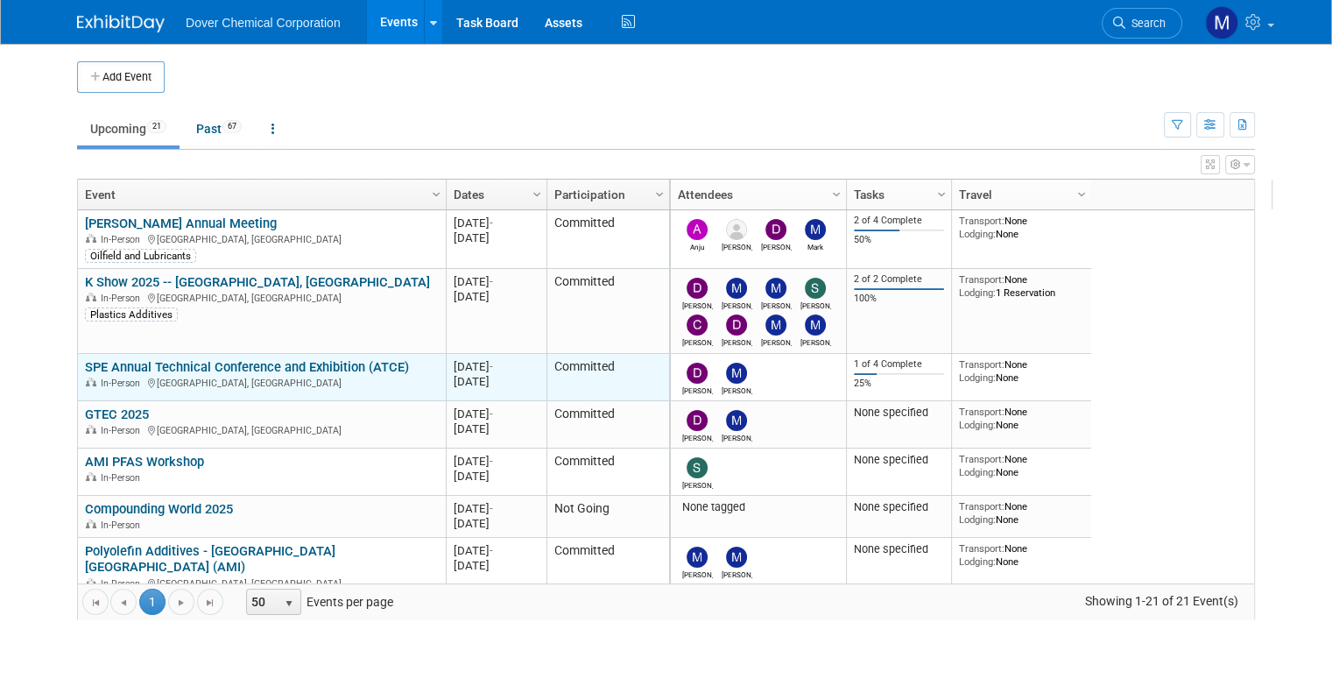
click at [164, 363] on link "SPE Annual Technical Conference and Exhibition (ATCE)" at bounding box center [247, 367] width 324 height 16
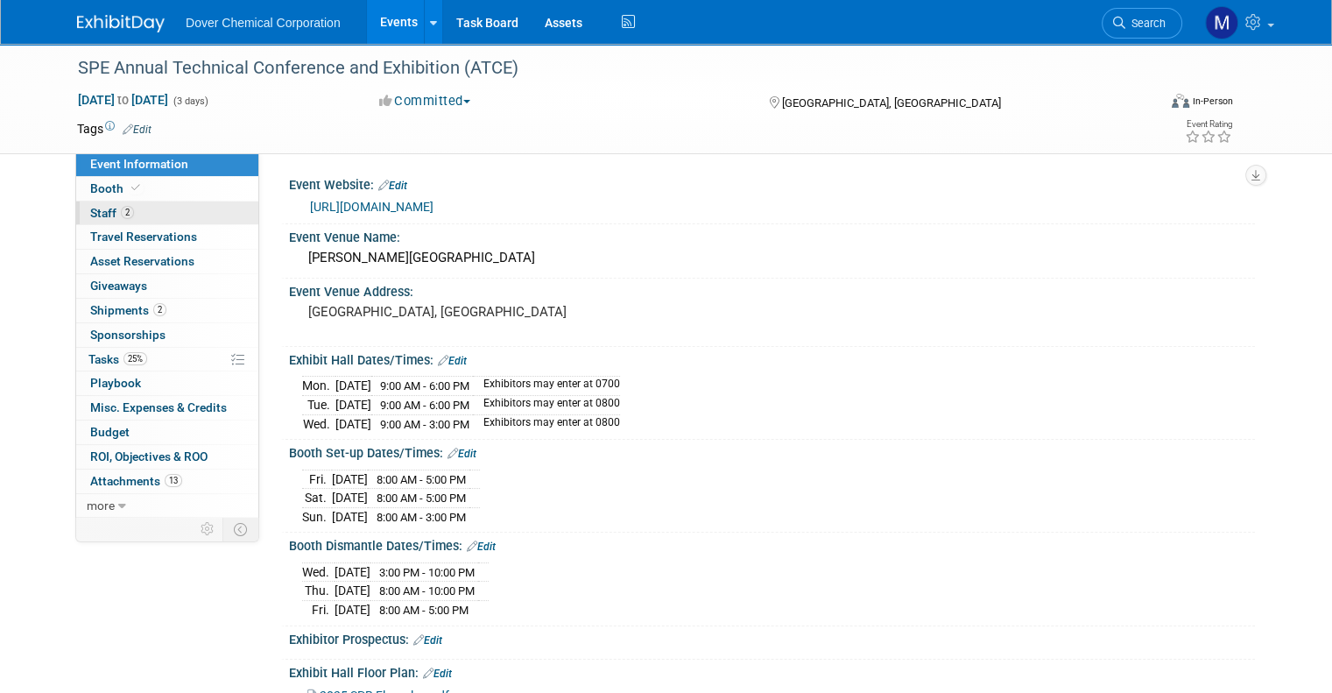
click at [90, 208] on span "Staff 2" at bounding box center [112, 213] width 44 height 14
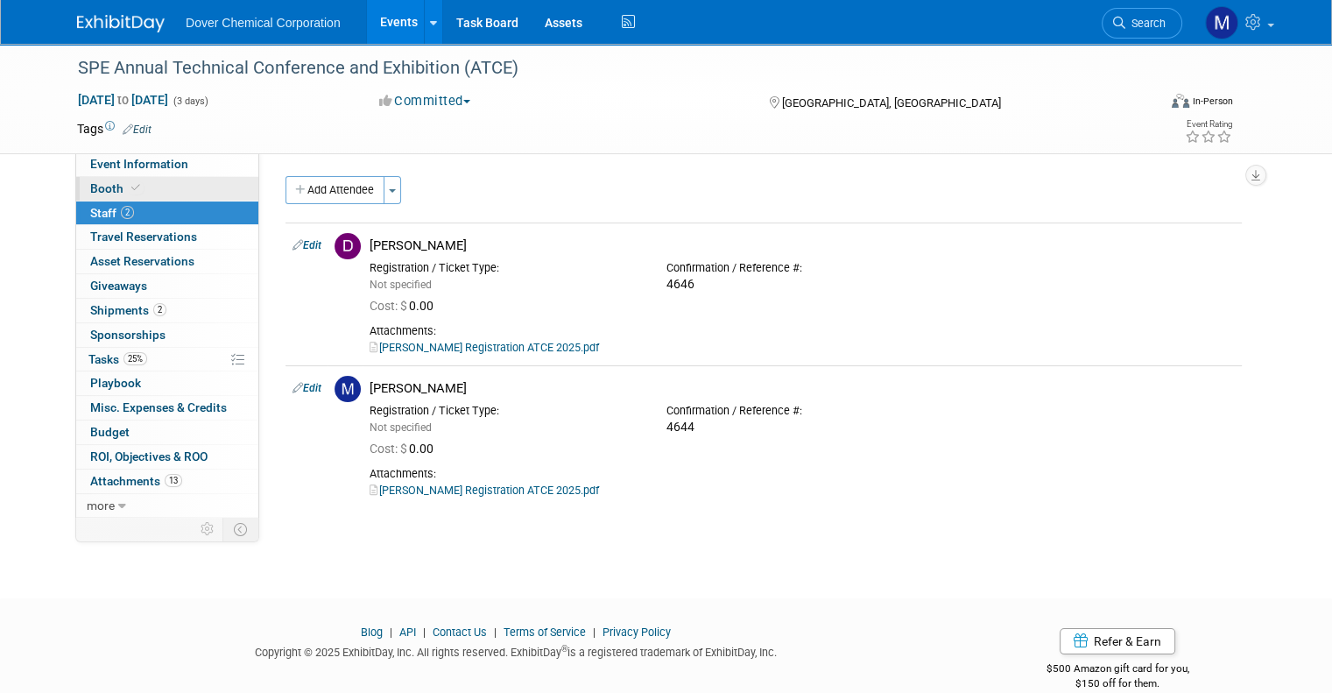
click at [87, 179] on link "Booth" at bounding box center [167, 189] width 182 height 24
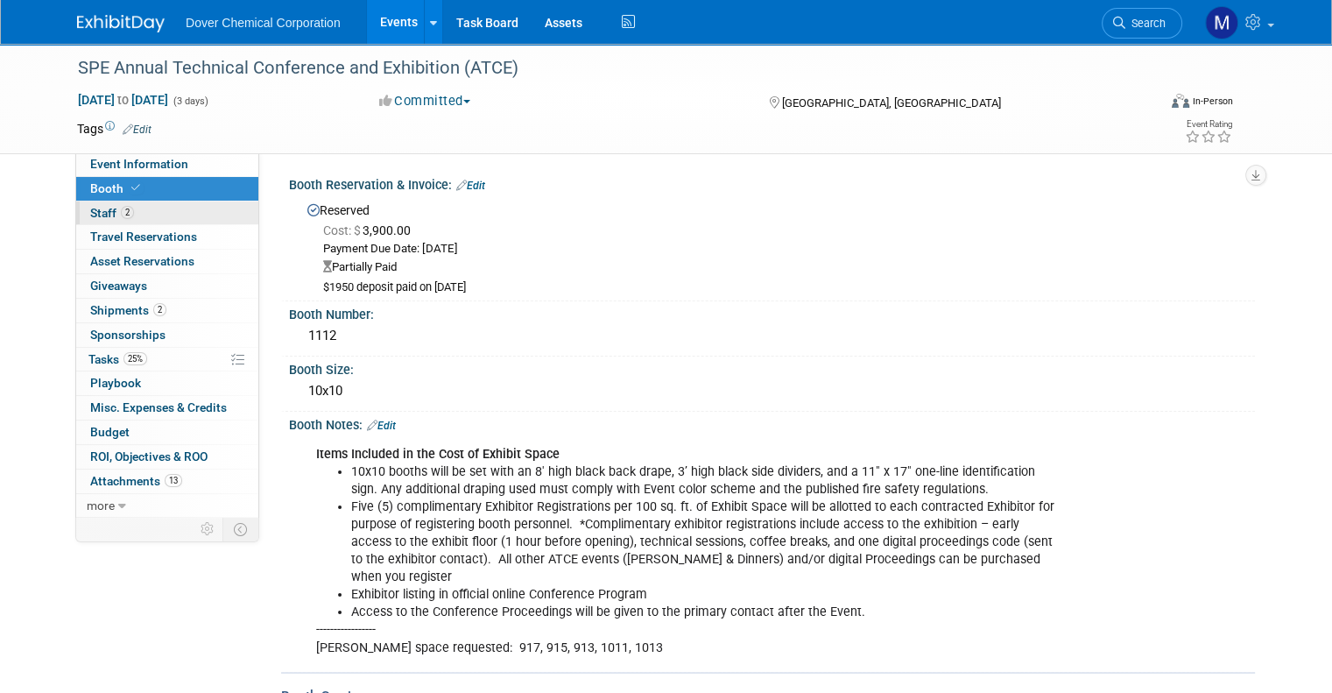
click at [94, 213] on span "Staff 2" at bounding box center [112, 213] width 44 height 14
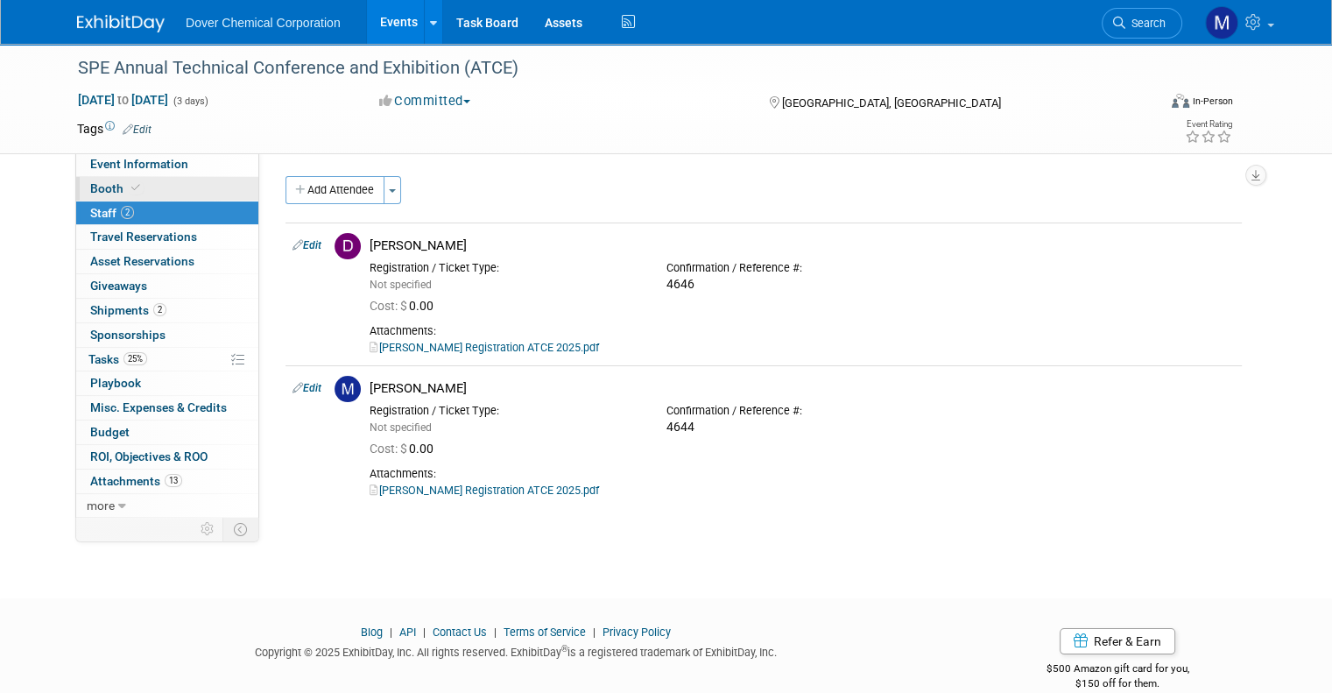
click at [98, 189] on span "Booth" at bounding box center [116, 188] width 53 height 14
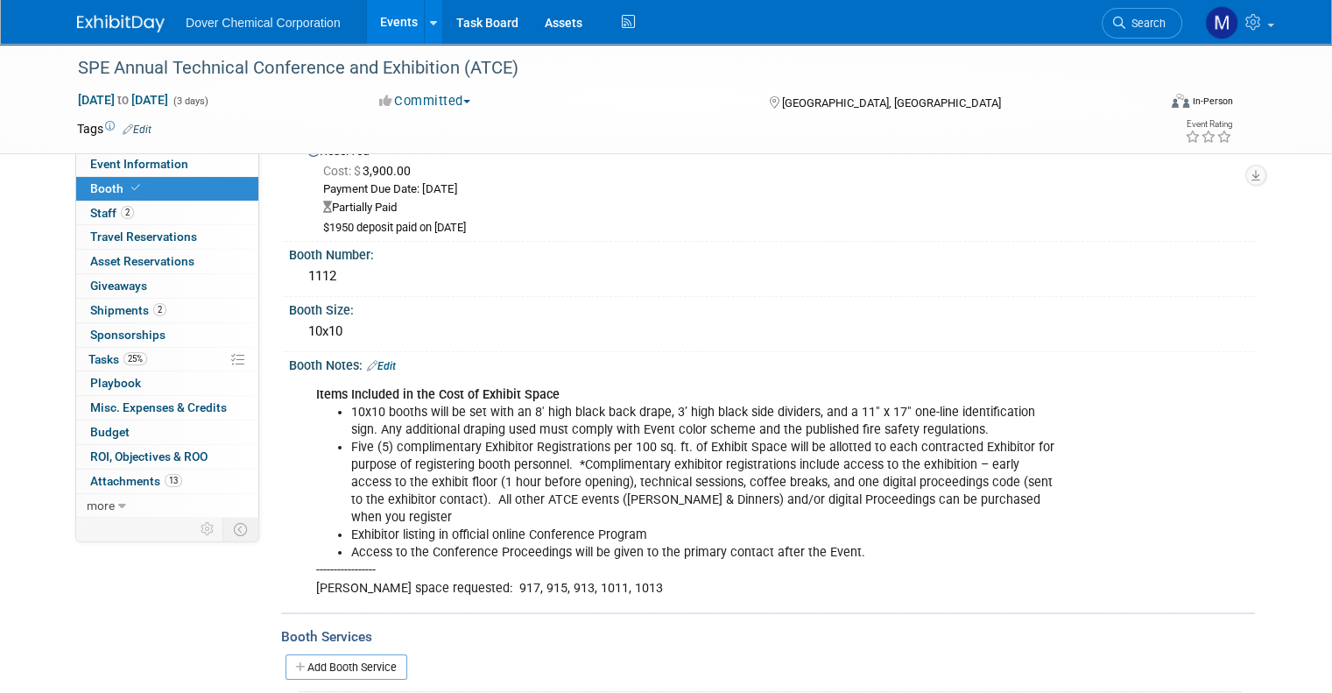
scroll to position [60, 0]
click at [102, 16] on img at bounding box center [121, 24] width 88 height 18
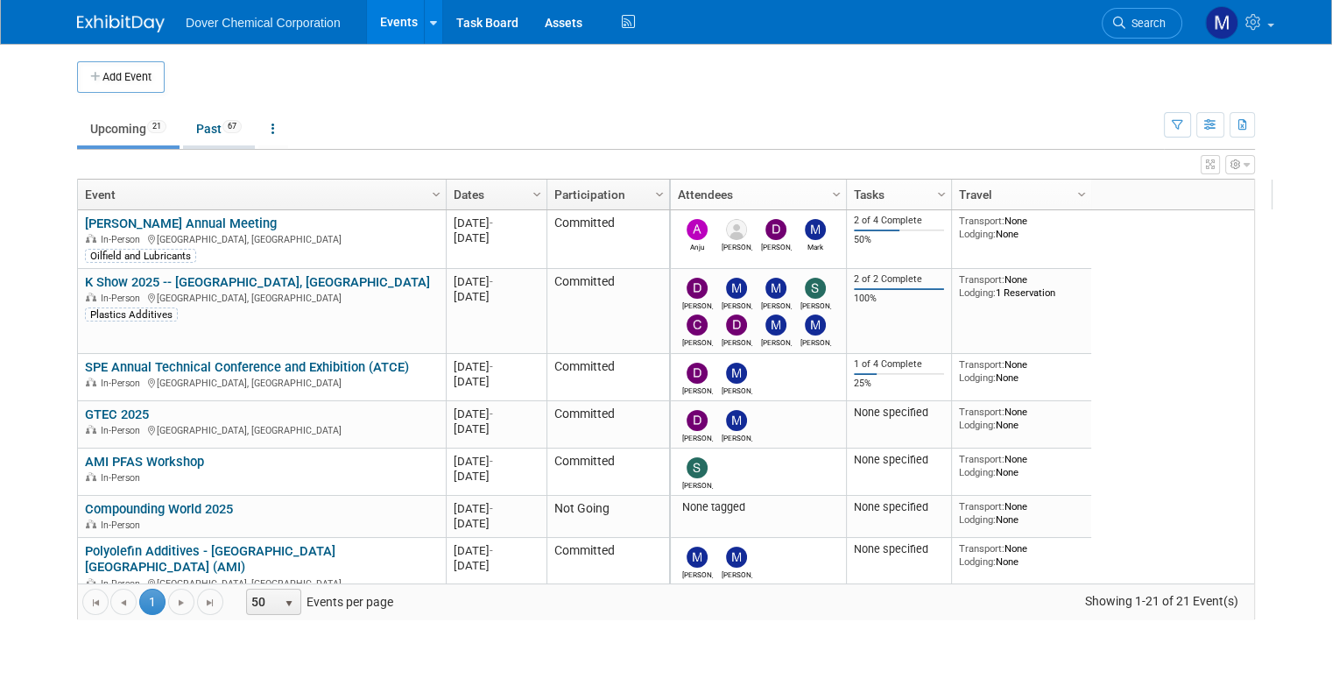
click at [203, 132] on link "Past 67" at bounding box center [219, 128] width 72 height 33
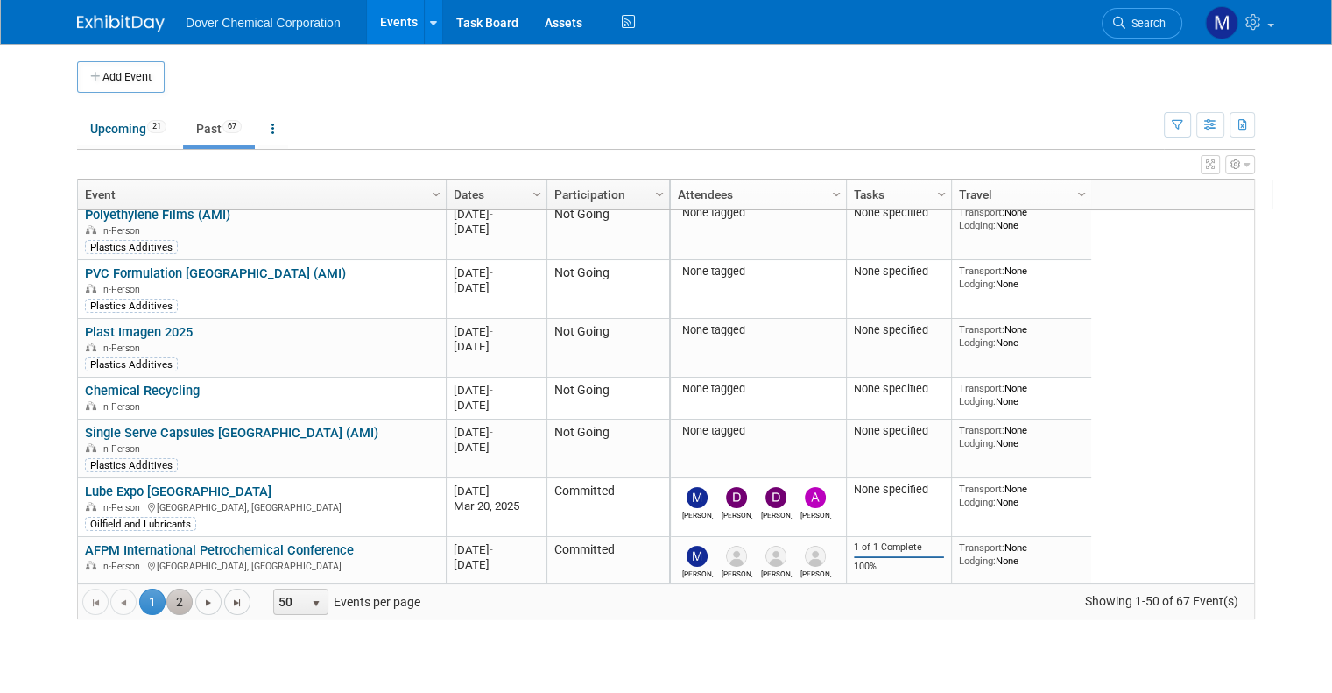
click at [166, 602] on link "2" at bounding box center [179, 601] width 26 height 26
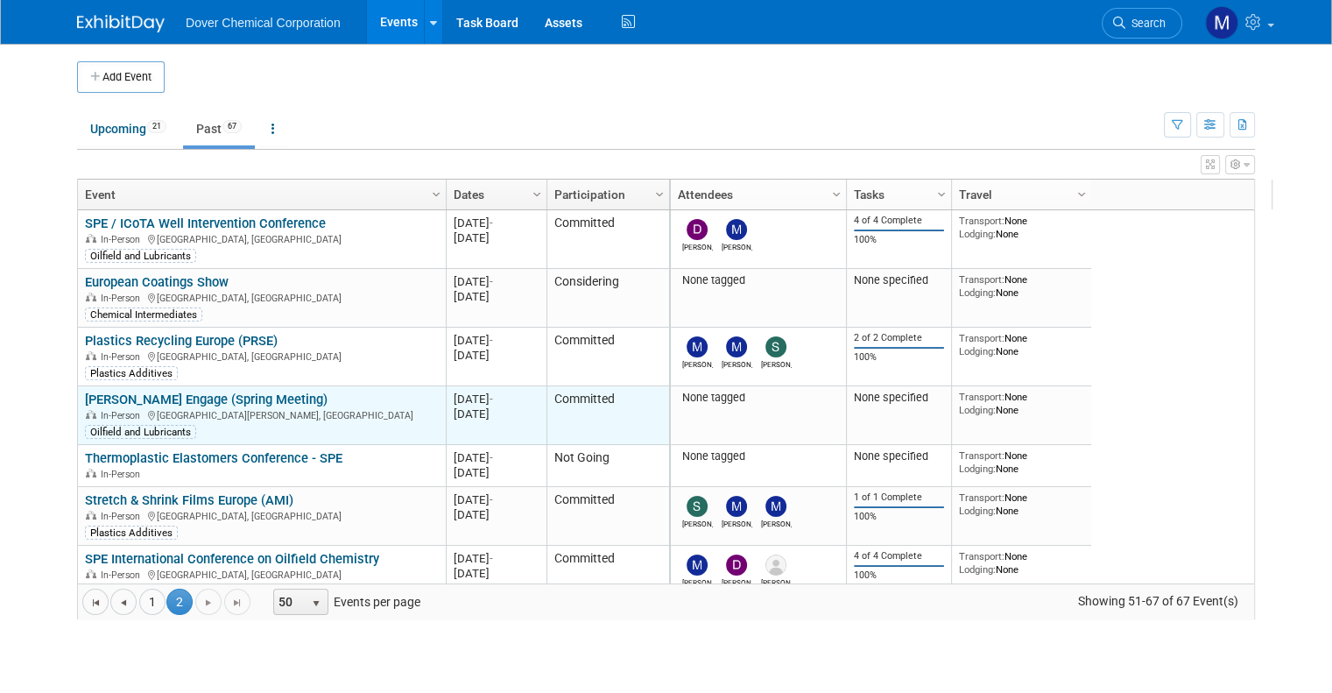
click at [233, 402] on link "[PERSON_NAME] Engage (Spring Meeting)" at bounding box center [206, 399] width 243 height 16
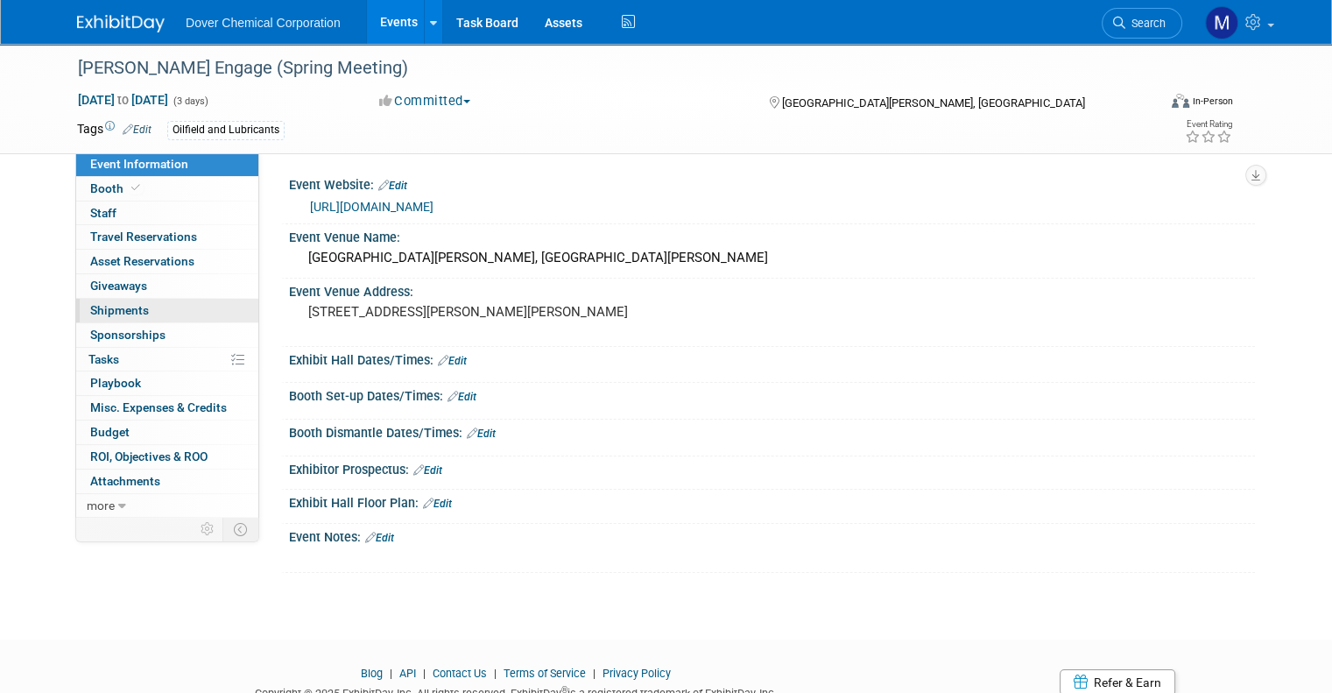
click at [126, 309] on span "Shipments 0" at bounding box center [119, 310] width 59 height 14
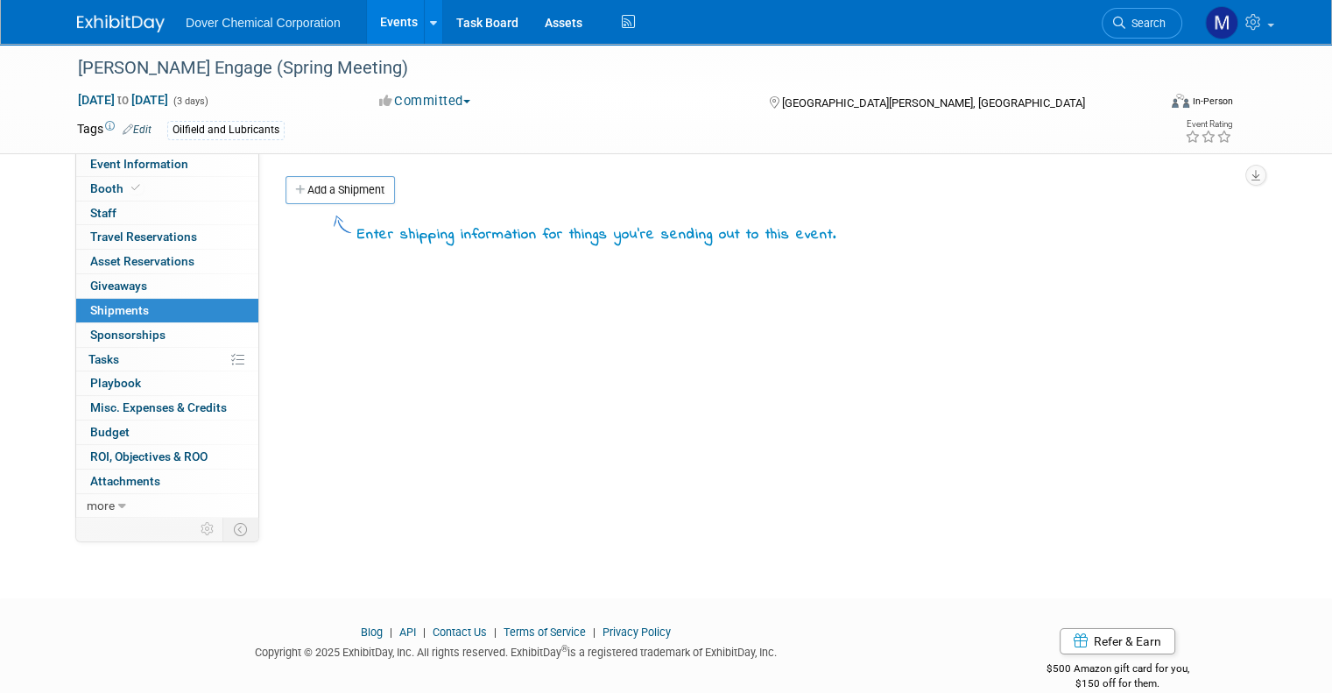
click at [99, 15] on img at bounding box center [121, 24] width 88 height 18
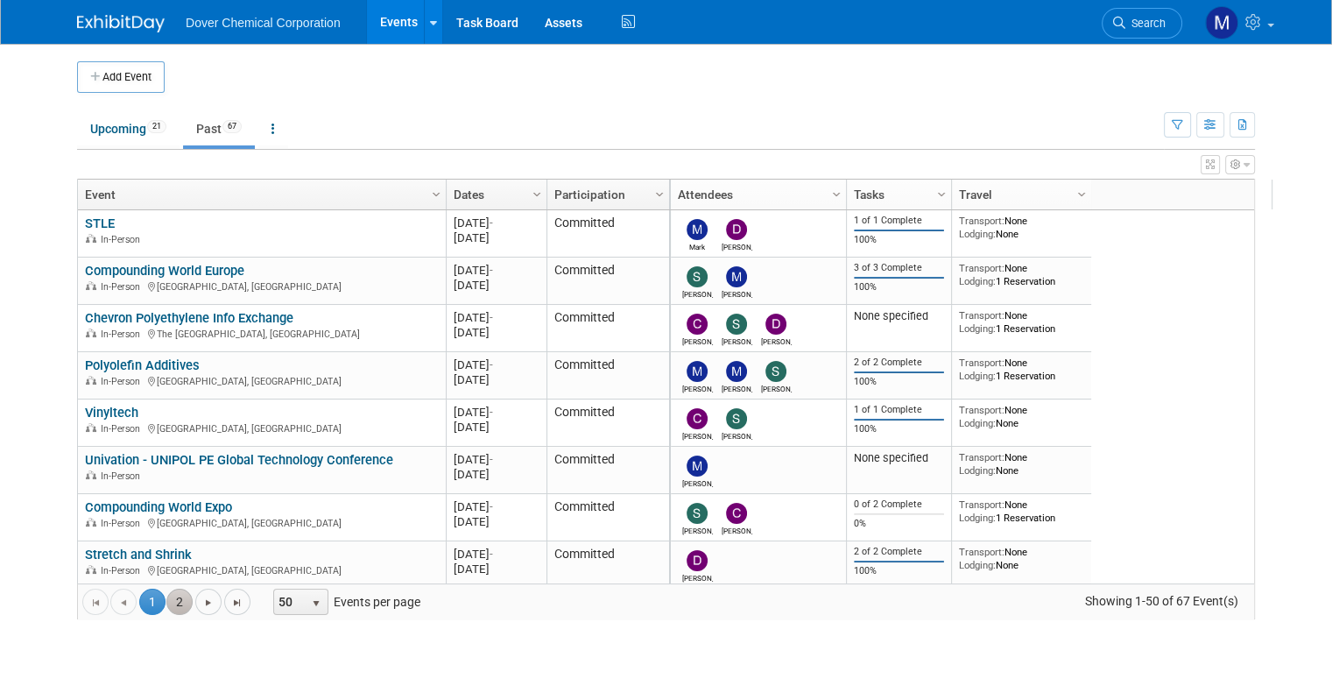
click at [166, 602] on link "2" at bounding box center [179, 601] width 26 height 26
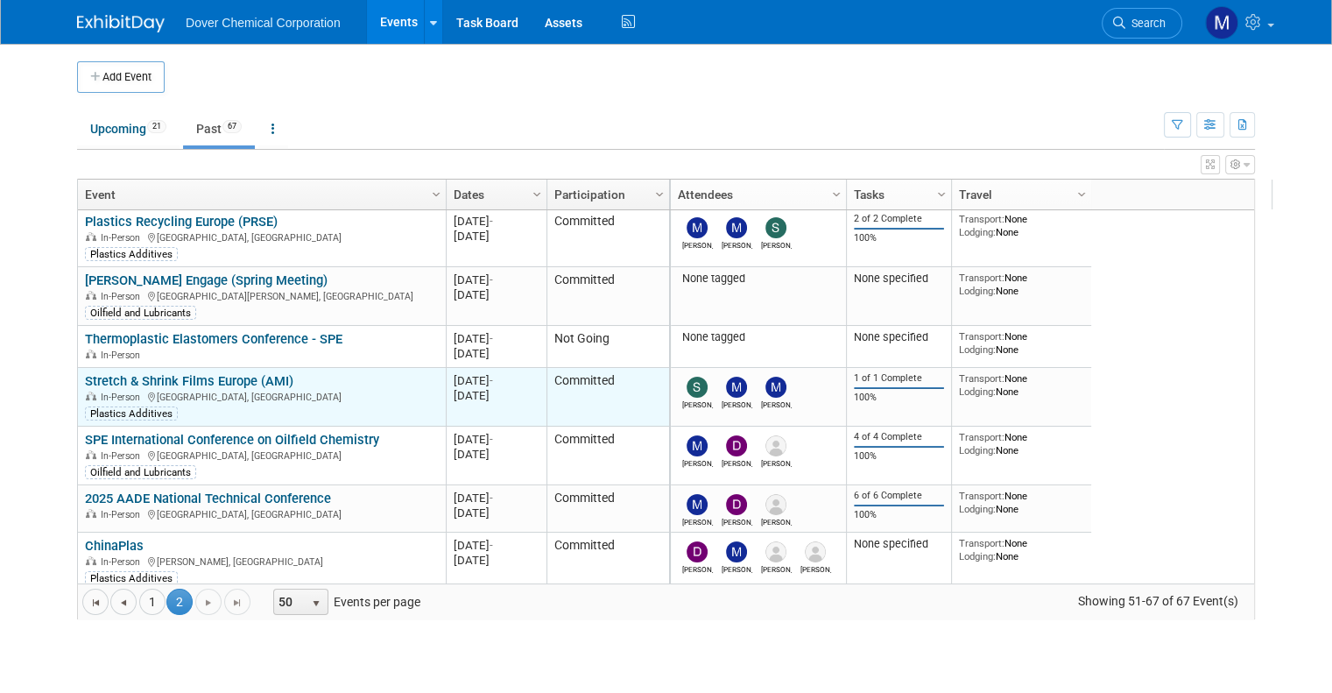
scroll to position [123, 0]
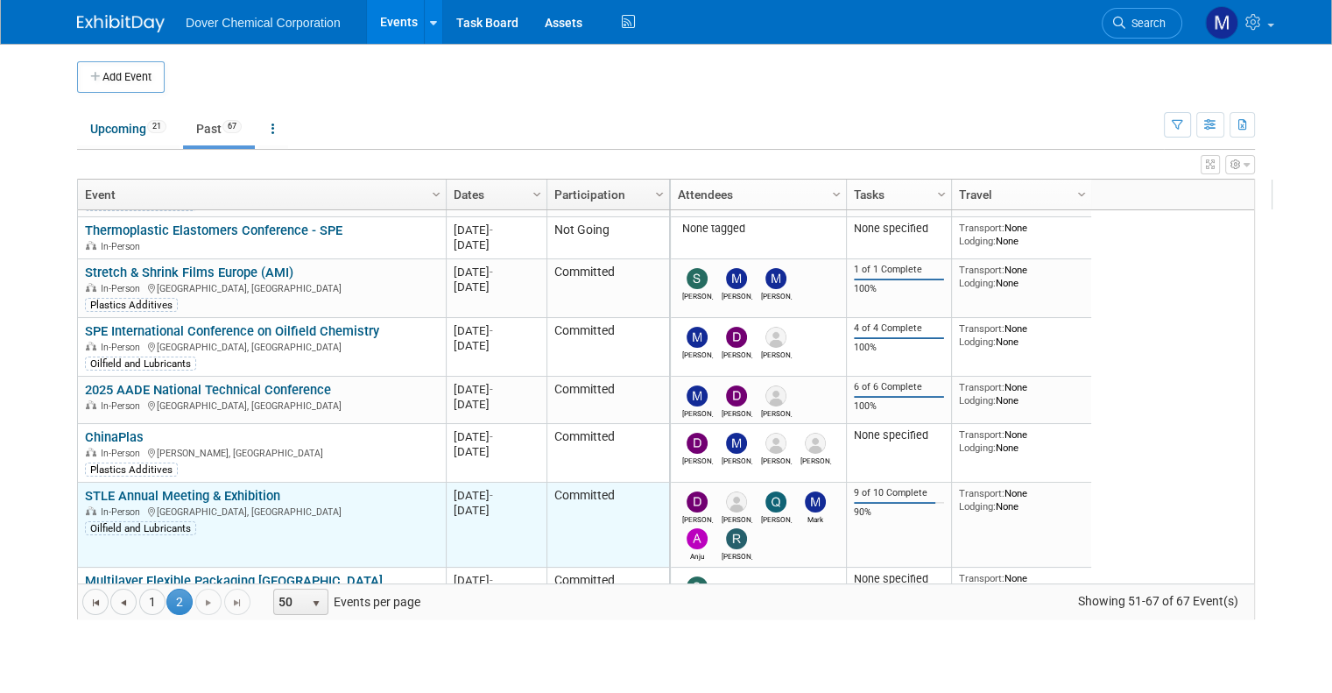
click at [210, 488] on link "STLE Annual Meeting & Exhibition" at bounding box center [182, 496] width 195 height 16
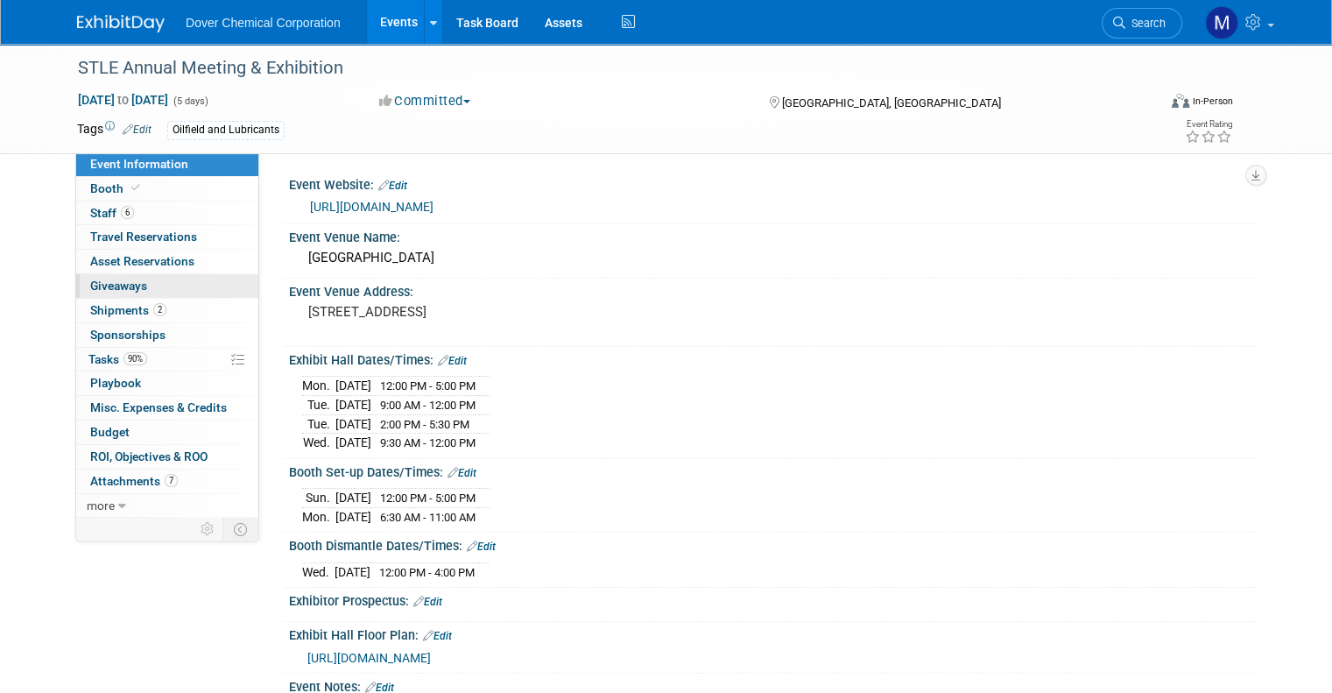
click at [108, 286] on span "Giveaways 0" at bounding box center [118, 285] width 57 height 14
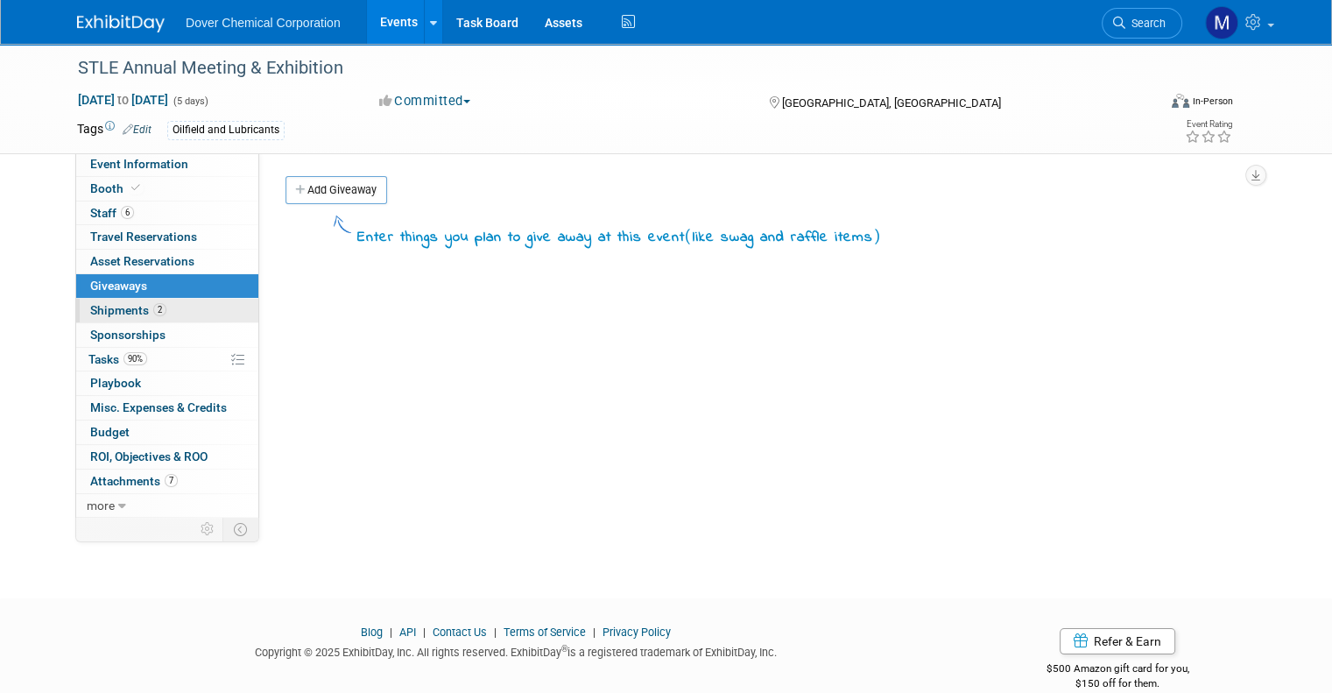
click at [105, 306] on span "Shipments 2" at bounding box center [128, 310] width 76 height 14
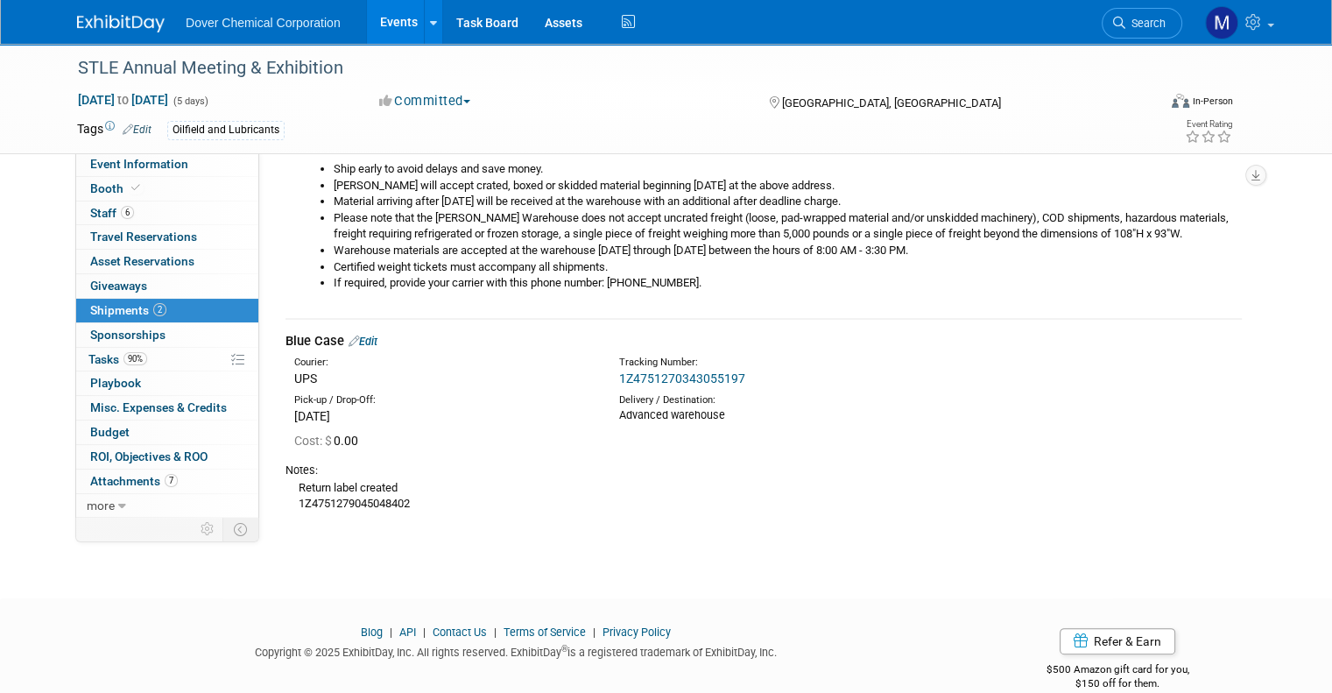
scroll to position [376, 0]
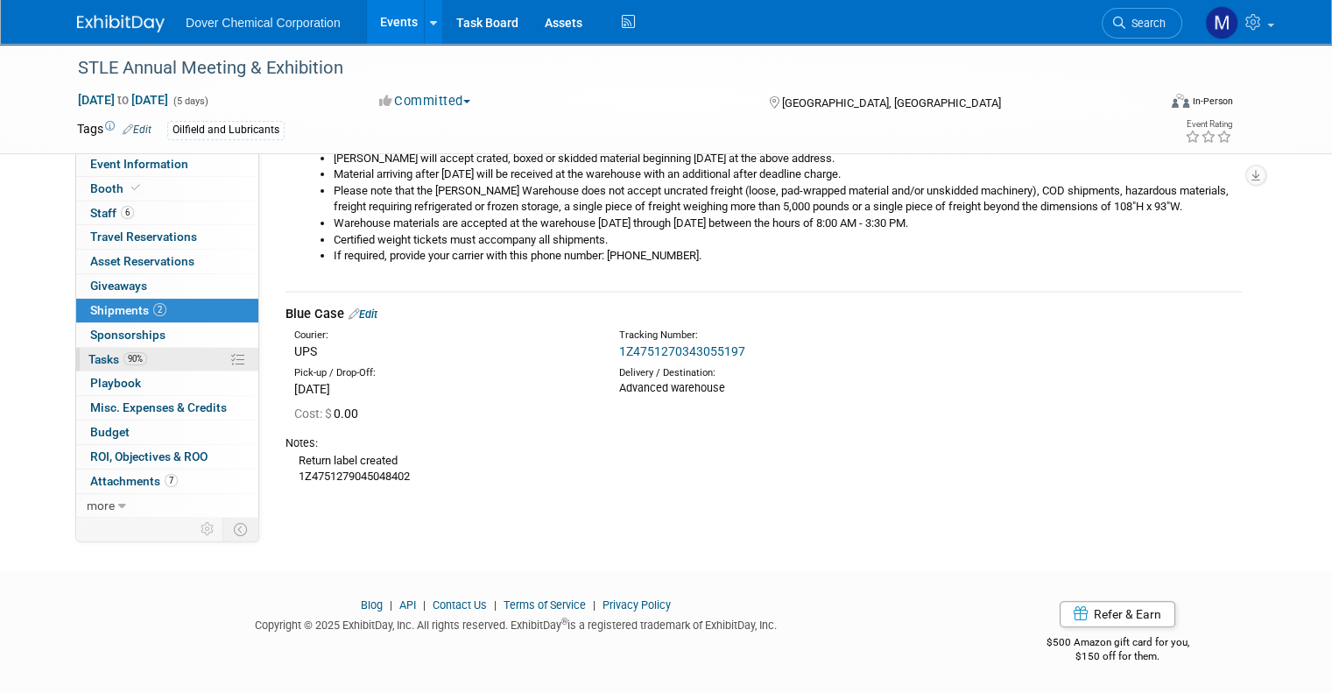
click at [123, 357] on span "90%" at bounding box center [135, 358] width 24 height 13
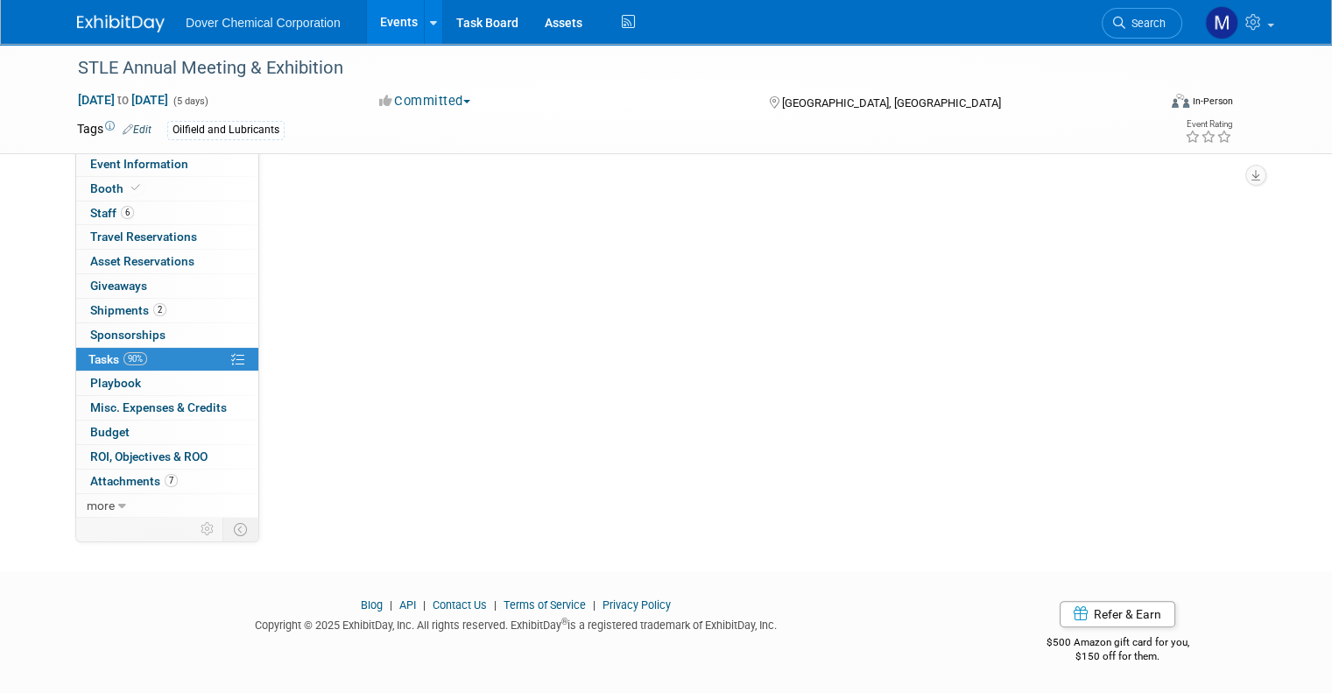
scroll to position [0, 0]
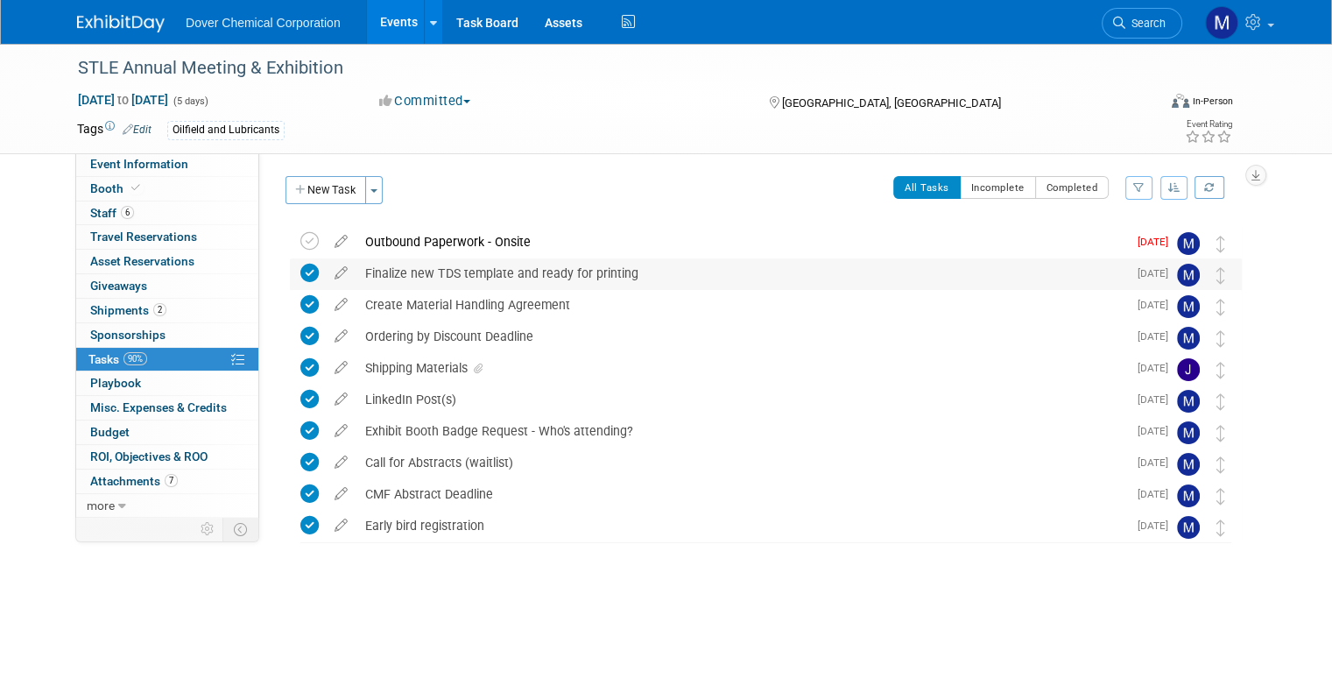
click at [419, 272] on div "Finalize new TDS template and ready for printing" at bounding box center [741, 273] width 770 height 30
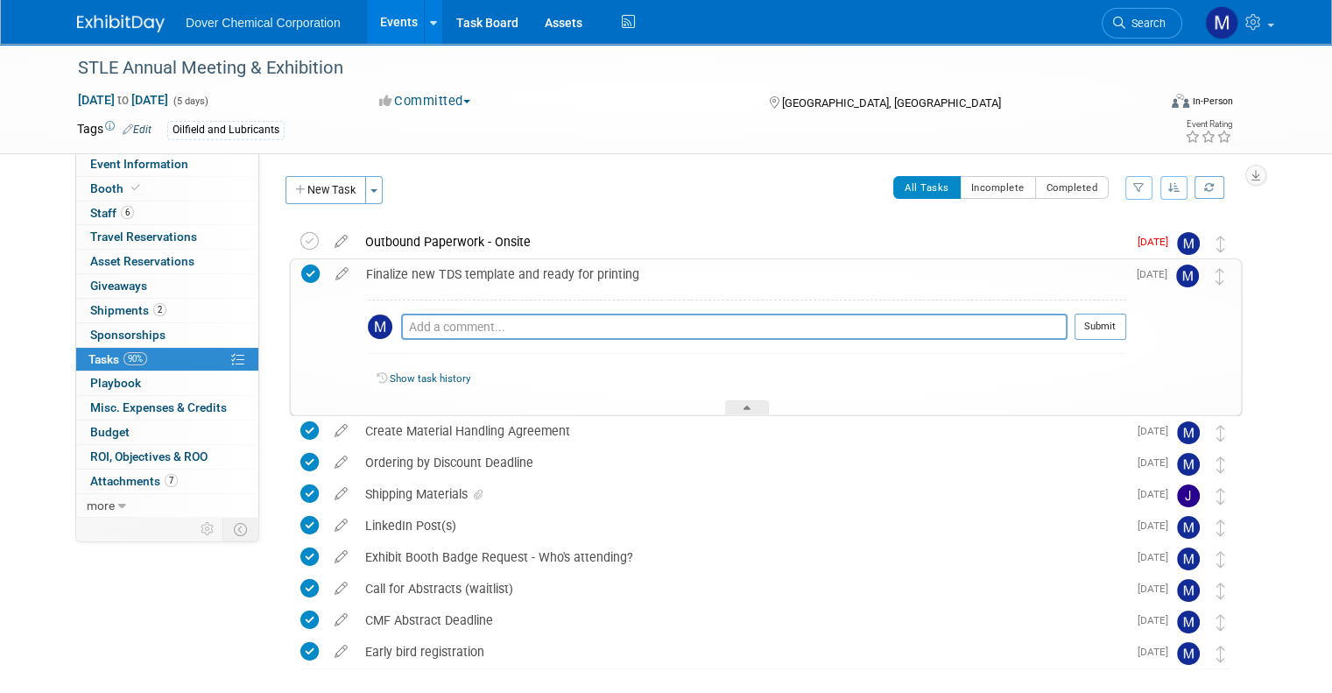
click at [419, 272] on div "Finalize new TDS template and ready for printing" at bounding box center [741, 274] width 769 height 30
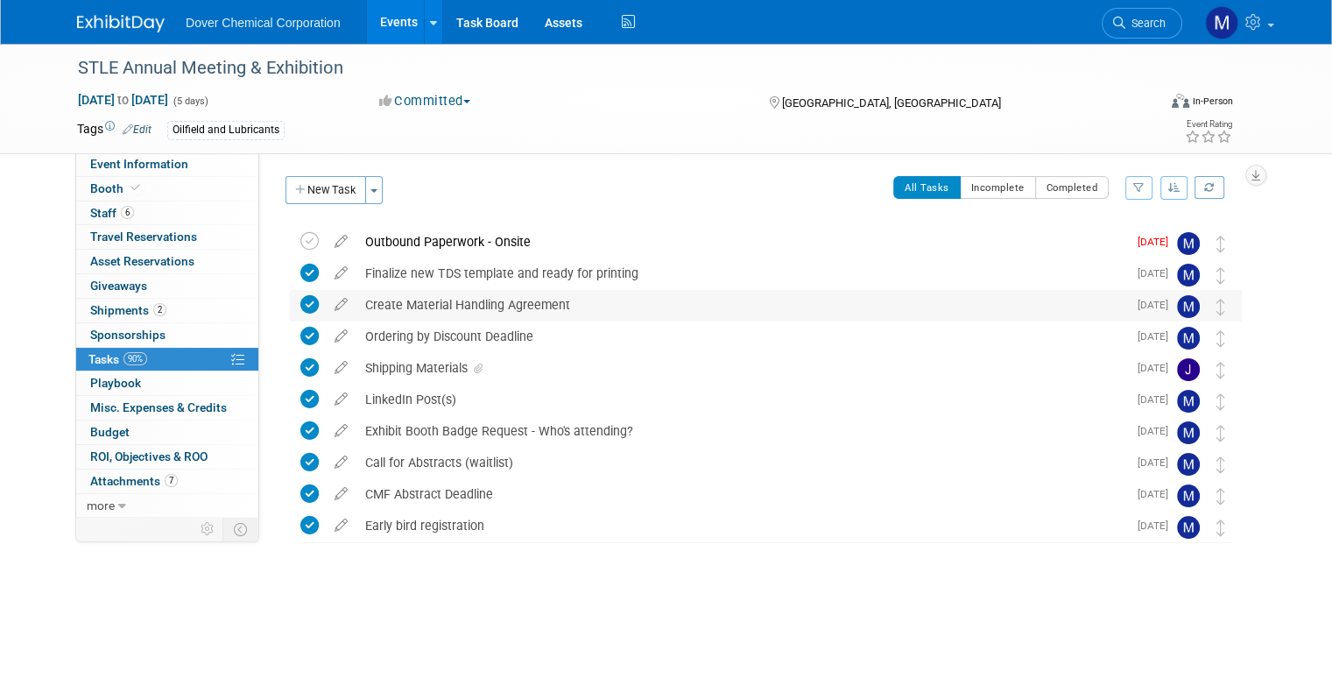
click at [414, 301] on div "Create Material Handling Agreement" at bounding box center [741, 305] width 770 height 30
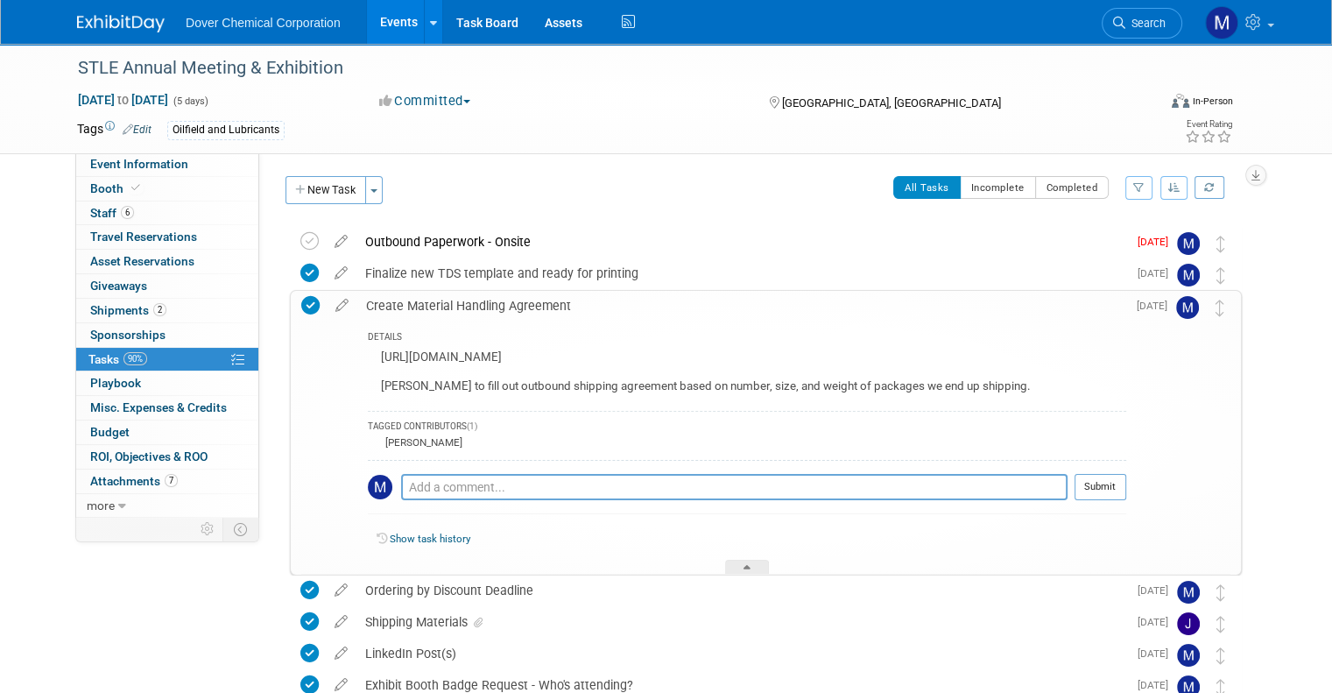
click at [414, 301] on div "Create Material Handling Agreement" at bounding box center [741, 306] width 769 height 30
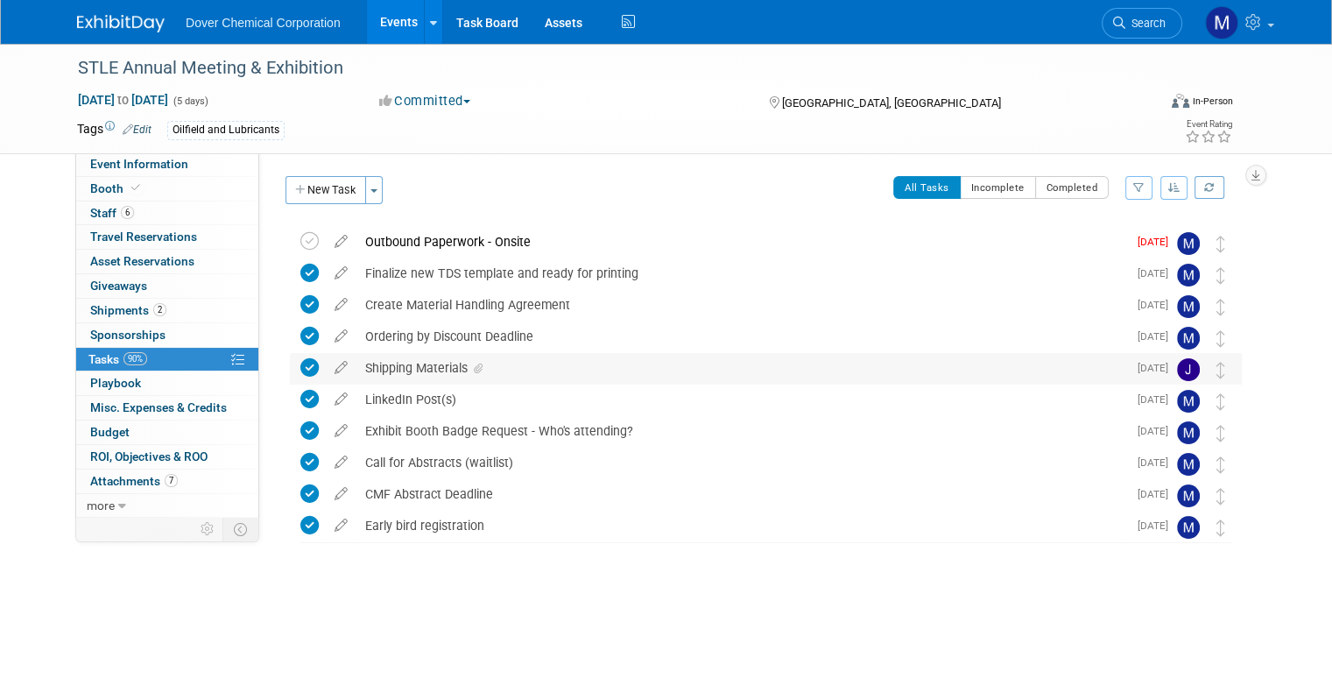
click at [398, 365] on div "Shipping Materials" at bounding box center [741, 368] width 770 height 30
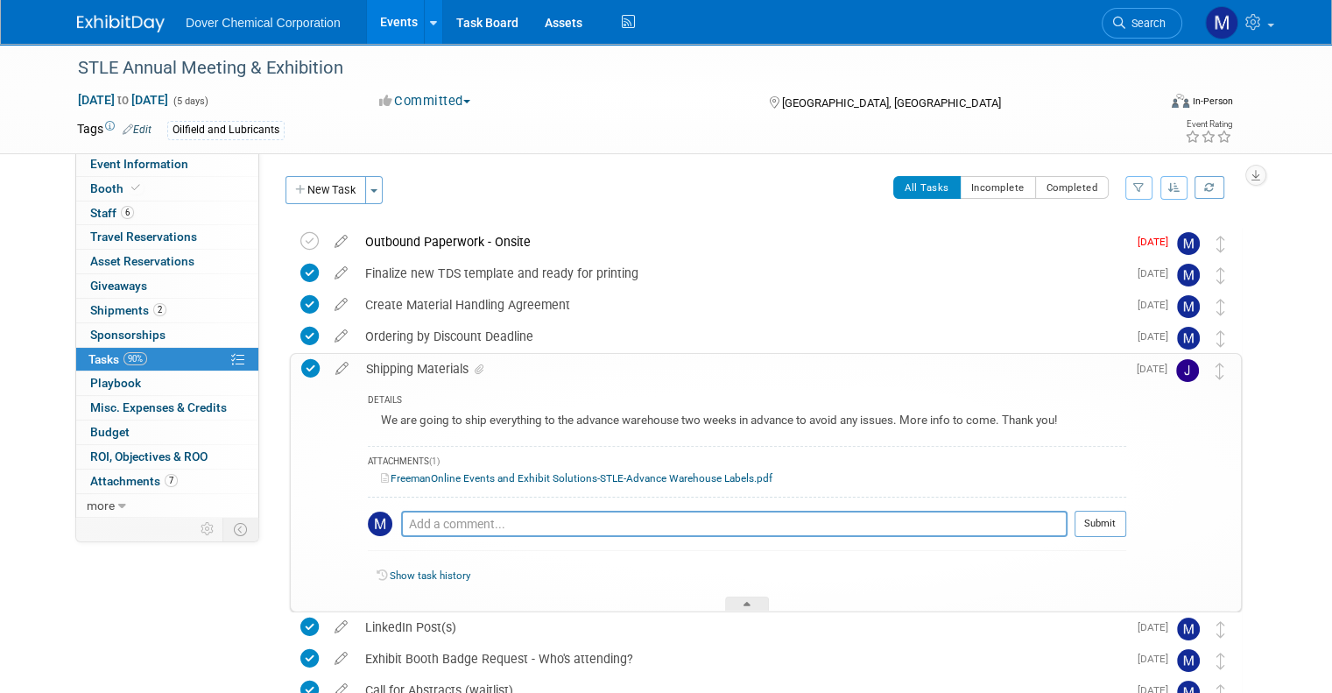
click at [398, 365] on div "Shipping Materials" at bounding box center [741, 369] width 769 height 30
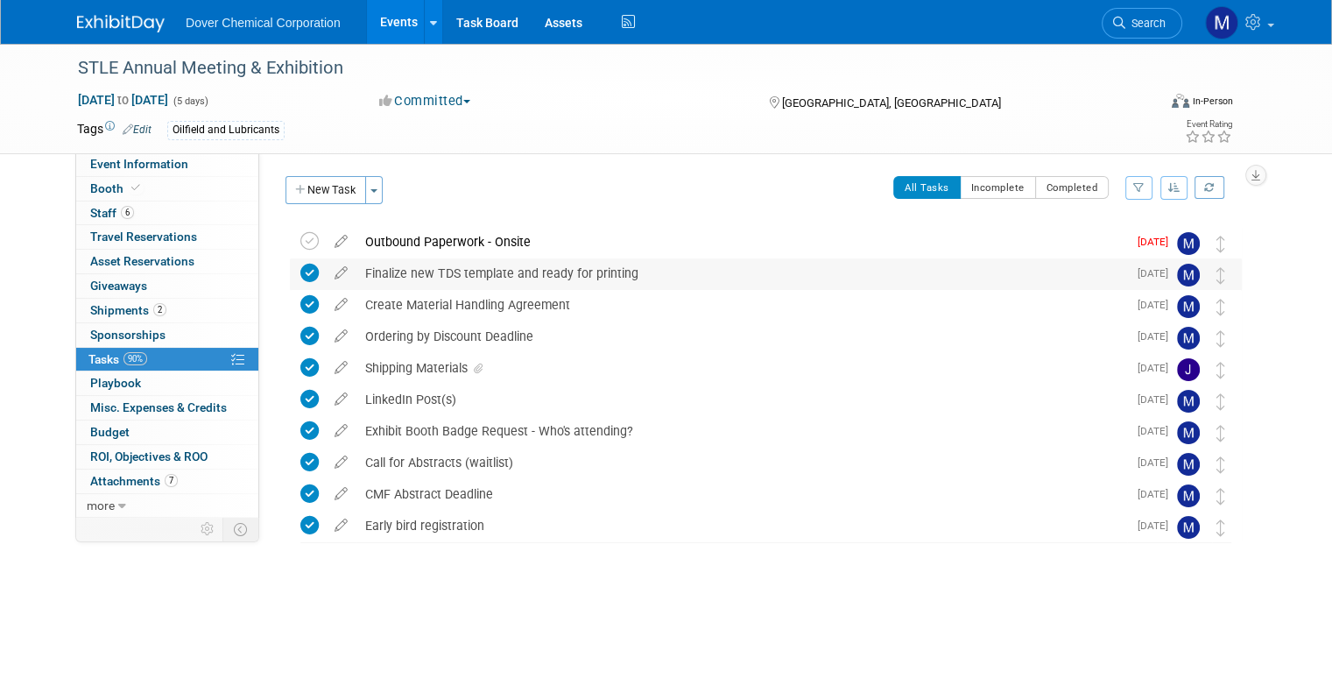
click at [409, 273] on div "Finalize new TDS template and ready for printing" at bounding box center [741, 273] width 770 height 30
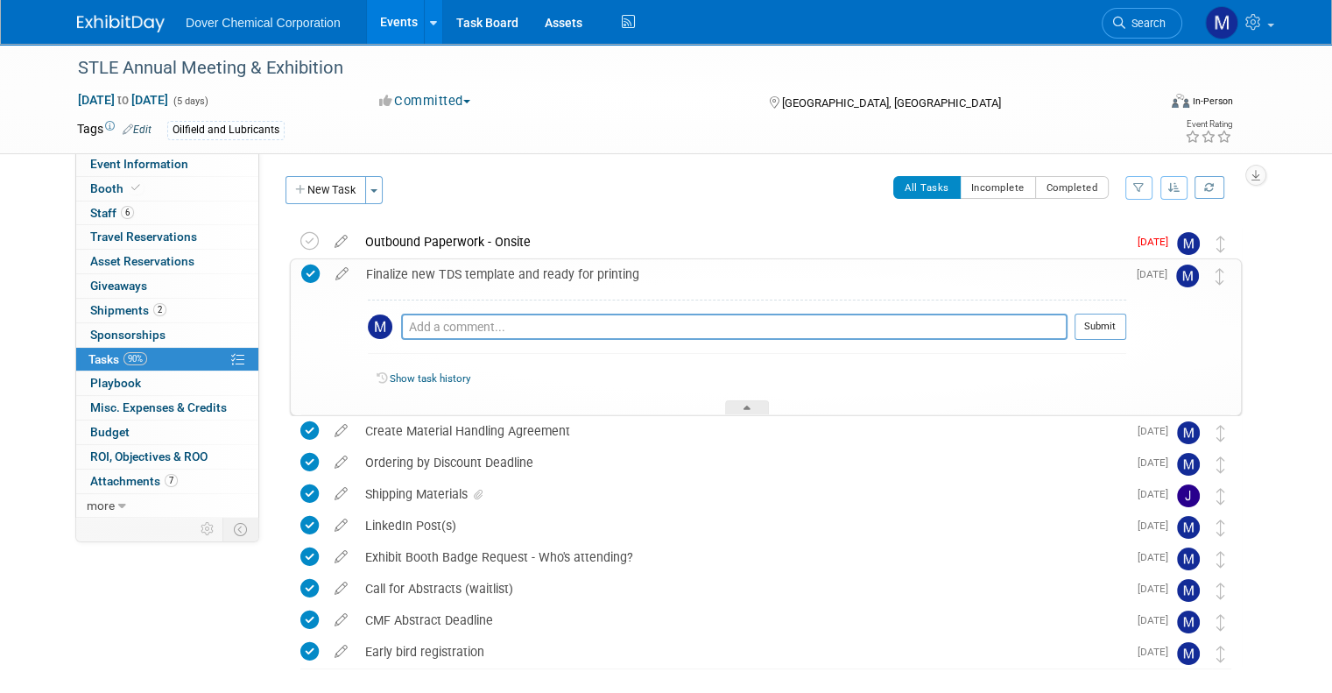
click at [409, 273] on div "Finalize new TDS template and ready for printing" at bounding box center [741, 274] width 769 height 30
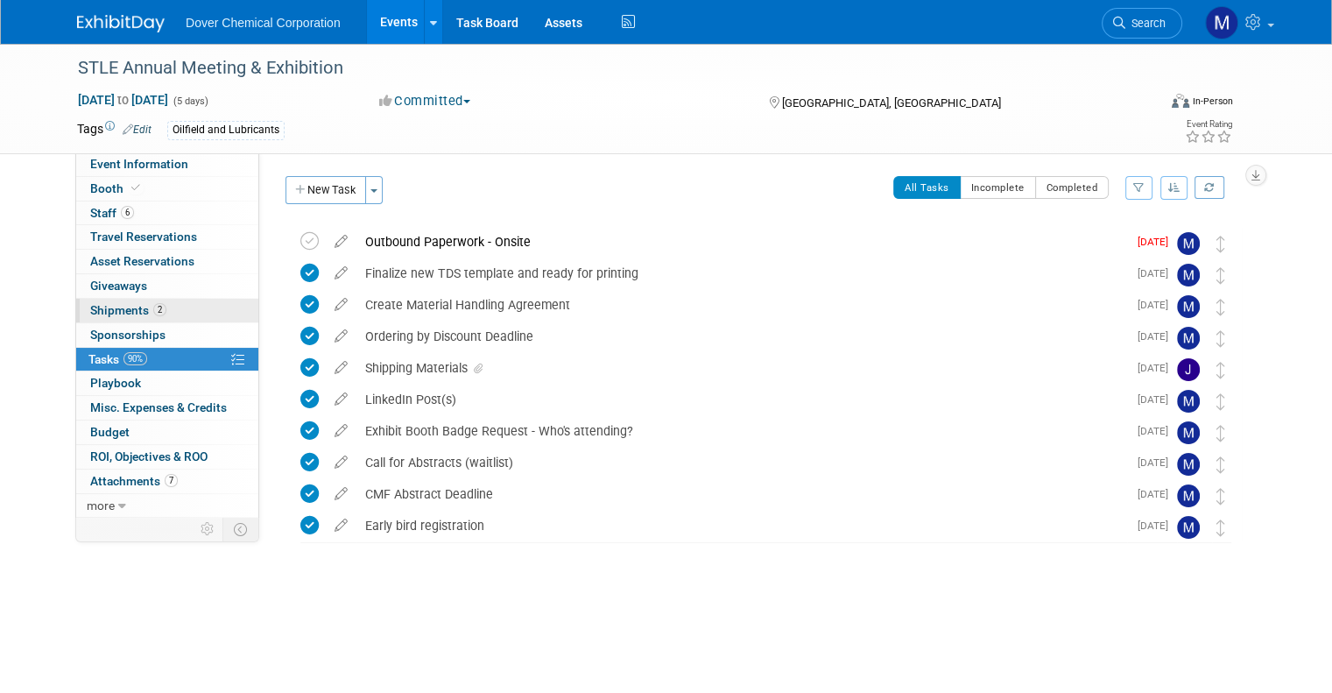
click at [123, 309] on span "Shipments 2" at bounding box center [128, 310] width 76 height 14
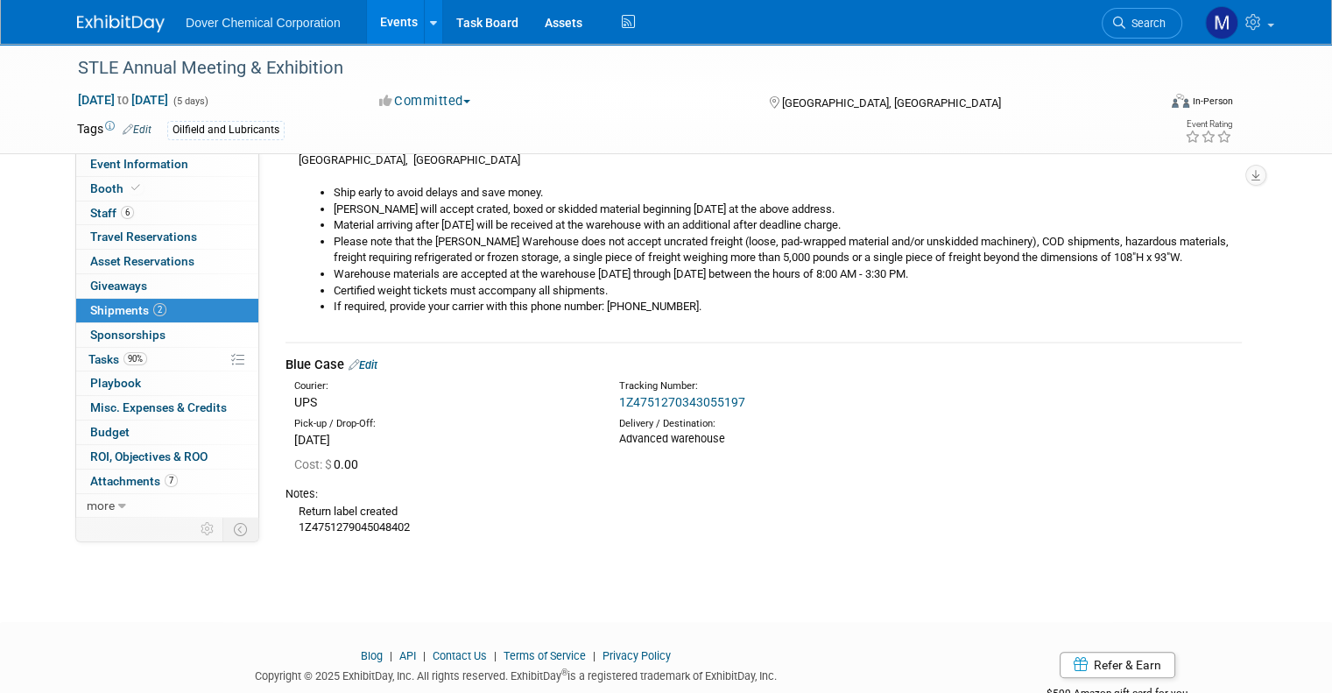
scroll to position [326, 0]
click at [113, 286] on span "Giveaways 0" at bounding box center [118, 285] width 57 height 14
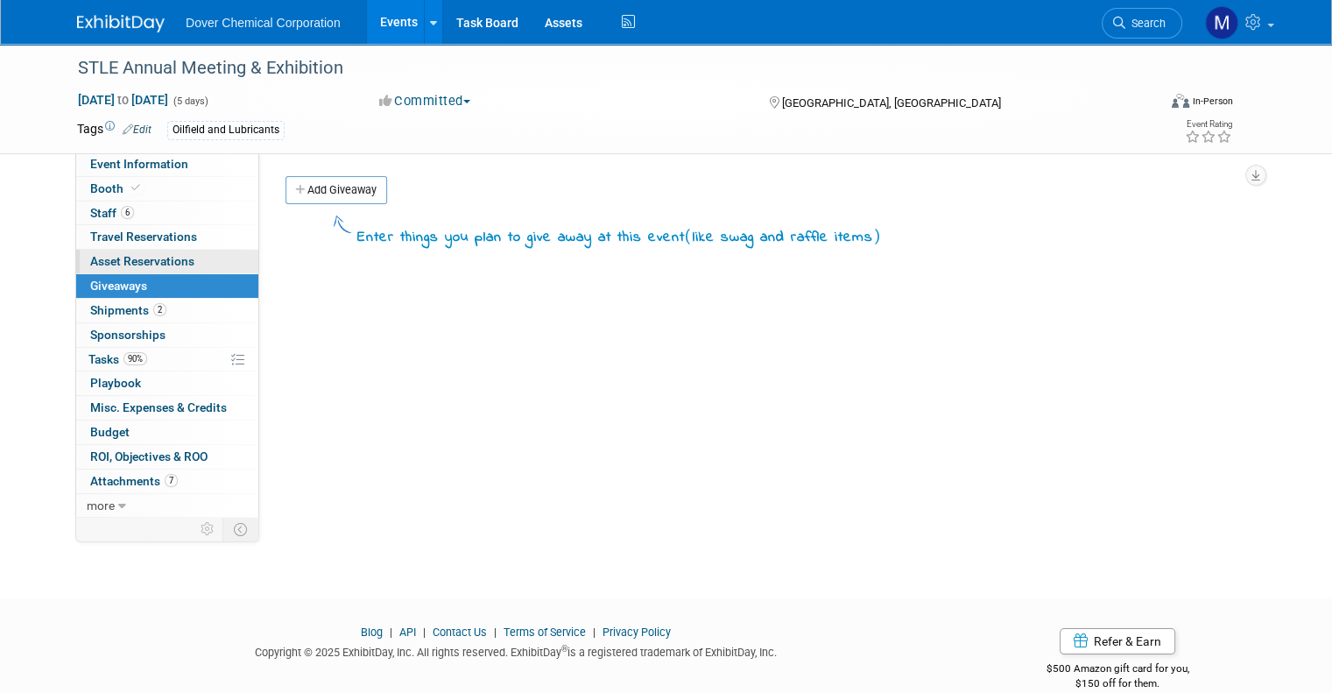
click at [112, 260] on span "Asset Reservations 0" at bounding box center [142, 261] width 104 height 14
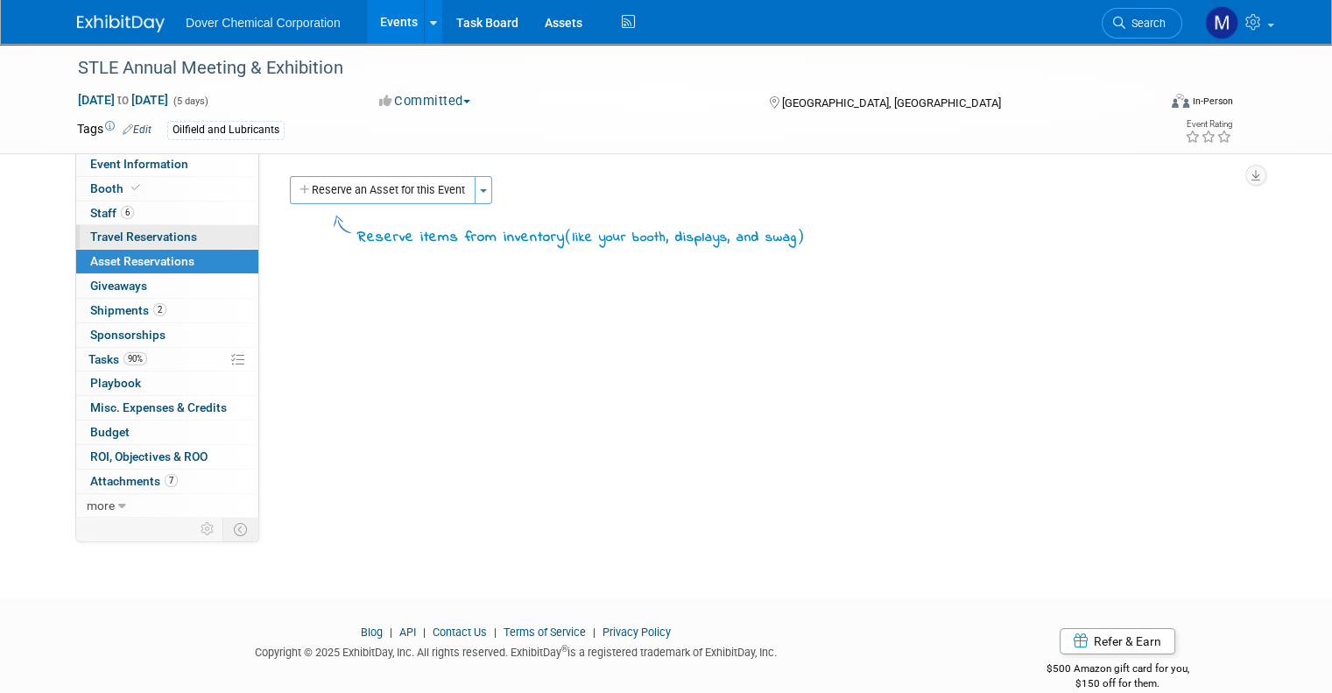
click at [119, 235] on span "Travel Reservations 0" at bounding box center [143, 236] width 107 height 14
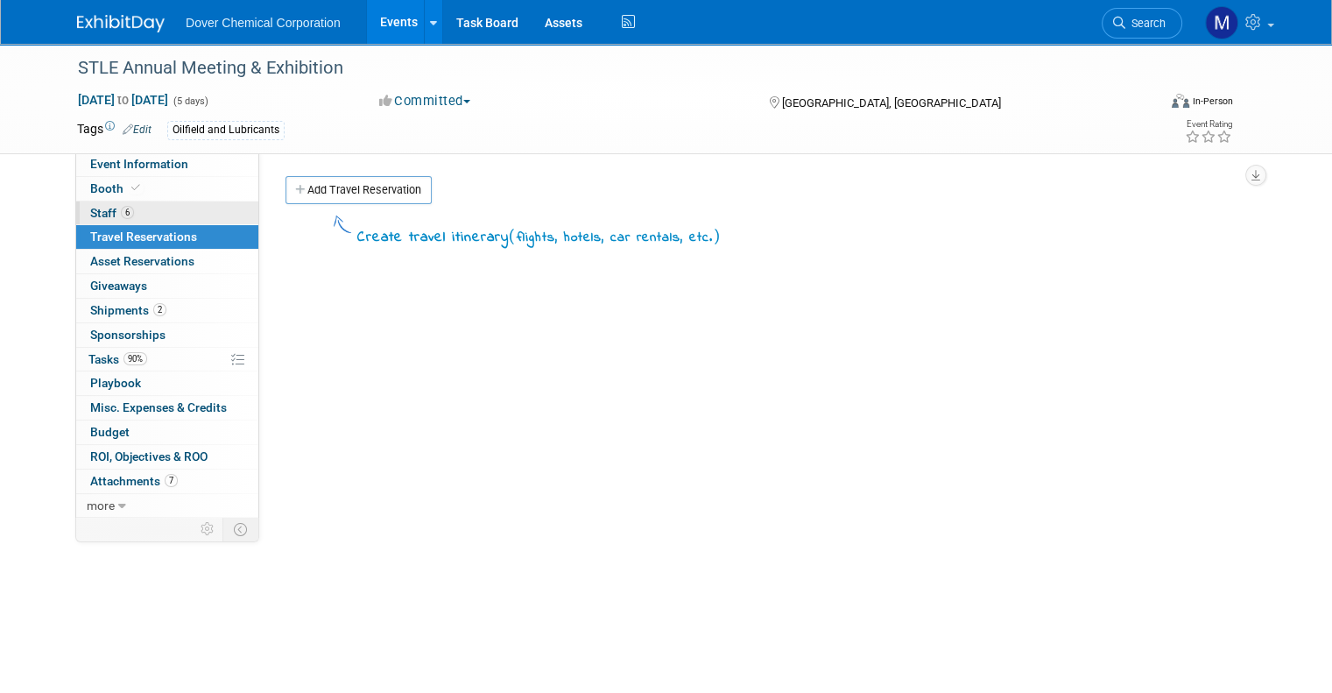
click at [95, 213] on span "Staff 6" at bounding box center [112, 213] width 44 height 14
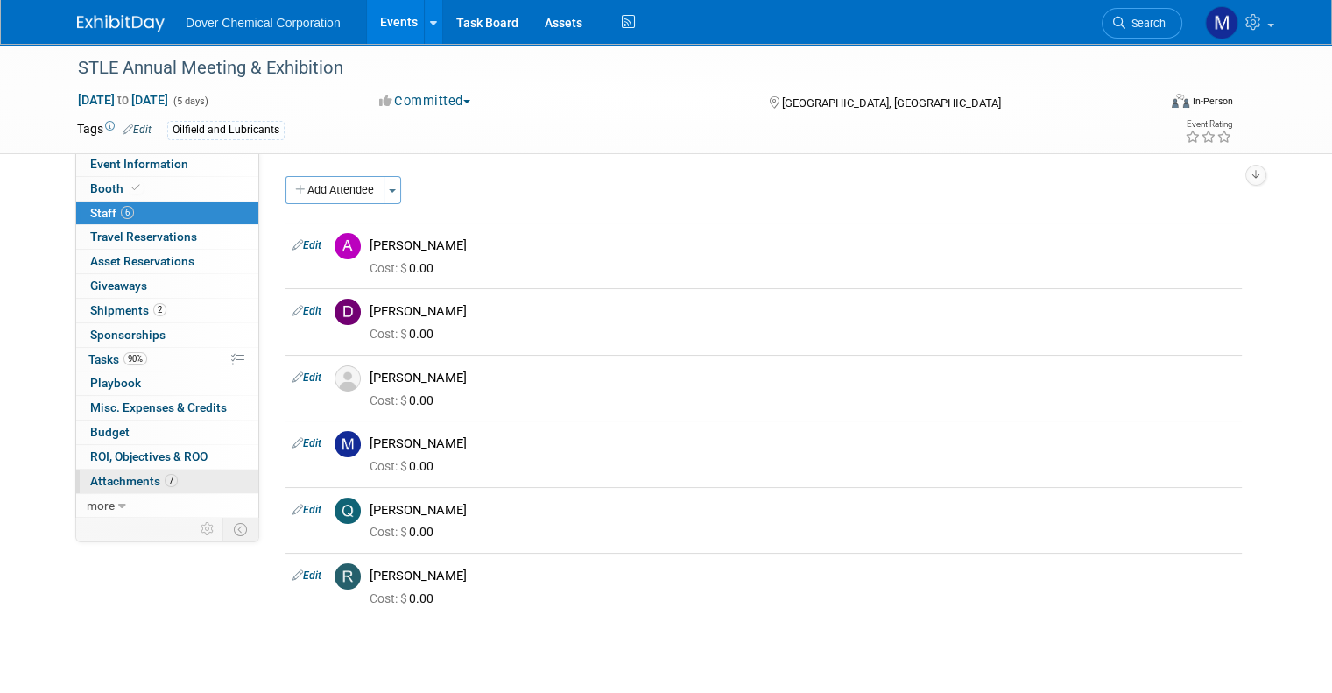
click at [136, 475] on span "Attachments 7" at bounding box center [134, 481] width 88 height 14
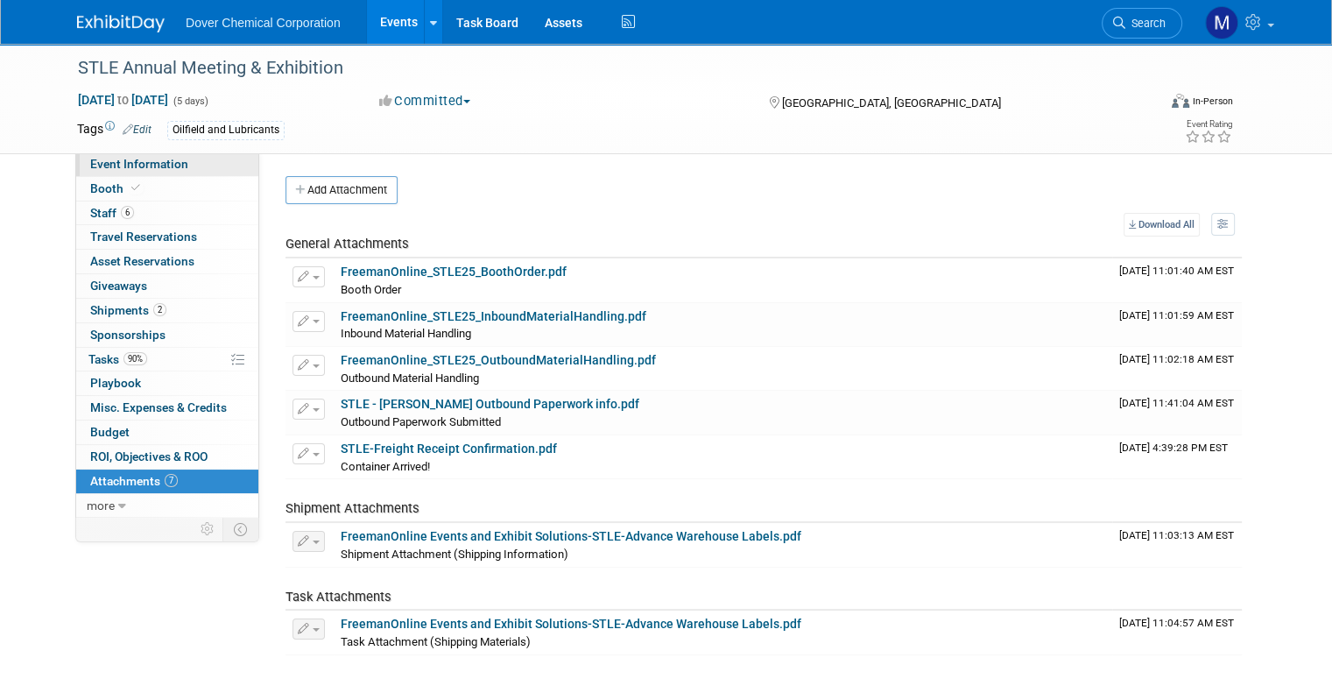
click at [143, 169] on span "Event Information" at bounding box center [139, 164] width 98 height 14
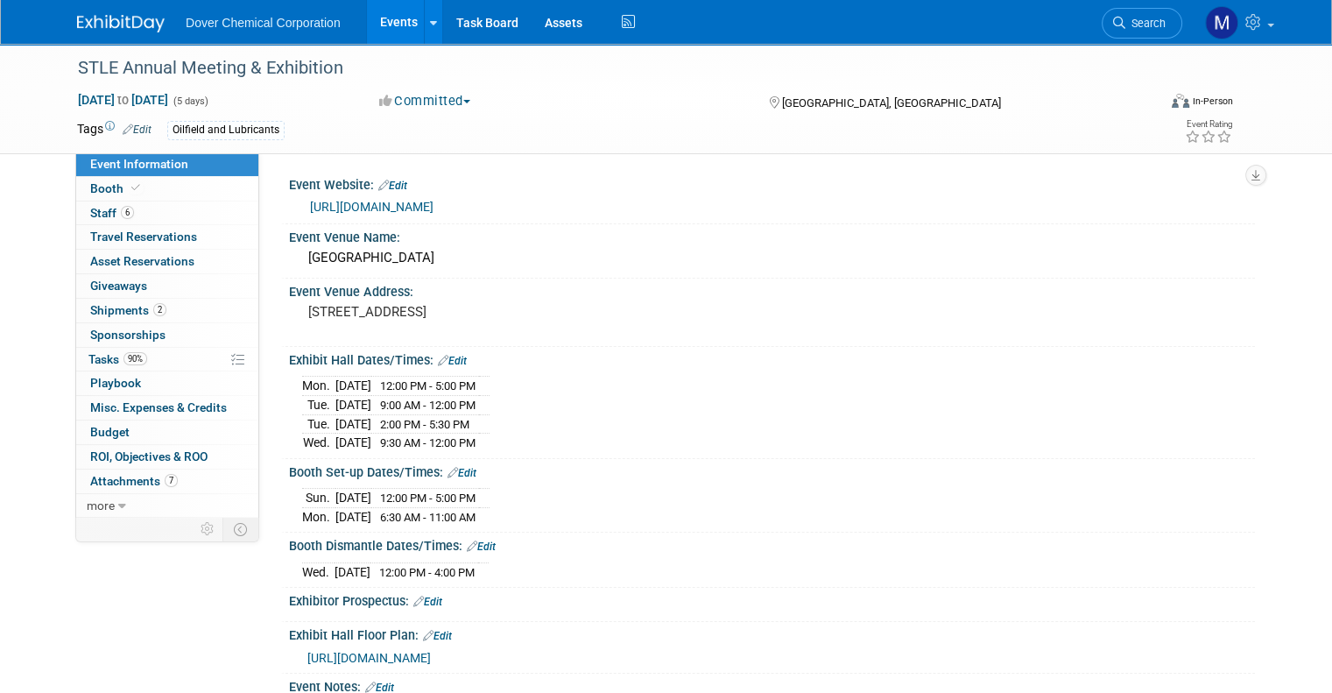
click at [103, 19] on img at bounding box center [121, 24] width 88 height 18
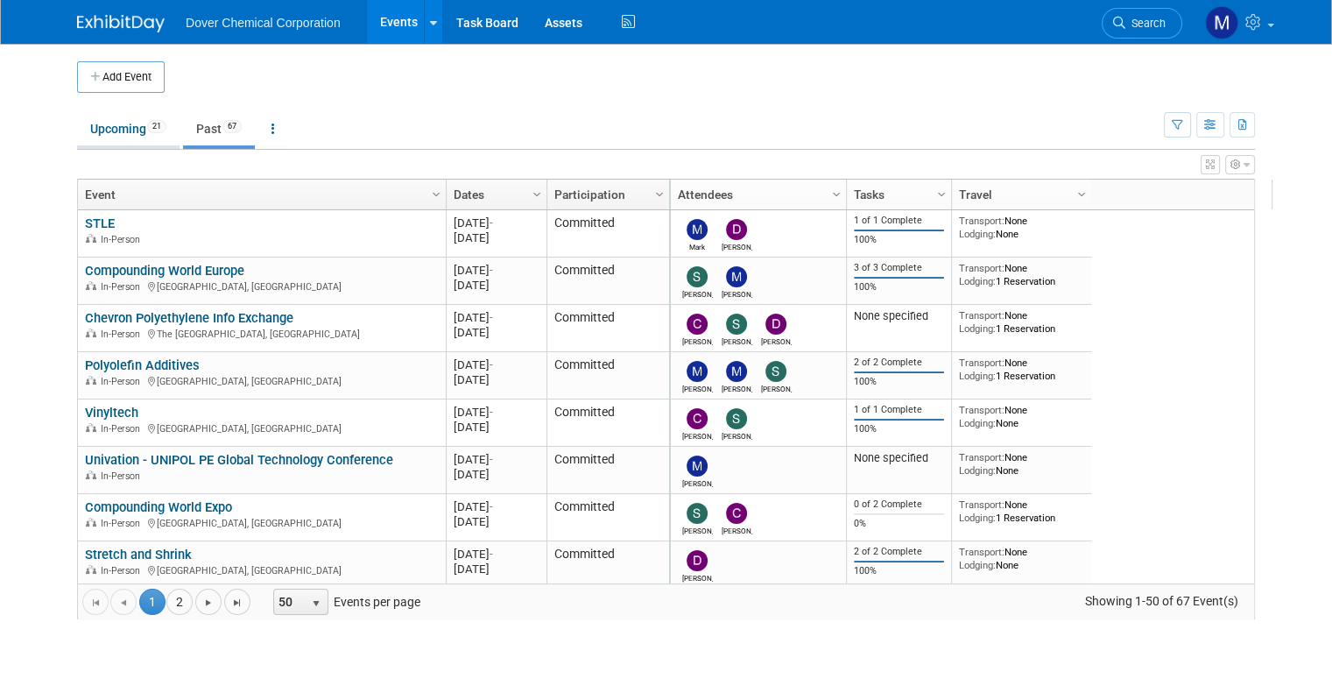
click at [104, 131] on link "Upcoming 21" at bounding box center [128, 128] width 102 height 33
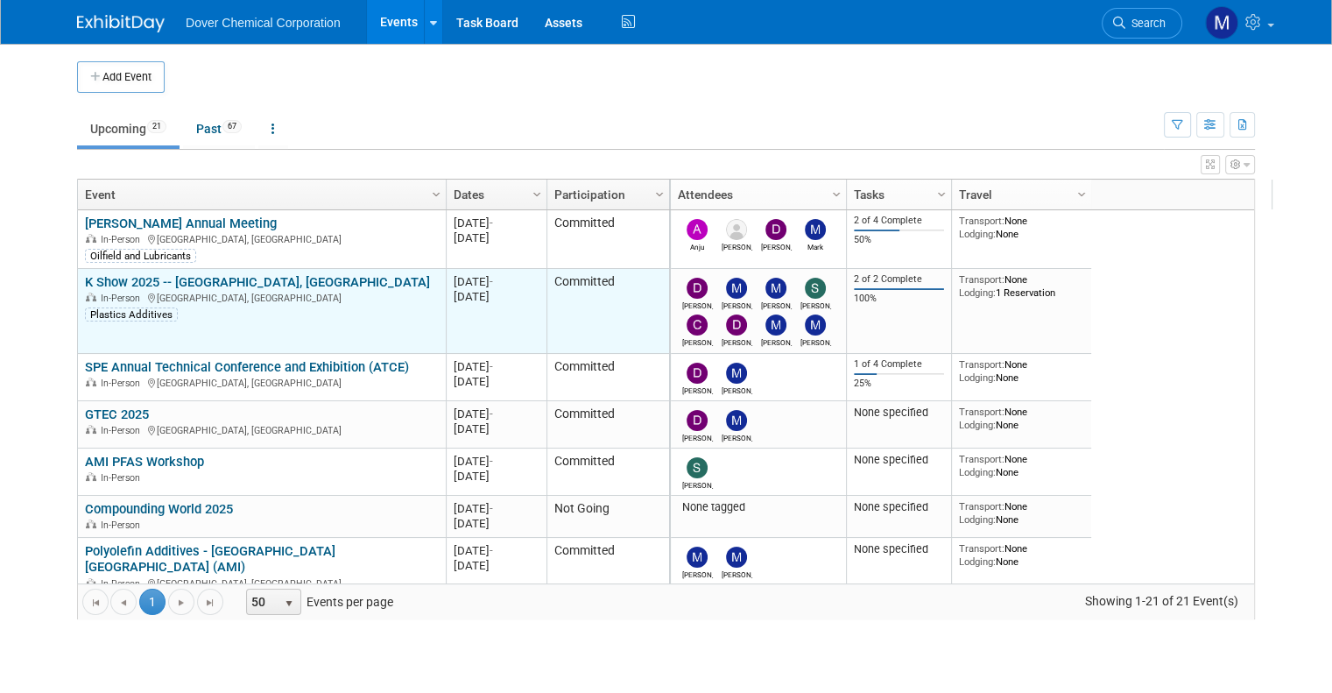
click at [253, 277] on link "K Show 2025 -- [GEOGRAPHIC_DATA], [GEOGRAPHIC_DATA]" at bounding box center [257, 282] width 345 height 16
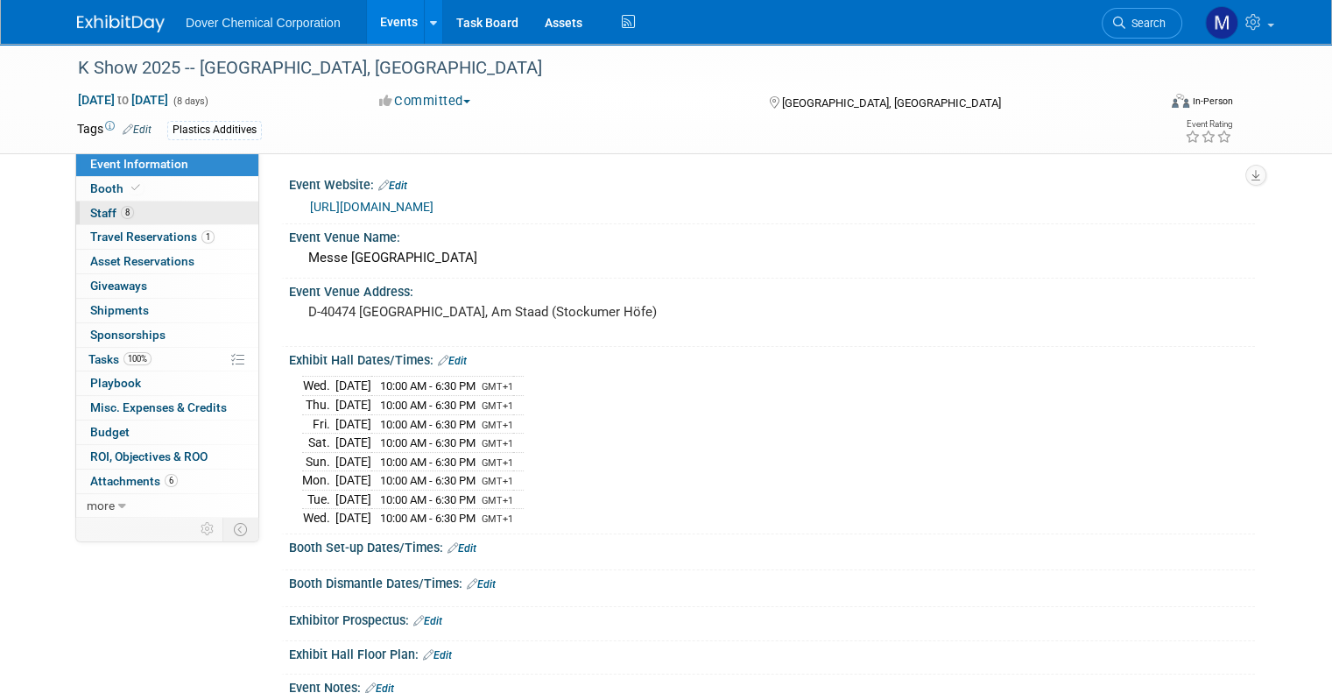
click at [149, 210] on link "8 Staff 8" at bounding box center [167, 213] width 182 height 24
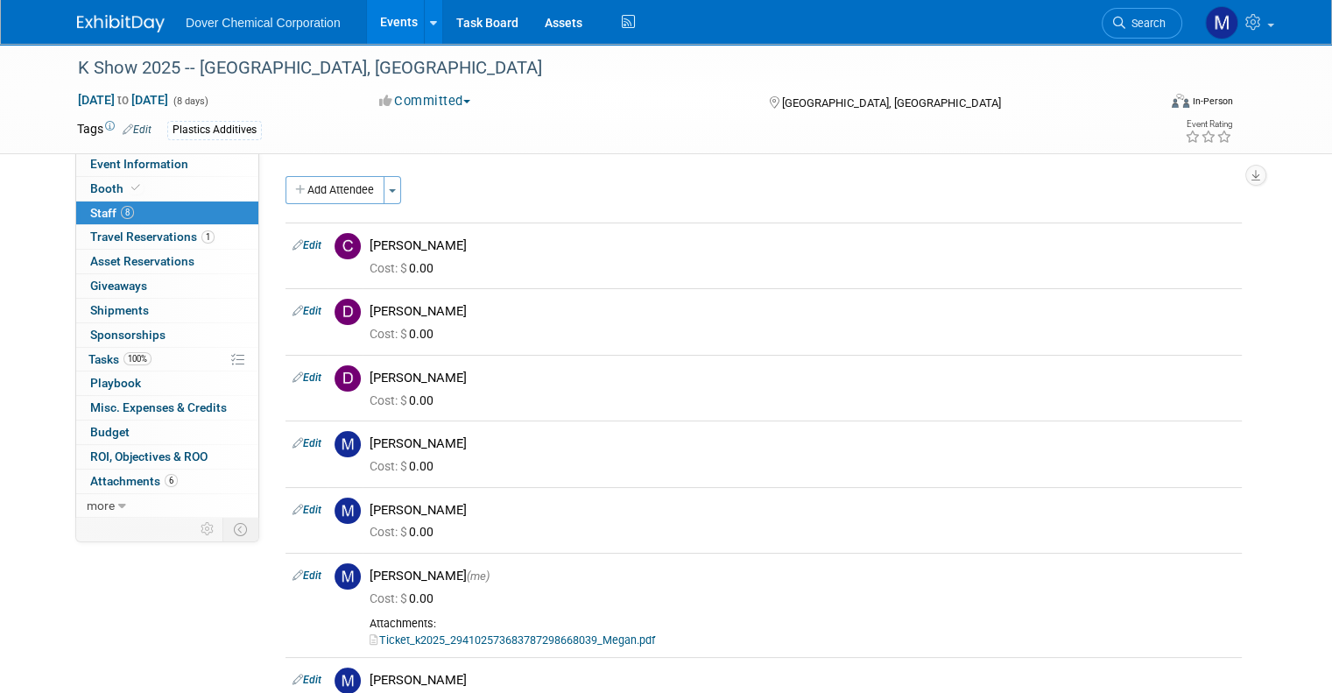
click at [88, 13] on link at bounding box center [131, 15] width 109 height 14
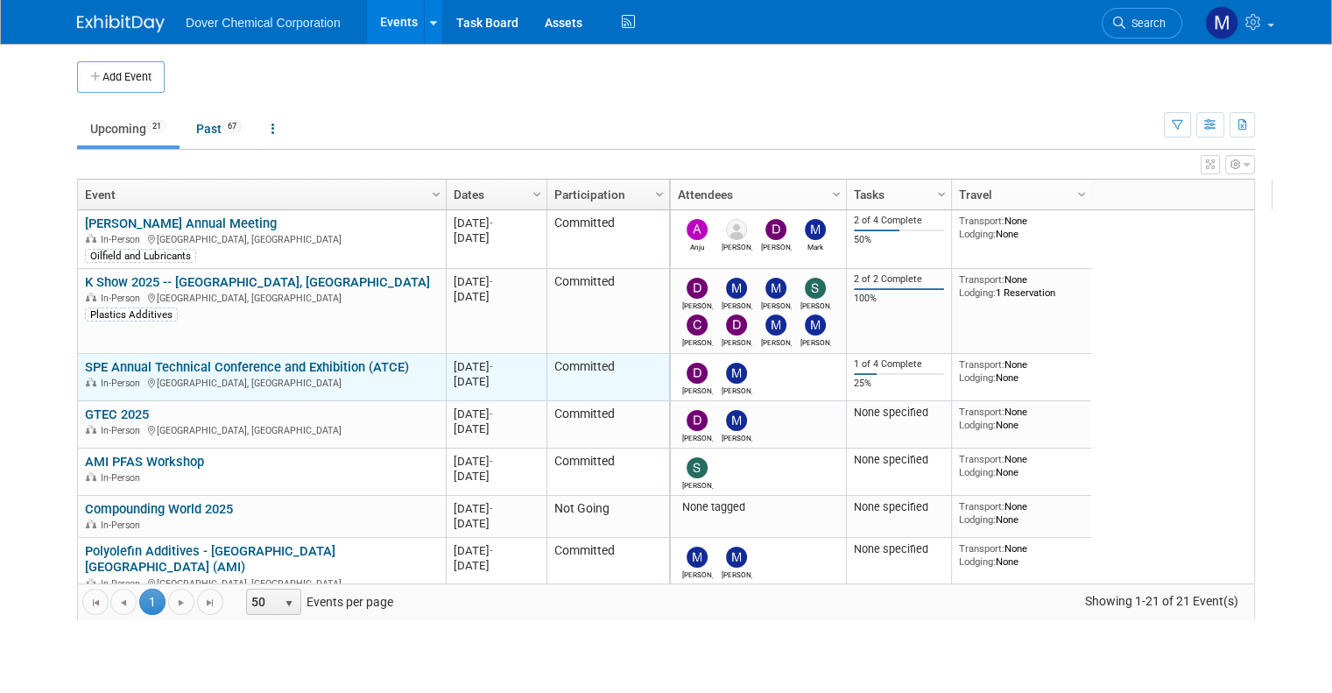
click at [243, 367] on link "SPE Annual Technical Conference and Exhibition (ATCE)" at bounding box center [247, 367] width 324 height 16
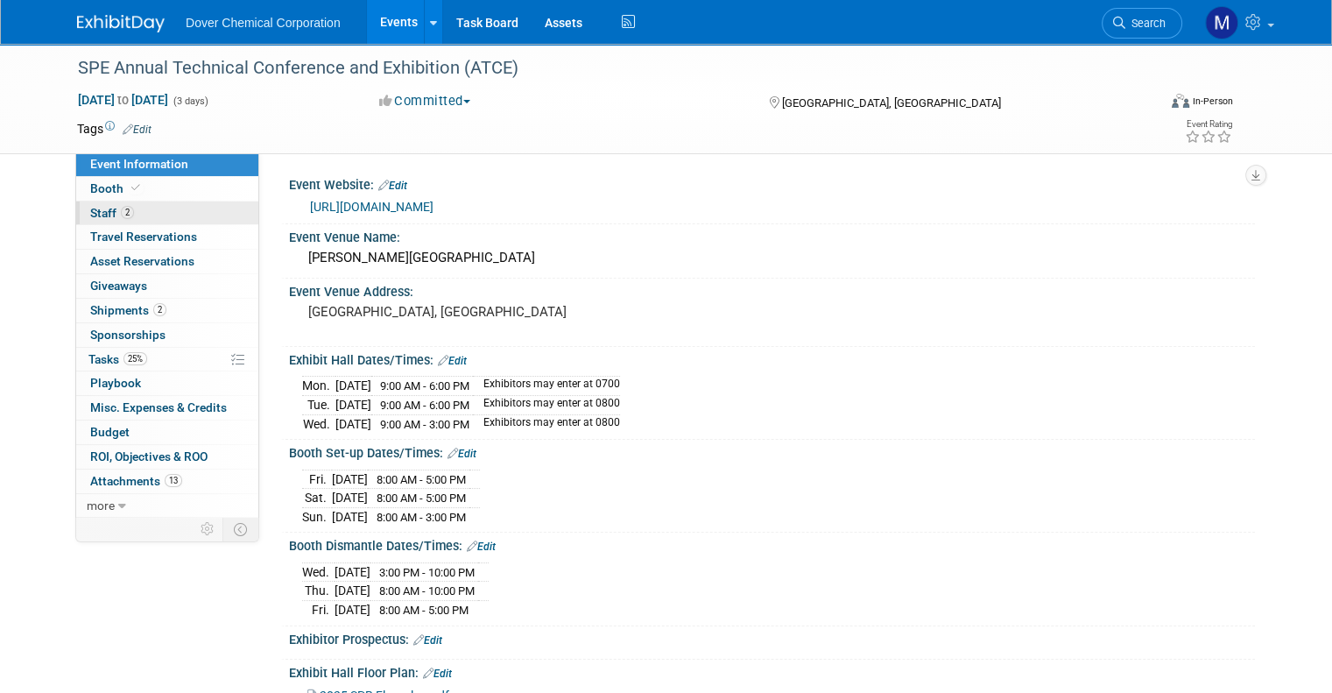
click at [134, 208] on link "2 Staff 2" at bounding box center [167, 213] width 182 height 24
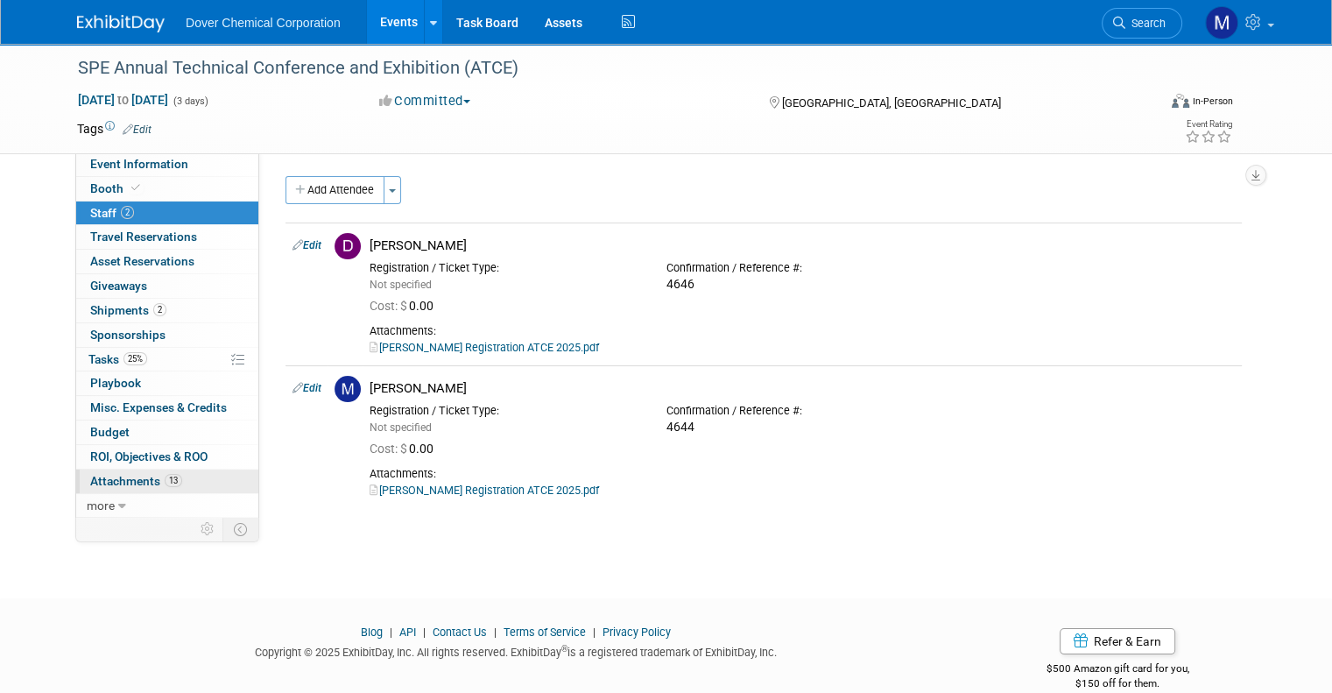
click at [102, 479] on span "Attachments 13" at bounding box center [136, 481] width 92 height 14
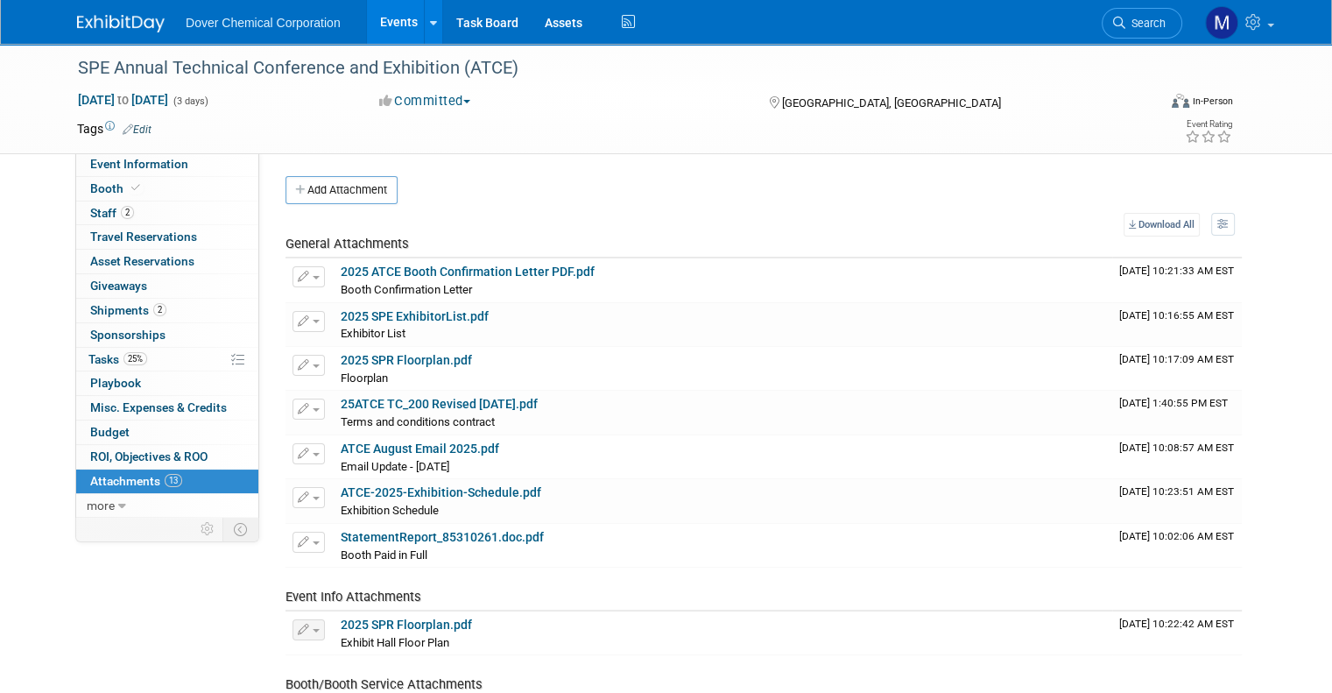
click at [102, 10] on link at bounding box center [131, 15] width 109 height 14
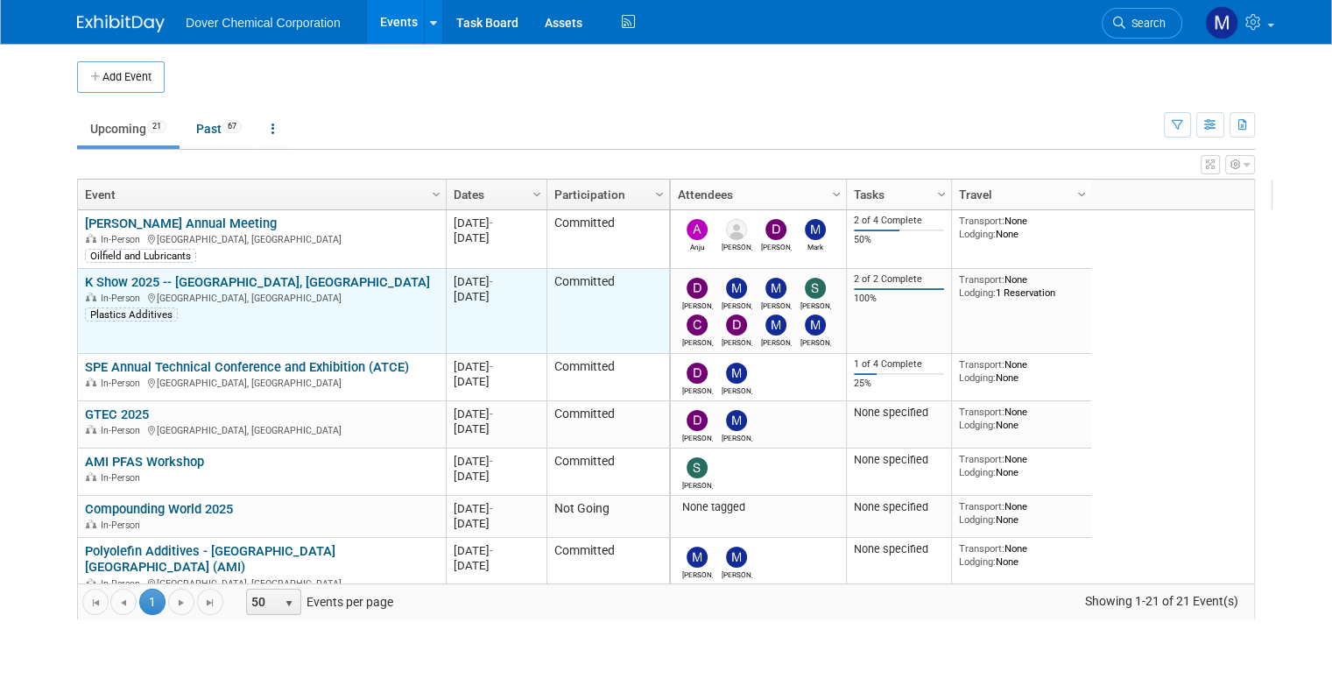
click at [130, 279] on link "K Show 2025 -- [GEOGRAPHIC_DATA], [GEOGRAPHIC_DATA]" at bounding box center [257, 282] width 345 height 16
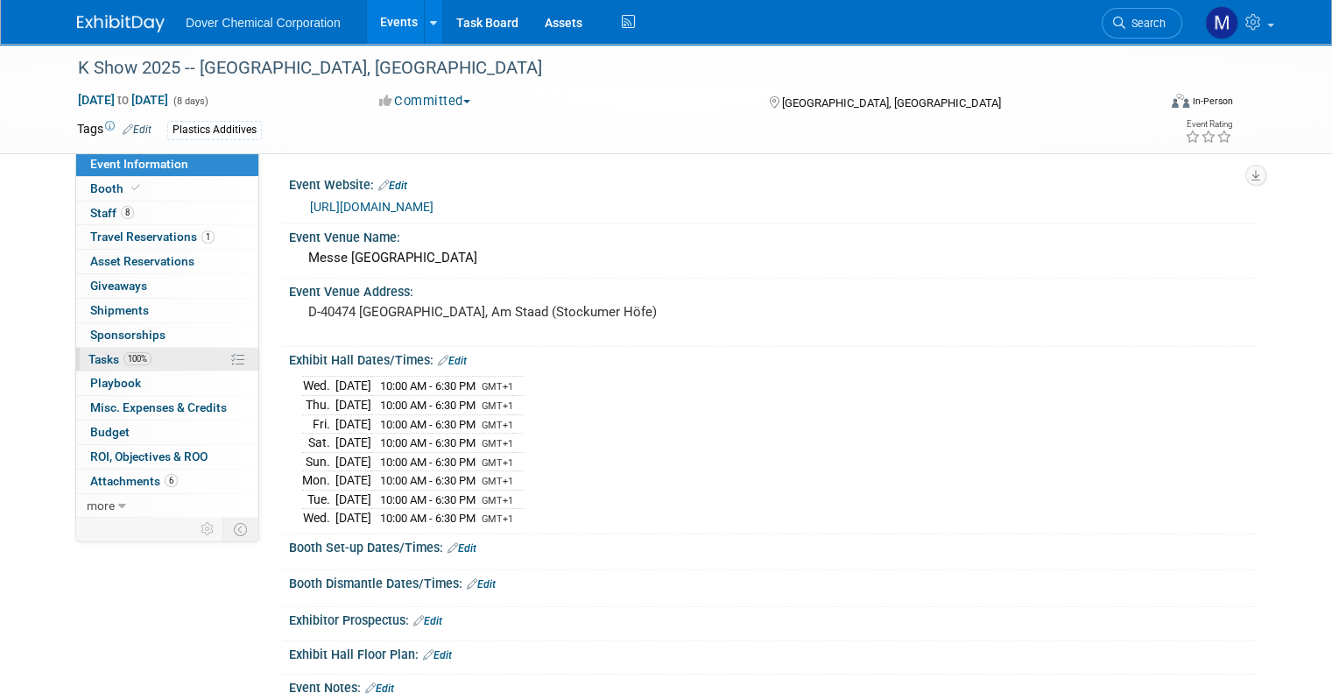
click at [93, 359] on span "Tasks 100%" at bounding box center [119, 359] width 63 height 14
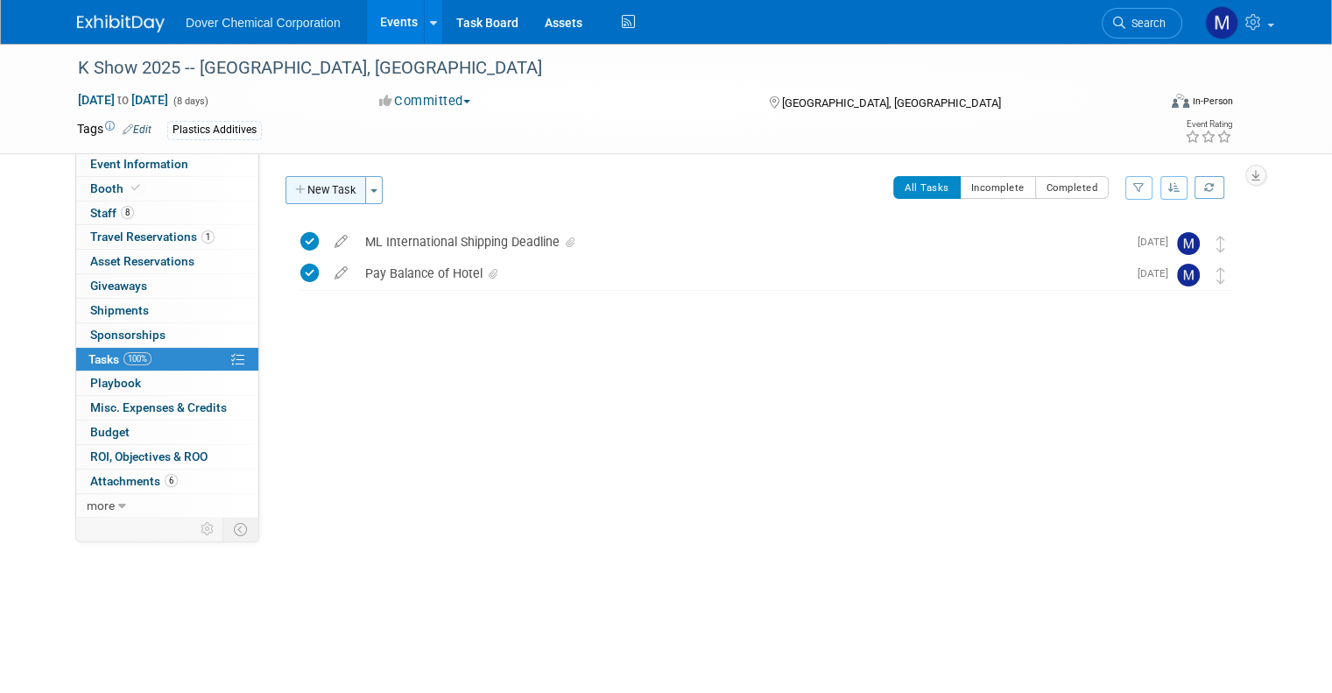
click at [319, 185] on button "New Task" at bounding box center [325, 190] width 81 height 28
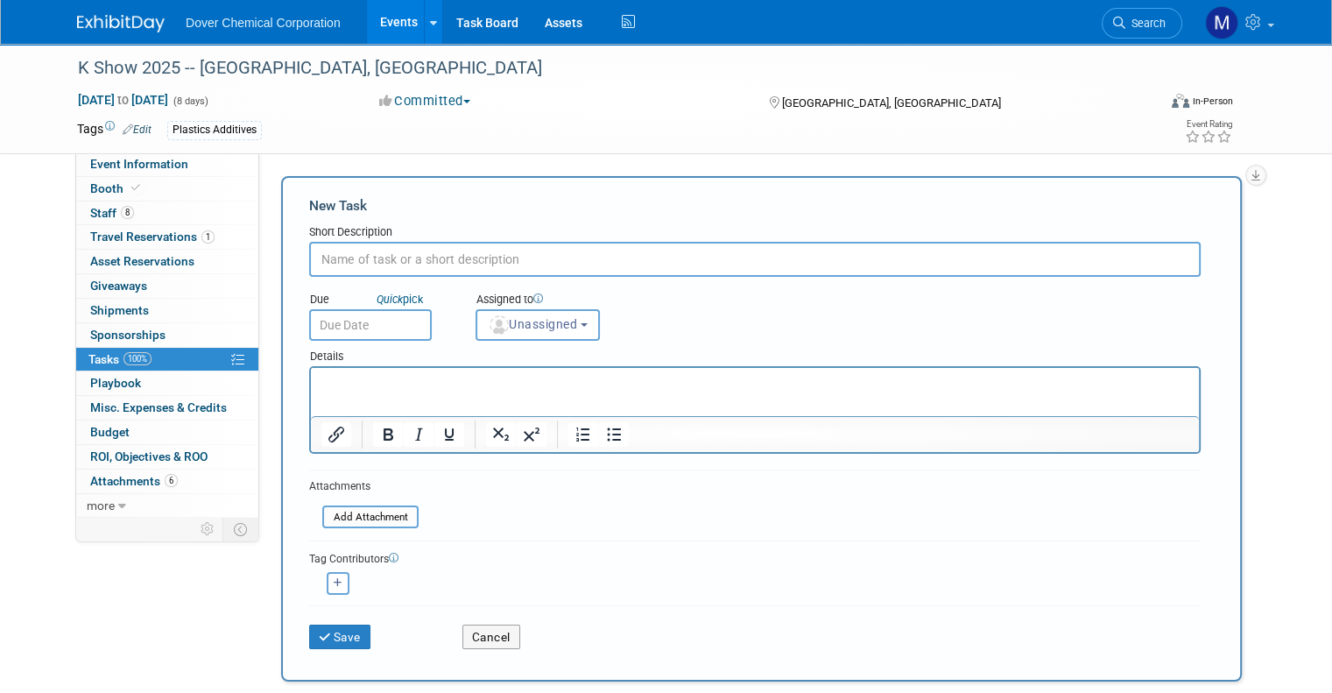
click at [323, 259] on input "text" at bounding box center [754, 259] width 891 height 35
type input "Presentations completed and added to sharepoint"
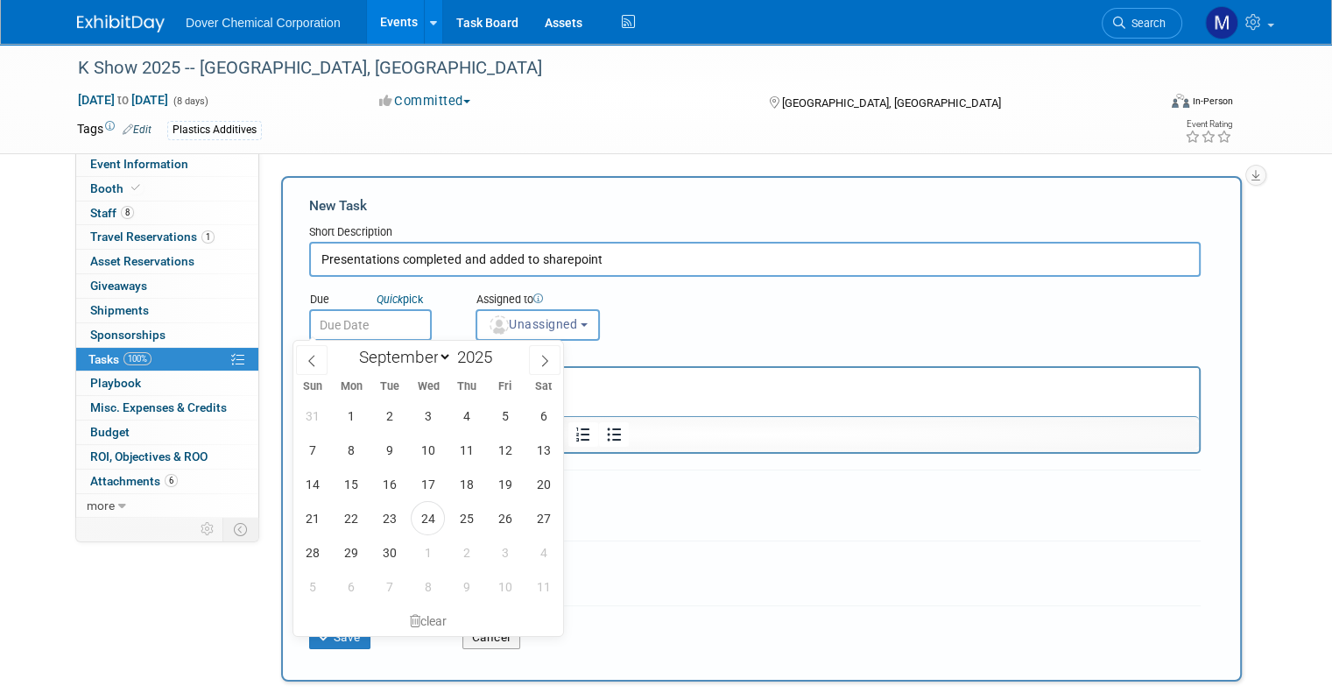
click at [333, 330] on input "text" at bounding box center [370, 325] width 123 height 32
click at [426, 545] on span "1" at bounding box center [428, 552] width 34 height 34
type input "[DATE]"
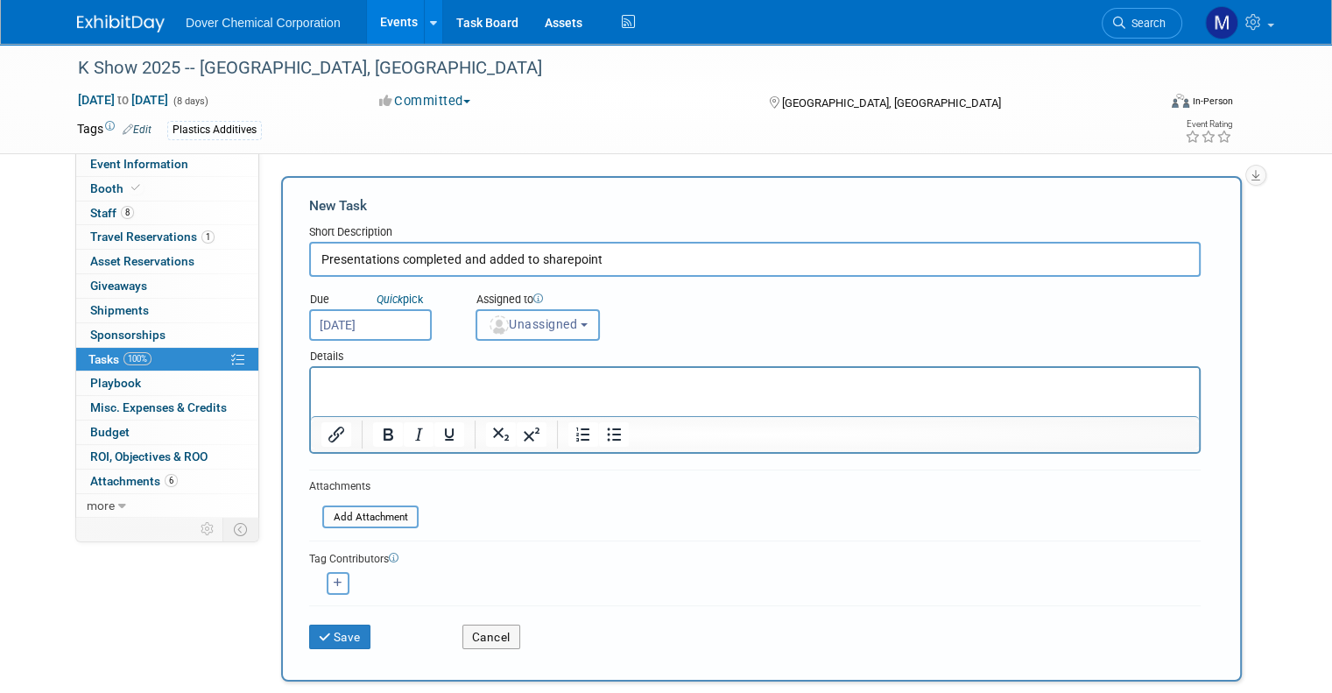
click at [519, 327] on span "Unassigned" at bounding box center [532, 324] width 89 height 14
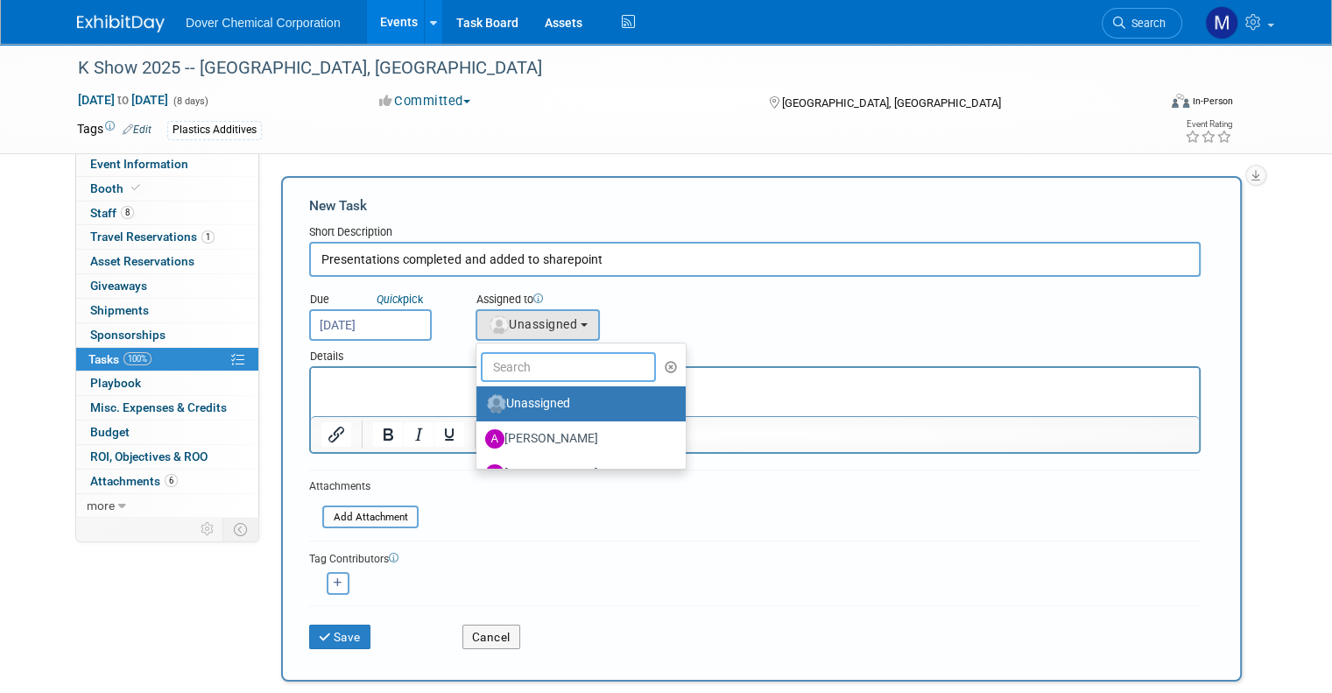
click at [522, 363] on input "text" at bounding box center [568, 367] width 175 height 30
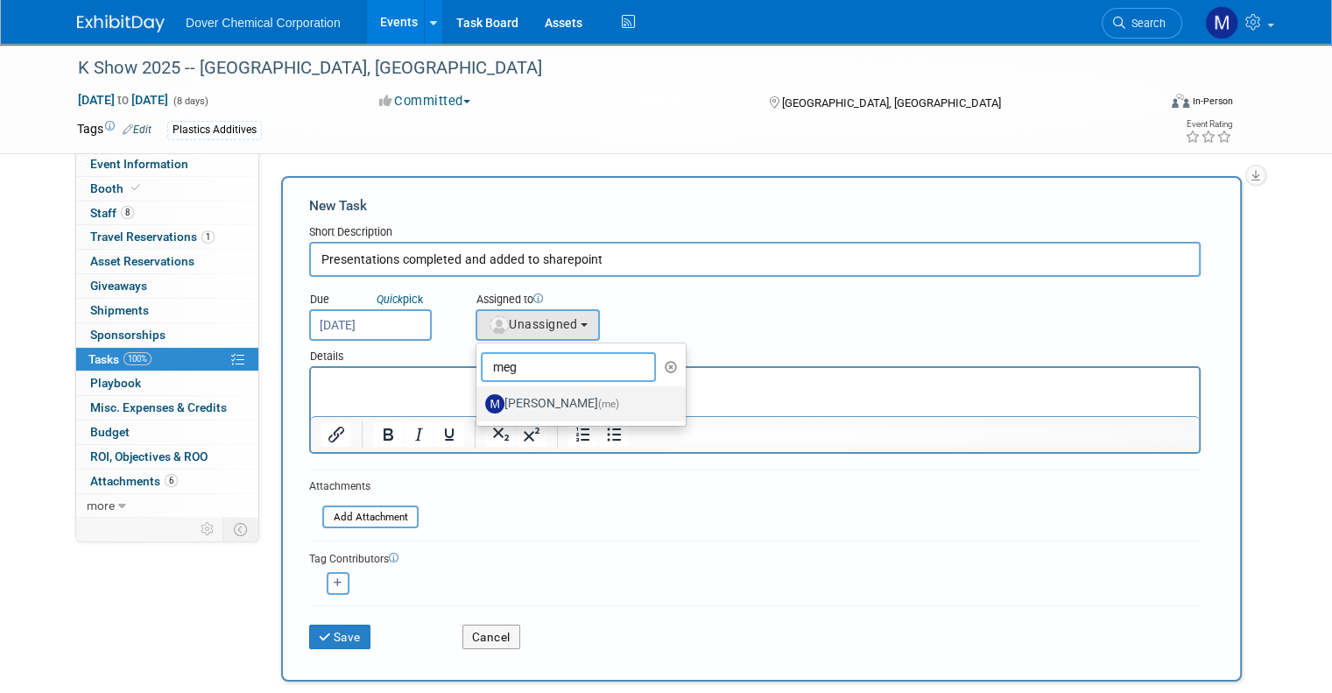
type input "meg"
click at [516, 398] on label "[PERSON_NAME] (me)" at bounding box center [576, 404] width 183 height 28
click at [479, 398] on input "[PERSON_NAME] (me)" at bounding box center [473, 401] width 11 height 11
select select "be552e17-4e4f-49fd-8e45-94d23221fe24"
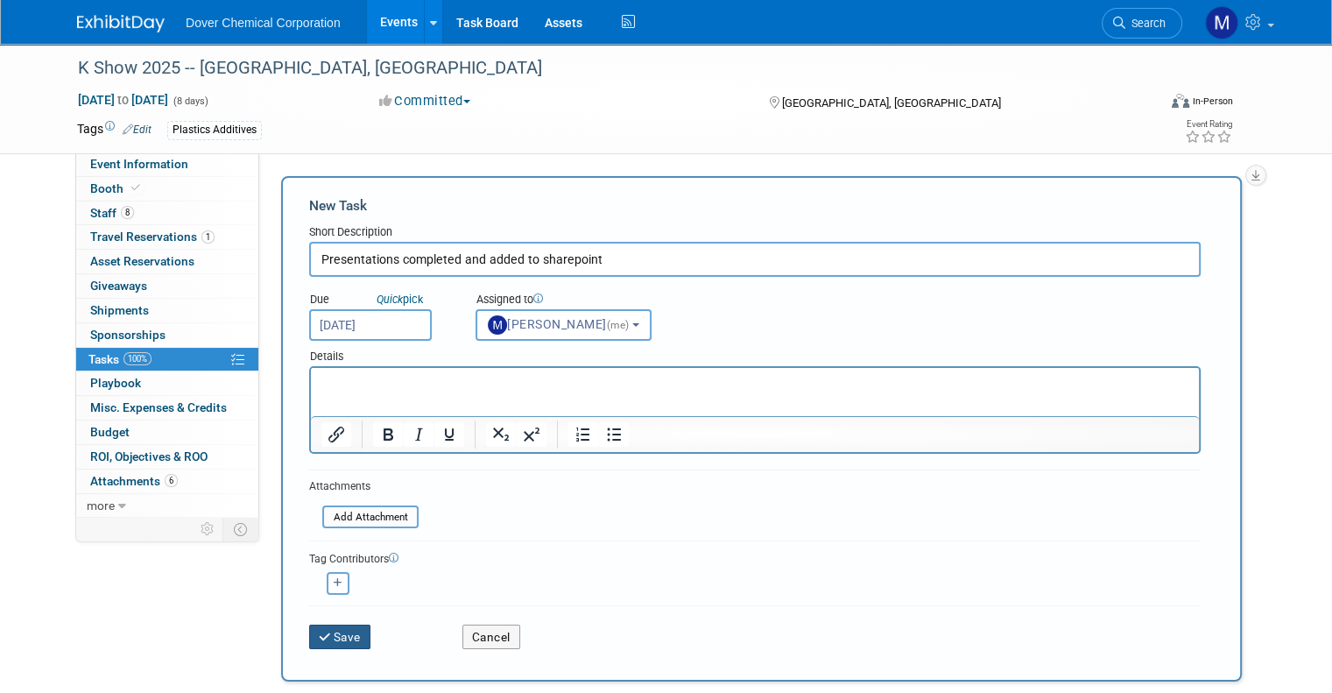
click at [330, 637] on button "Save" at bounding box center [339, 636] width 61 height 25
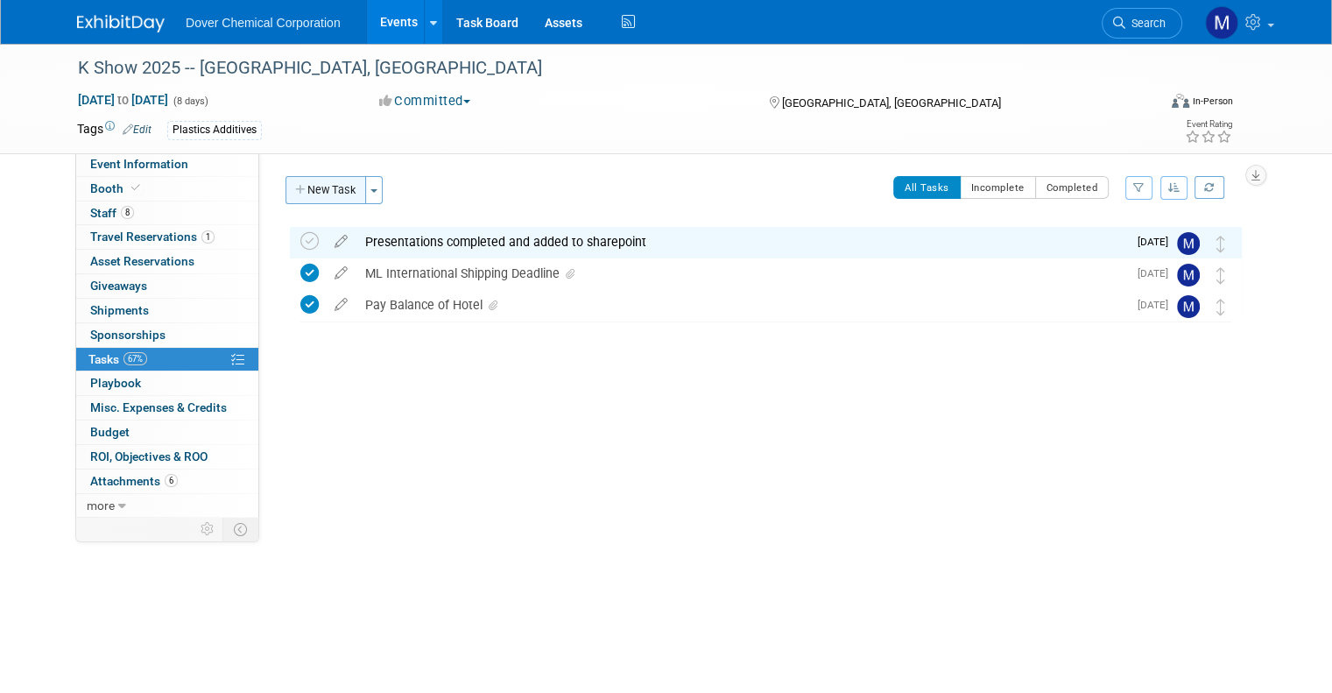
click at [308, 186] on button "New Task" at bounding box center [325, 190] width 81 height 28
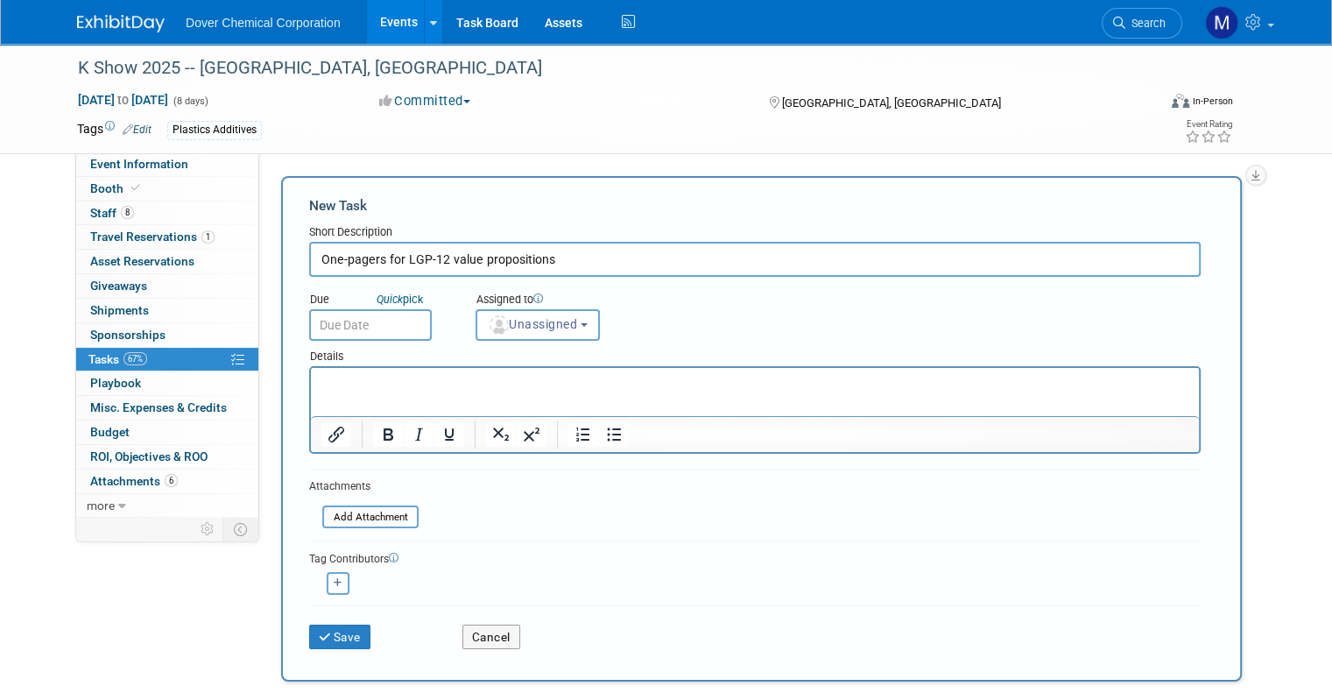
type input "One-pagers for LGP-12 value propositions"
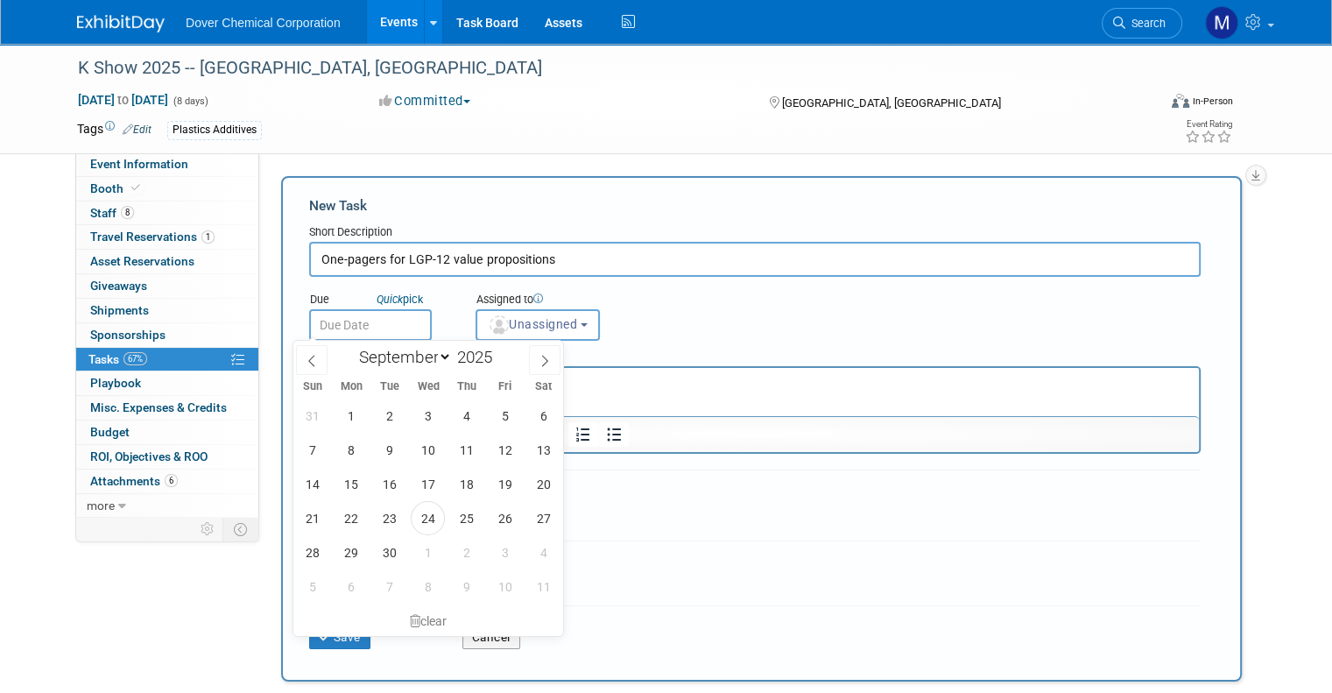
click at [356, 314] on input "text" at bounding box center [370, 325] width 123 height 32
click at [422, 546] on span "1" at bounding box center [428, 552] width 34 height 34
type input "[DATE]"
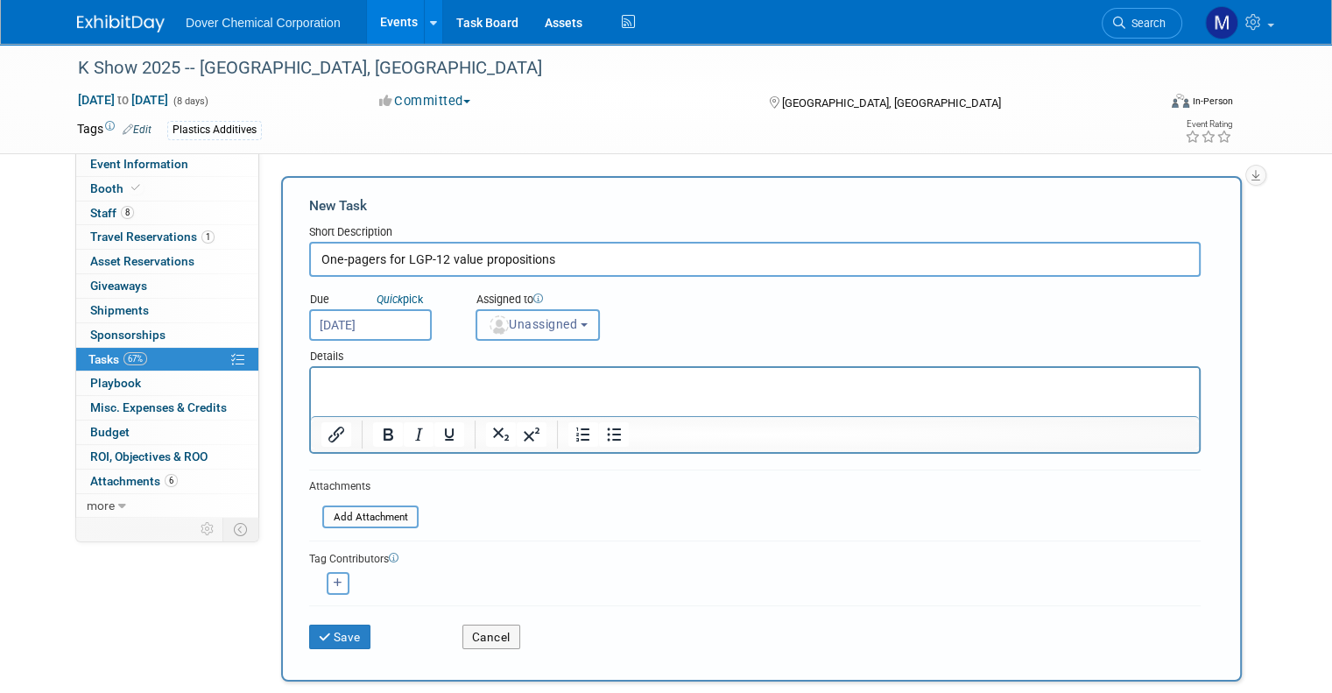
click at [507, 320] on span "Unassigned" at bounding box center [532, 324] width 89 height 14
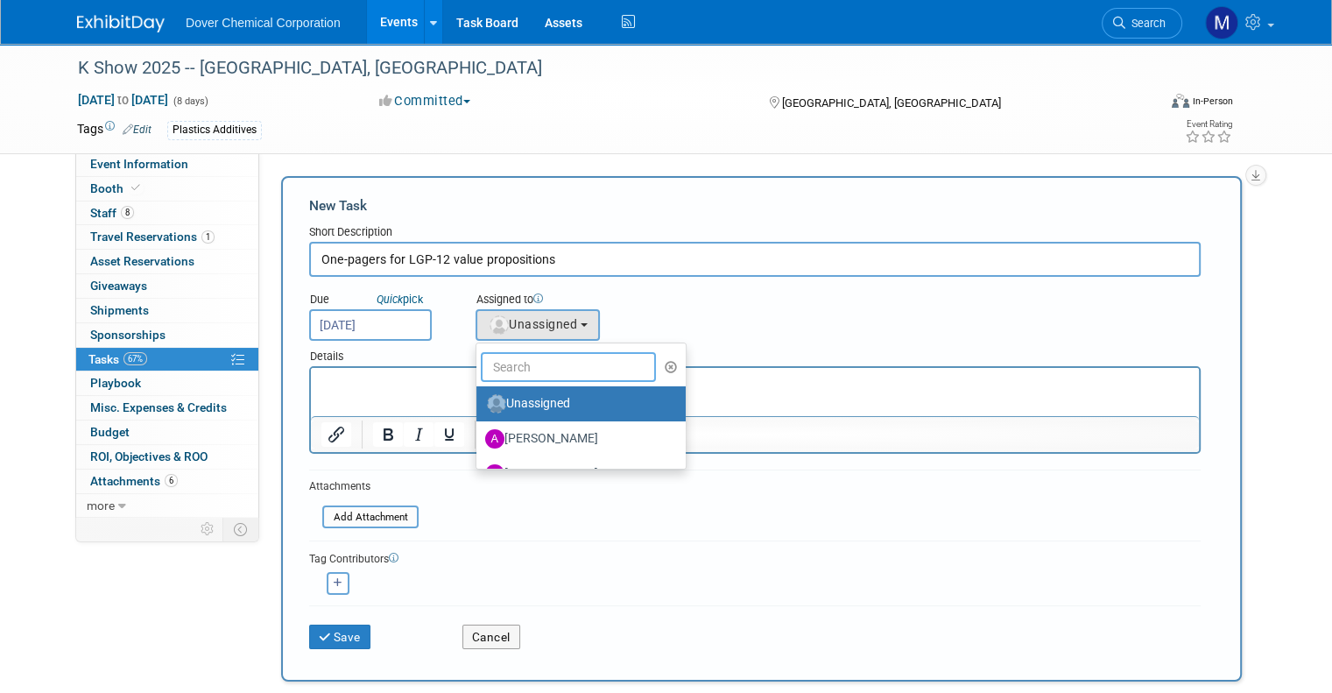
click at [504, 365] on input "text" at bounding box center [568, 367] width 175 height 30
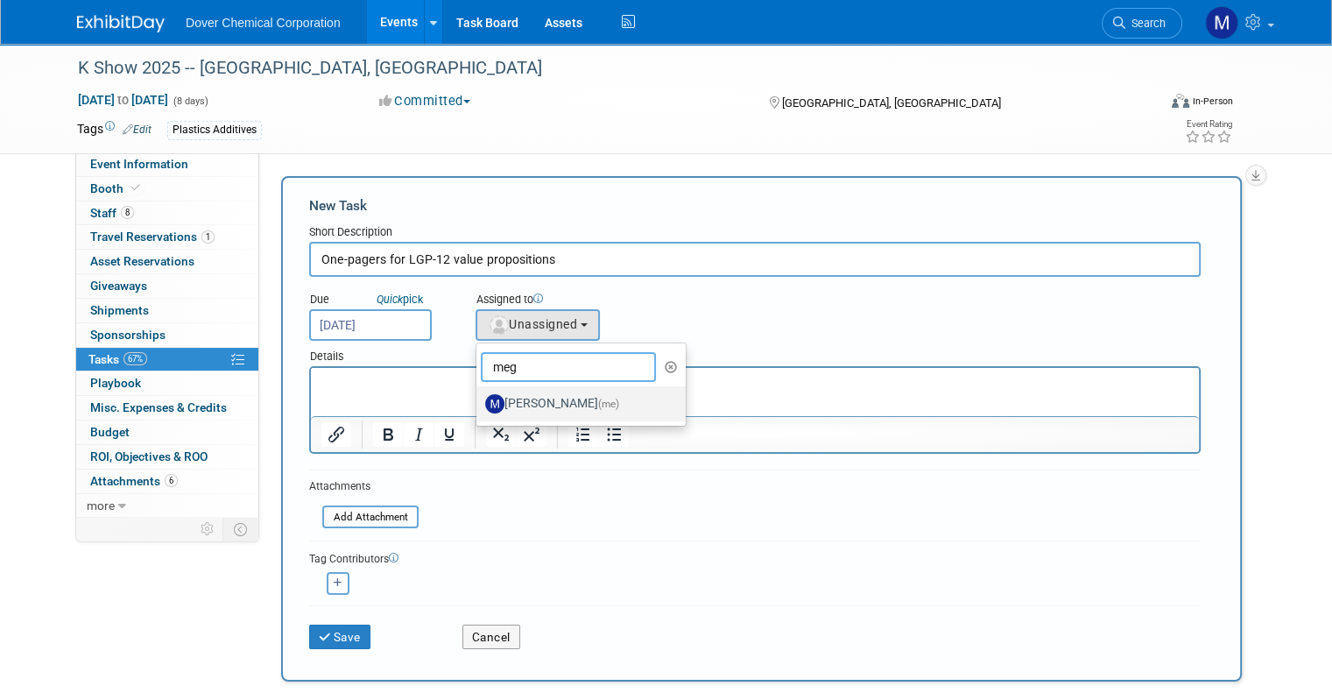
type input "meg"
click at [503, 409] on label "[PERSON_NAME] (me)" at bounding box center [576, 404] width 183 height 28
click at [479, 407] on input "[PERSON_NAME] (me)" at bounding box center [473, 401] width 11 height 11
select select "be552e17-4e4f-49fd-8e45-94d23221fe24"
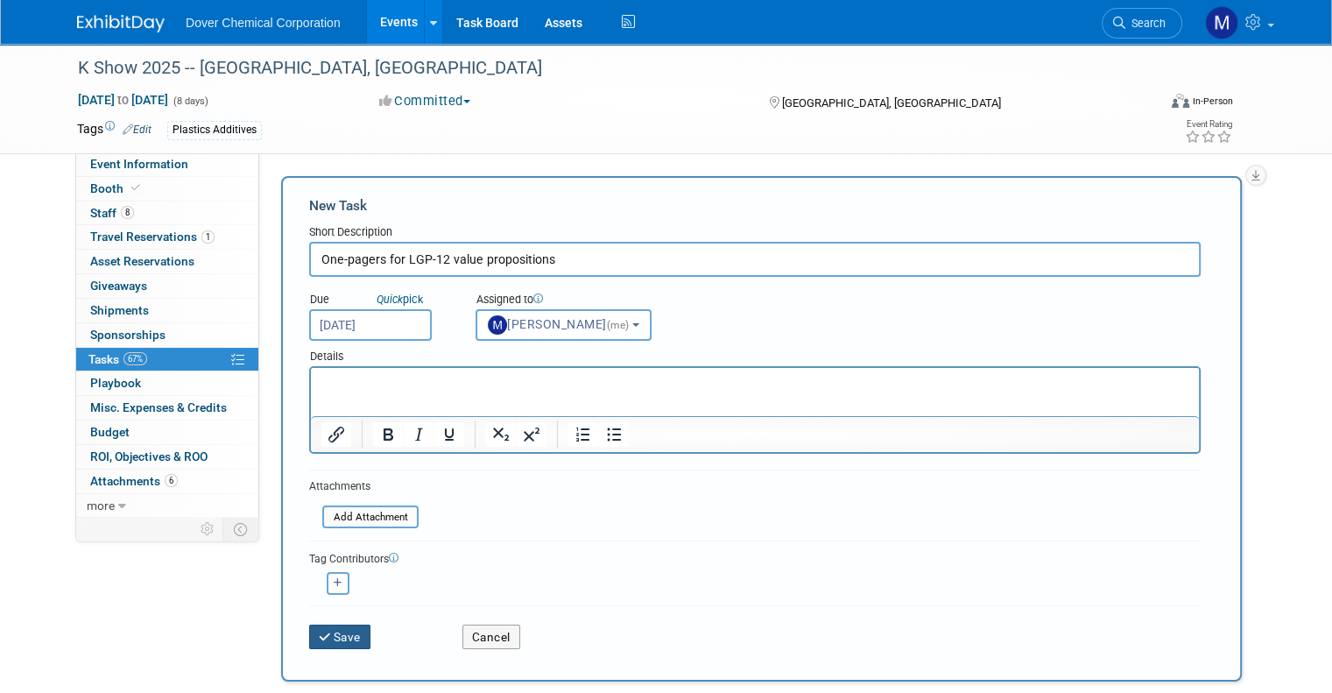
click at [340, 635] on button "Save" at bounding box center [339, 636] width 61 height 25
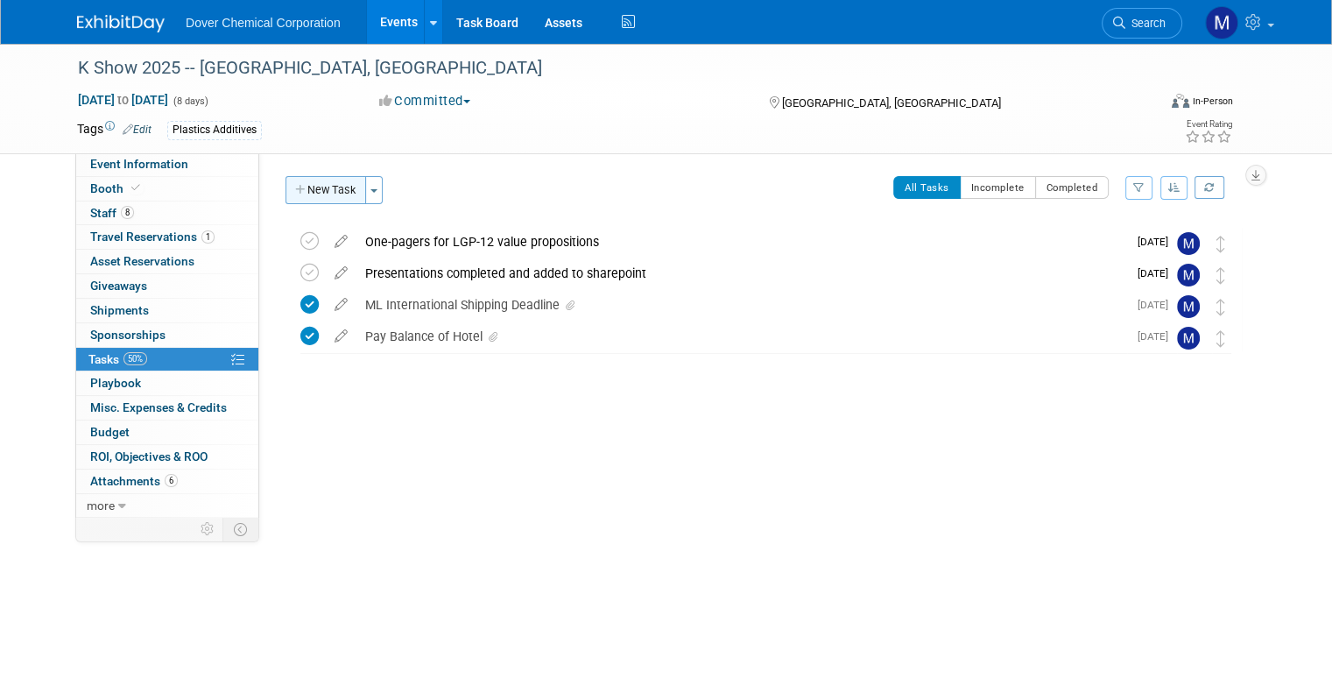
click at [312, 199] on button "New Task" at bounding box center [325, 190] width 81 height 28
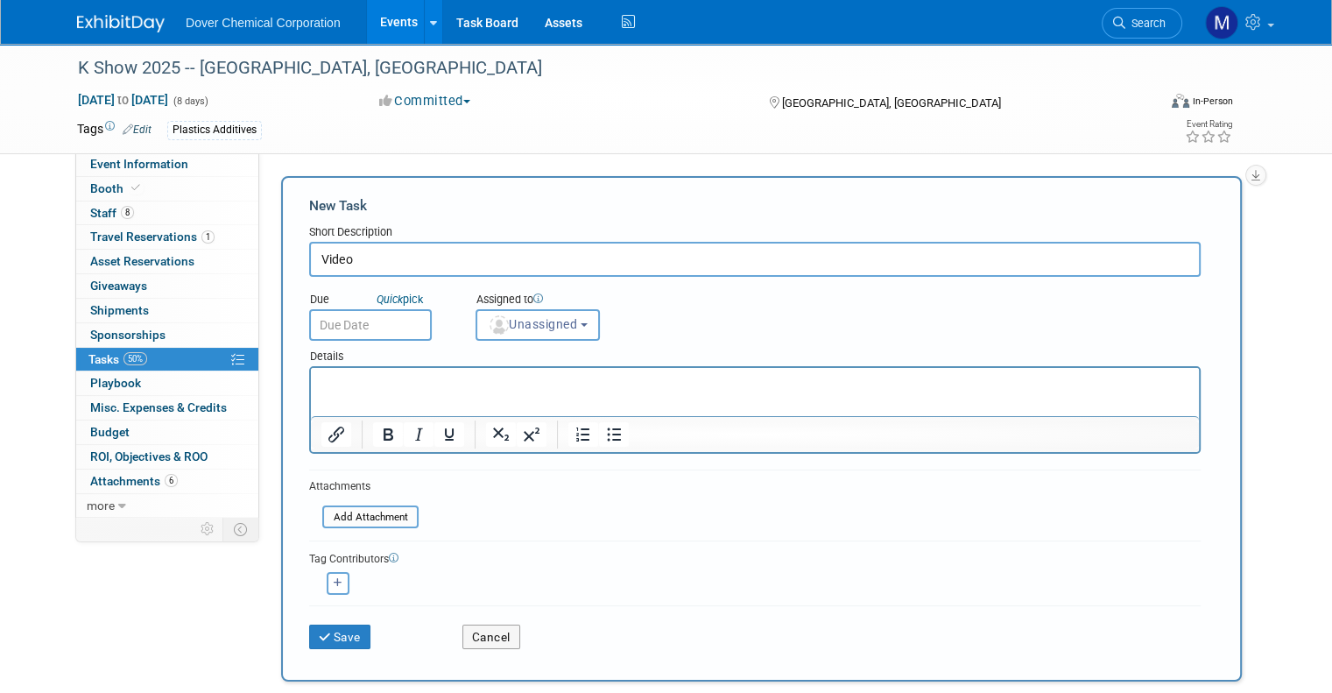
type input "Video"
click at [335, 323] on input "text" at bounding box center [370, 325] width 123 height 32
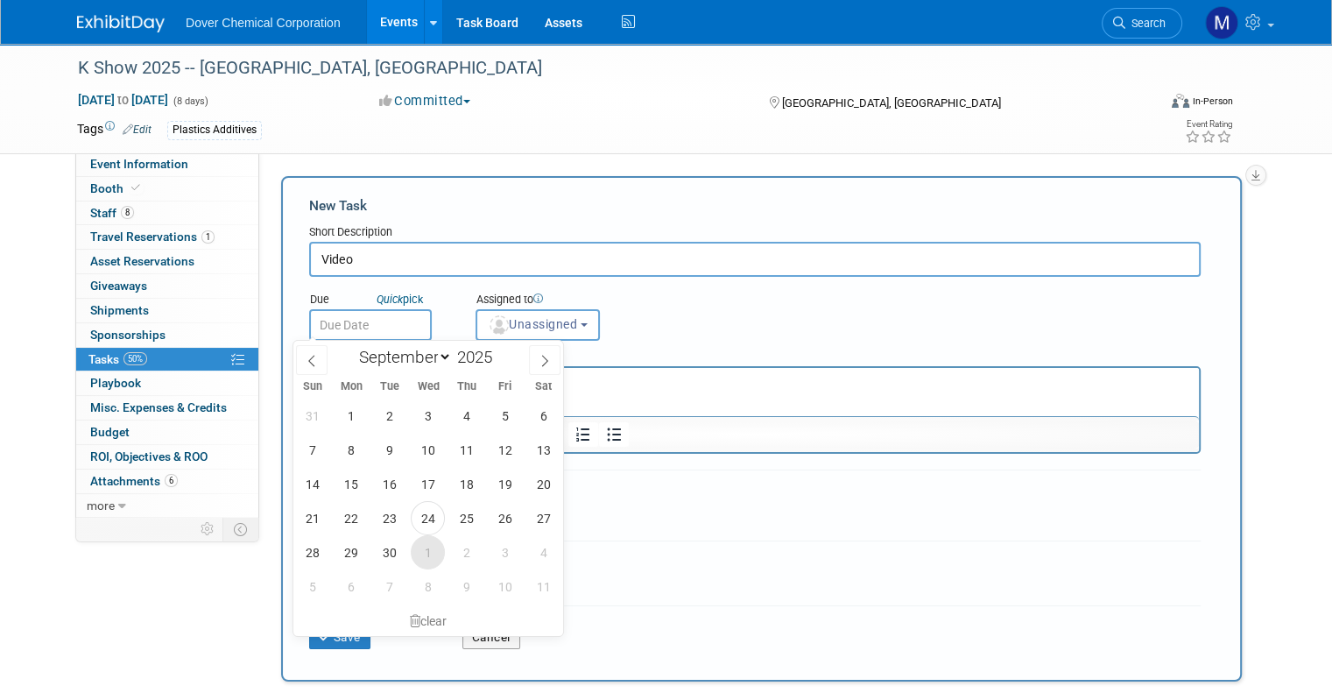
click at [427, 545] on span "1" at bounding box center [428, 552] width 34 height 34
type input "[DATE]"
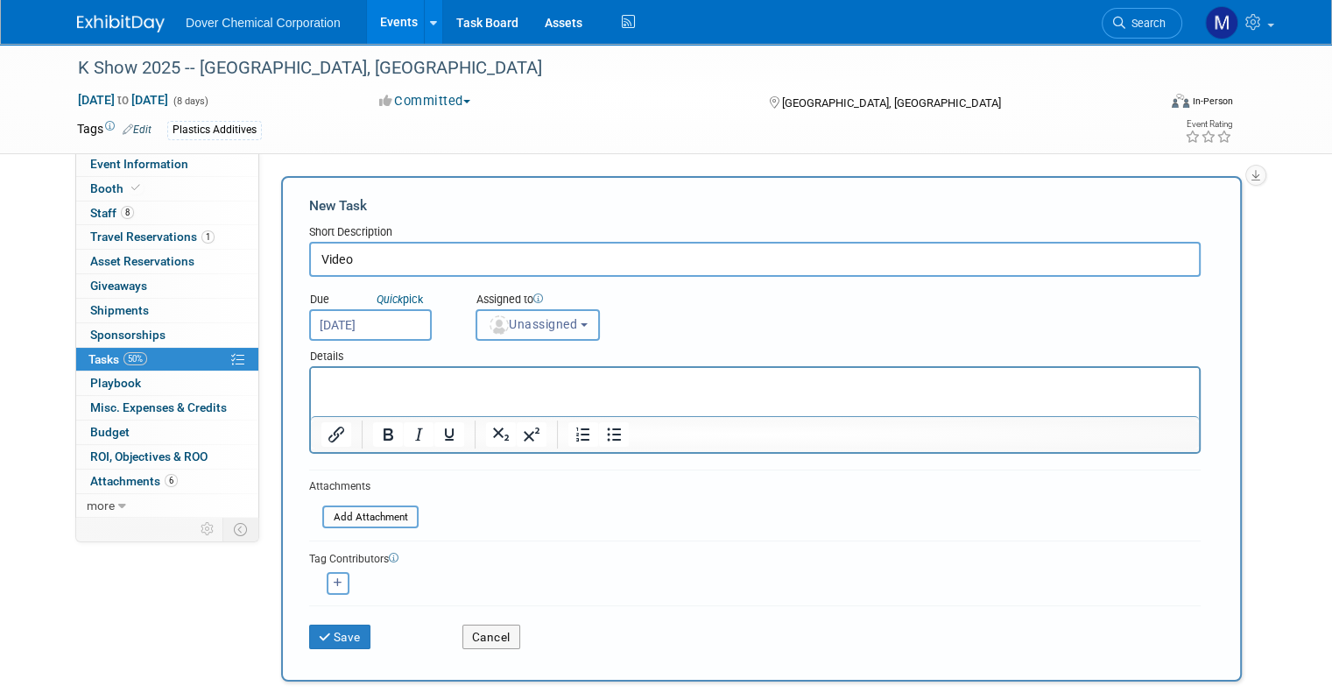
click at [497, 325] on span "Unassigned" at bounding box center [532, 324] width 89 height 14
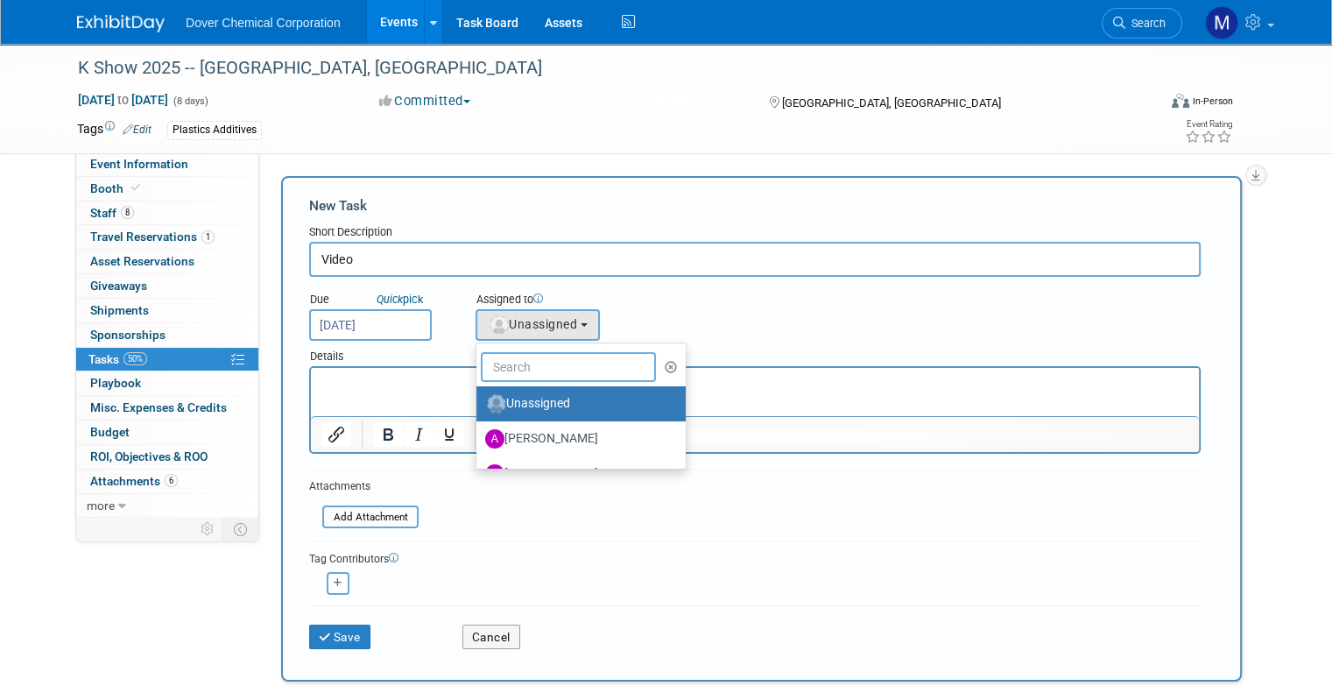
click at [515, 370] on input "text" at bounding box center [568, 367] width 175 height 30
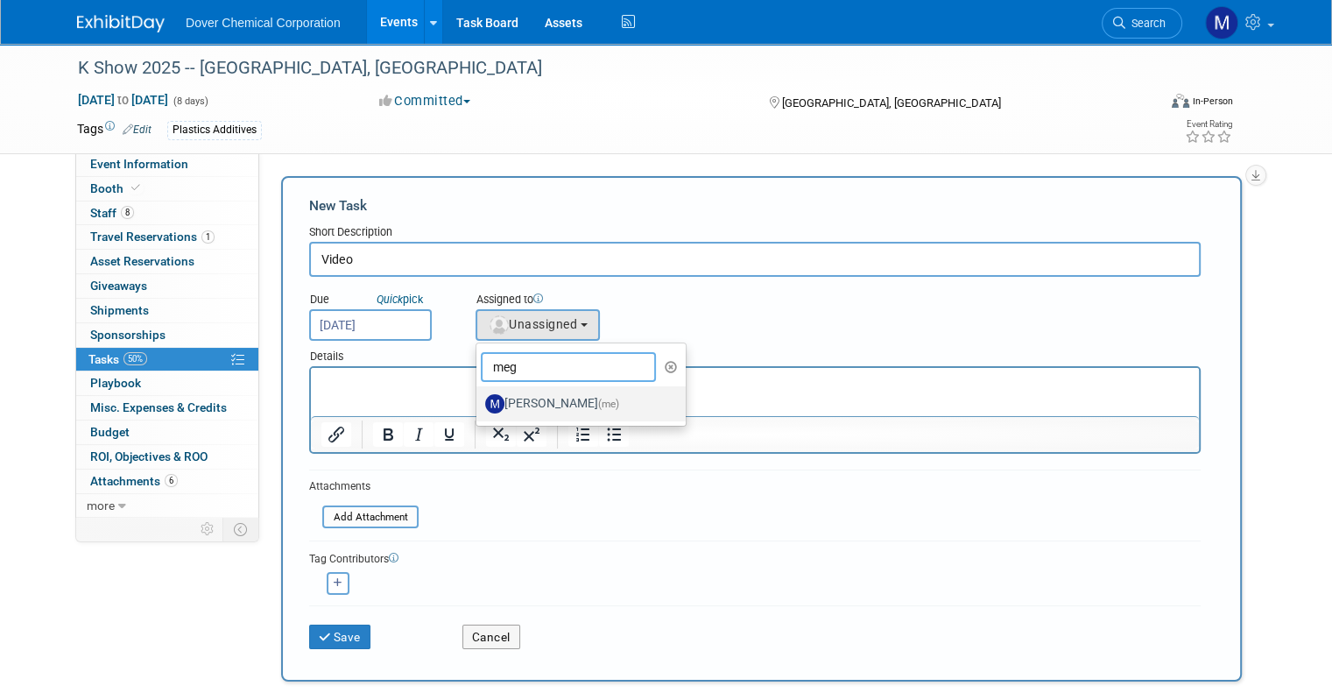
type input "meg"
click at [501, 398] on label "[PERSON_NAME] (me)" at bounding box center [576, 404] width 183 height 28
click at [479, 398] on input "[PERSON_NAME] (me)" at bounding box center [473, 401] width 11 height 11
select select "be552e17-4e4f-49fd-8e45-94d23221fe24"
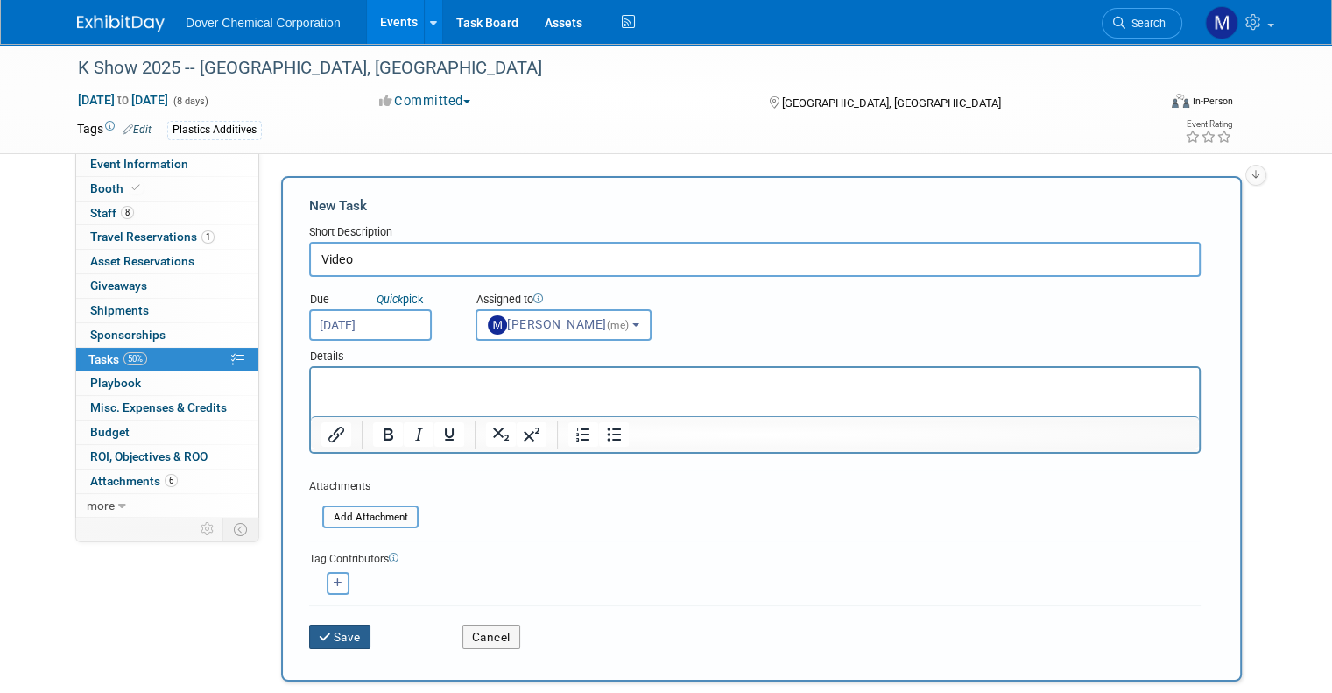
click at [340, 624] on button "Save" at bounding box center [339, 636] width 61 height 25
